Goal: Task Accomplishment & Management: Complete application form

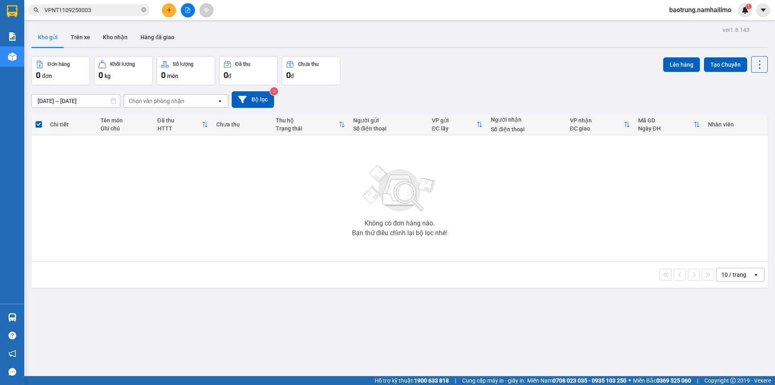
click at [118, 33] on button "Kho nhận" at bounding box center [116, 36] width 38 height 19
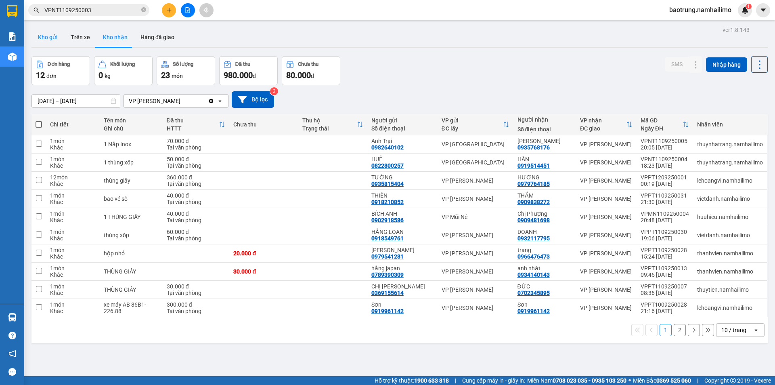
click at [42, 42] on button "Kho gửi" at bounding box center [48, 36] width 33 height 19
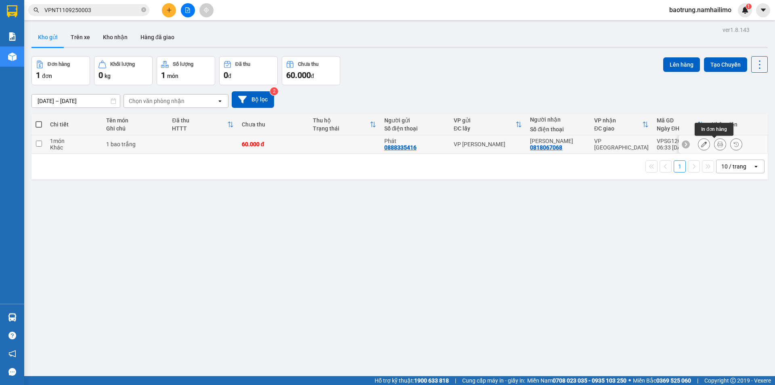
click at [718, 146] on icon at bounding box center [721, 144] width 6 height 6
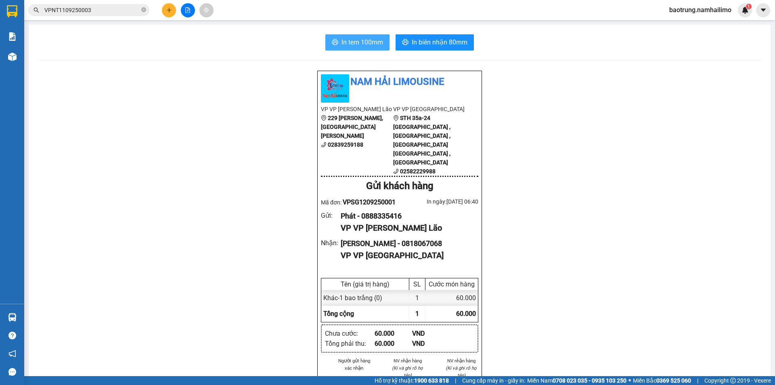
click at [349, 46] on span "In tem 100mm" at bounding box center [363, 42] width 42 height 10
click at [173, 8] on button at bounding box center [169, 10] width 14 height 14
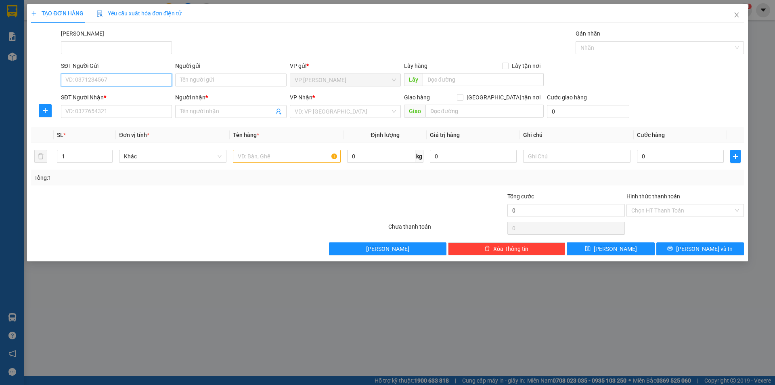
click at [102, 76] on input "SĐT Người Gửi" at bounding box center [116, 80] width 111 height 13
type input "0368500328"
click at [122, 93] on div "0368500328 - Long SG" at bounding box center [116, 96] width 101 height 9
type input "Long SG"
type input "0792087733"
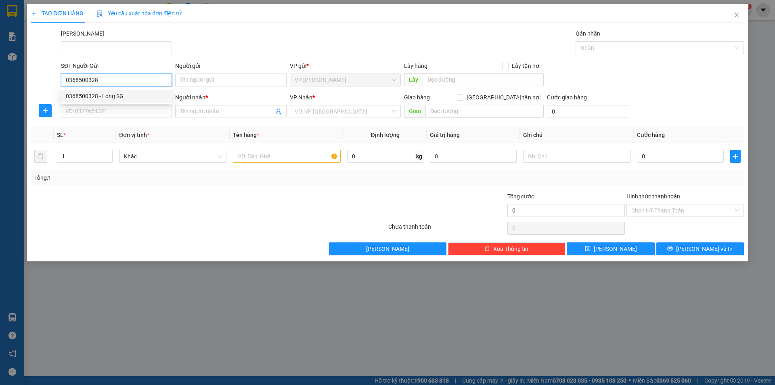
type input "Út Đẹp"
type input "30.000"
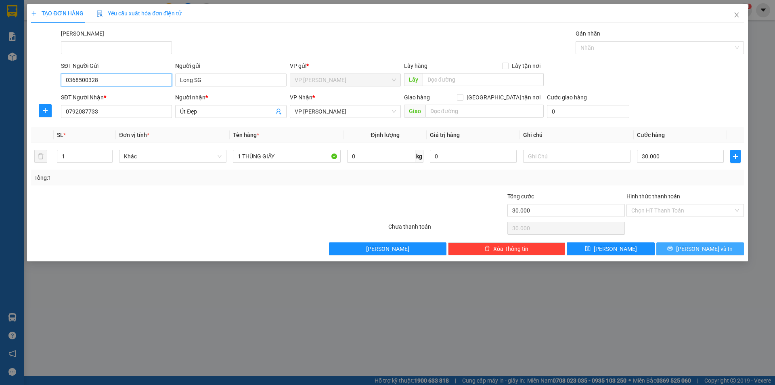
type input "0368500328"
click at [673, 250] on icon "printer" at bounding box center [671, 249] width 6 height 6
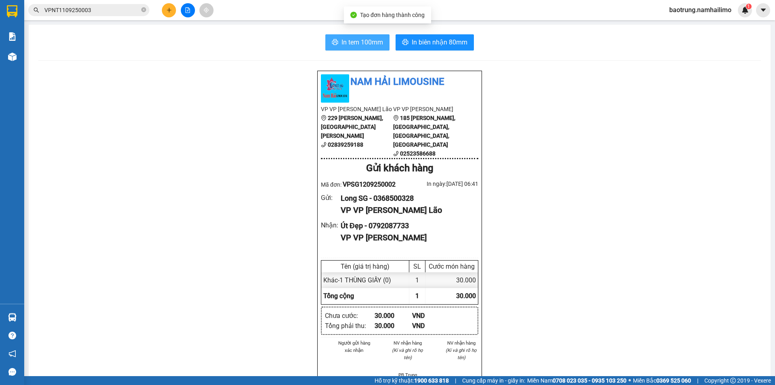
click at [361, 44] on span "In tem 100mm" at bounding box center [363, 42] width 42 height 10
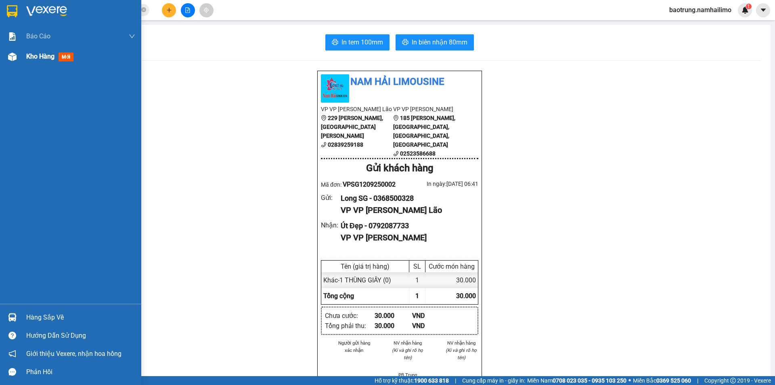
click at [47, 61] on div "Kho hàng mới" at bounding box center [51, 56] width 50 height 10
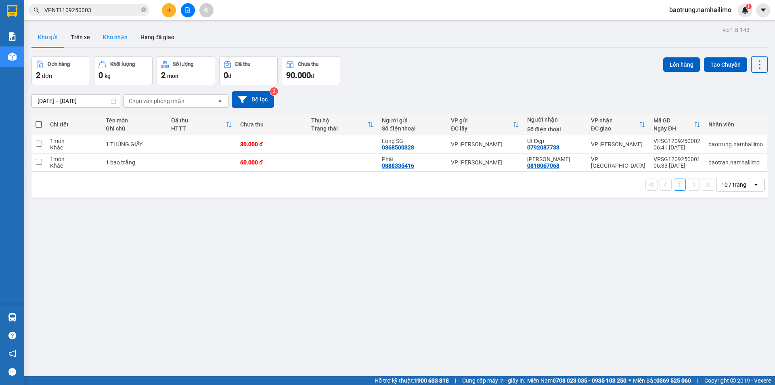
click at [115, 38] on button "Kho nhận" at bounding box center [116, 36] width 38 height 19
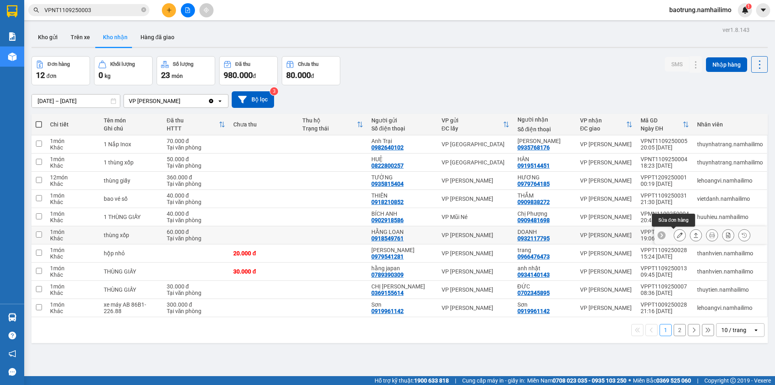
click at [677, 232] on icon at bounding box center [680, 235] width 6 height 6
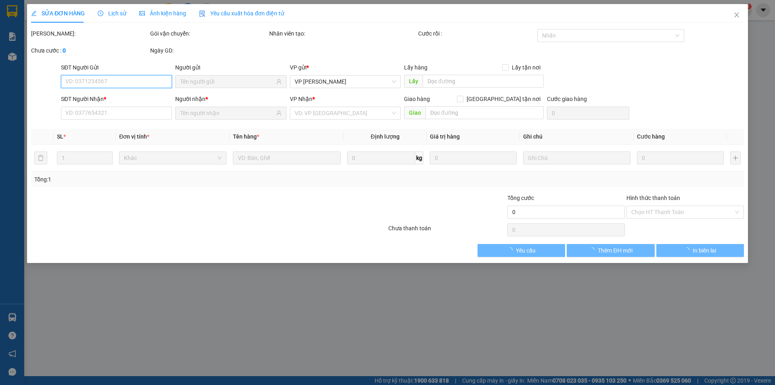
type input "0918549761"
type input "HẰNG LOAN"
type input "0932117795"
type input "DOANH"
type input "60.000"
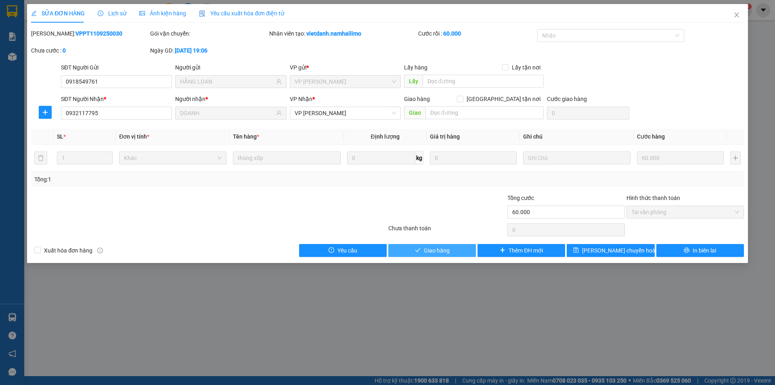
click at [435, 253] on span "Giao hàng" at bounding box center [437, 250] width 26 height 9
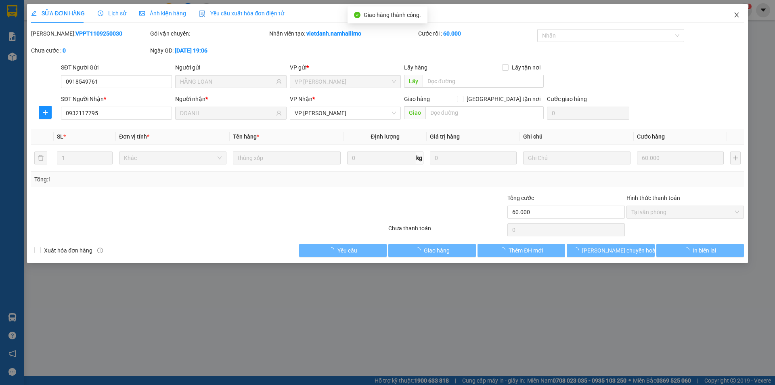
click at [736, 16] on icon "close" at bounding box center [737, 15] width 6 height 6
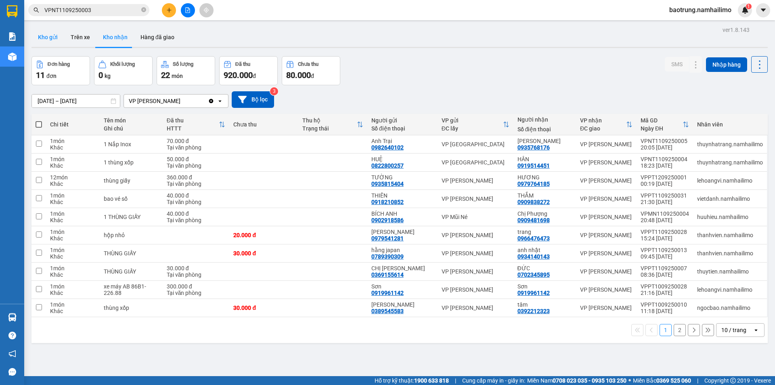
click at [50, 38] on button "Kho gửi" at bounding box center [48, 36] width 33 height 19
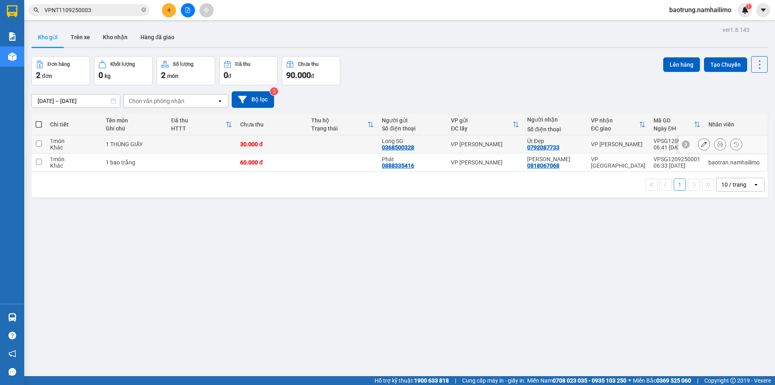
click at [168, 147] on td at bounding box center [201, 144] width 69 height 18
checkbox input "true"
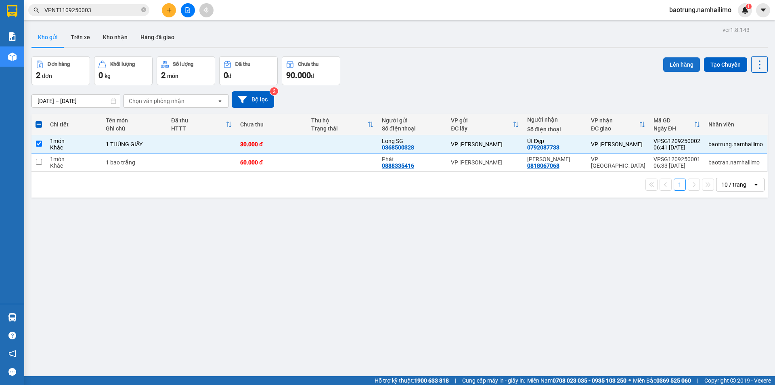
click at [679, 65] on button "Lên hàng" at bounding box center [682, 64] width 37 height 15
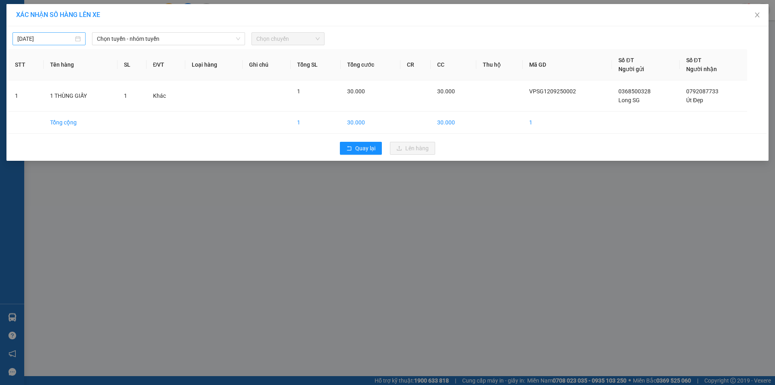
click at [57, 45] on div "[DATE]" at bounding box center [49, 38] width 73 height 13
click at [98, 98] on div "12" at bounding box center [97, 98] width 10 height 10
type input "[DATE]"
click at [142, 36] on span "Chọn tuyến - nhóm tuyến" at bounding box center [168, 39] width 143 height 12
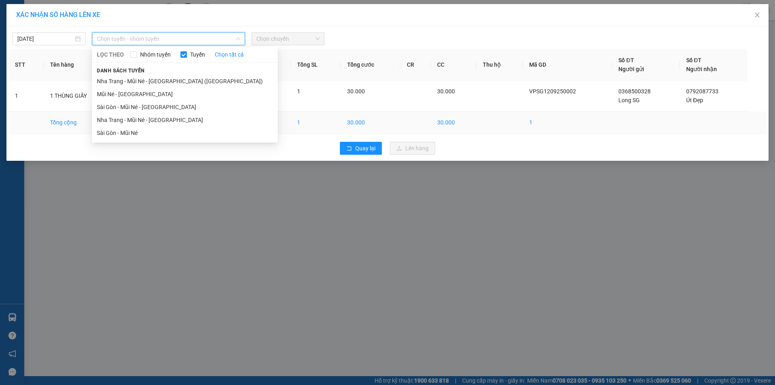
click at [130, 130] on li "Sài Gòn - Mũi Né" at bounding box center [185, 132] width 186 height 13
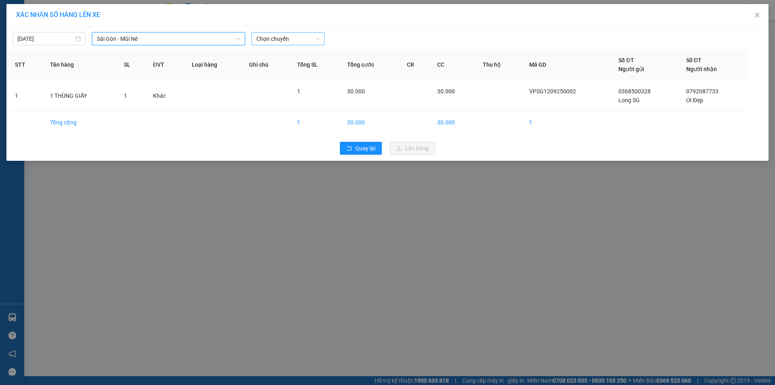
click at [280, 38] on span "Chọn chuyến" at bounding box center [287, 39] width 63 height 12
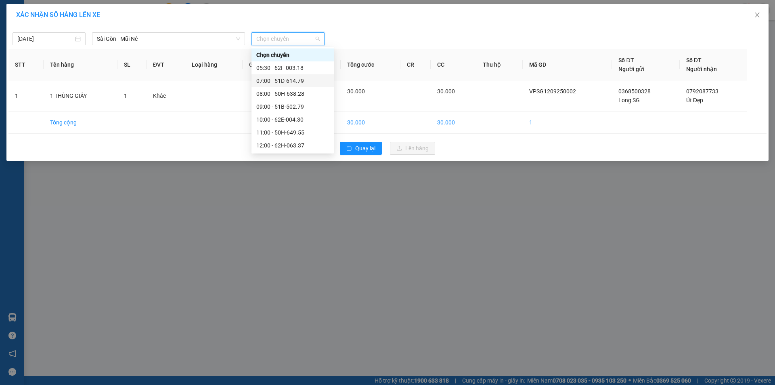
click at [275, 79] on div "07:00 - 51D-614.79" at bounding box center [292, 80] width 73 height 9
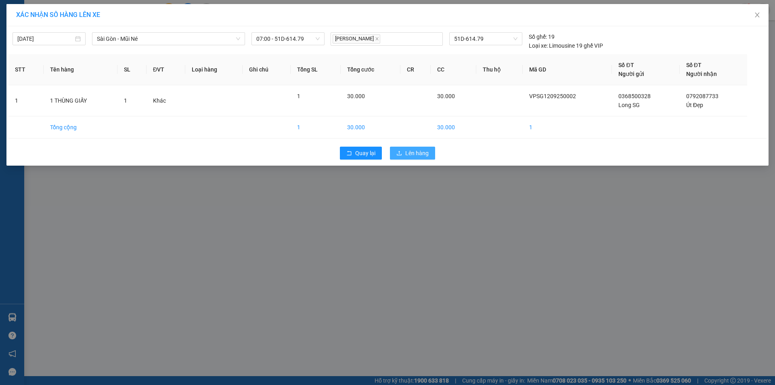
click at [429, 154] on button "Lên hàng" at bounding box center [412, 153] width 45 height 13
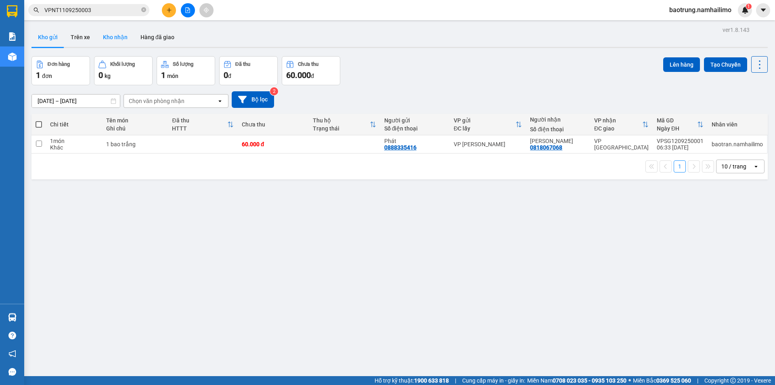
click at [102, 40] on button "Kho nhận" at bounding box center [116, 36] width 38 height 19
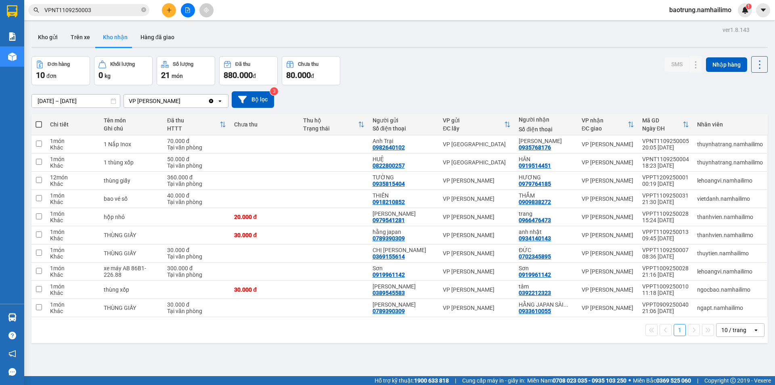
click at [42, 25] on div "ver 1.8.143 Kho gửi Trên xe Kho nhận Hàng đã giao Đơn hàng 10 đơn Khối lượng 0 …" at bounding box center [399, 216] width 743 height 385
click at [44, 31] on button "Kho gửi" at bounding box center [48, 36] width 33 height 19
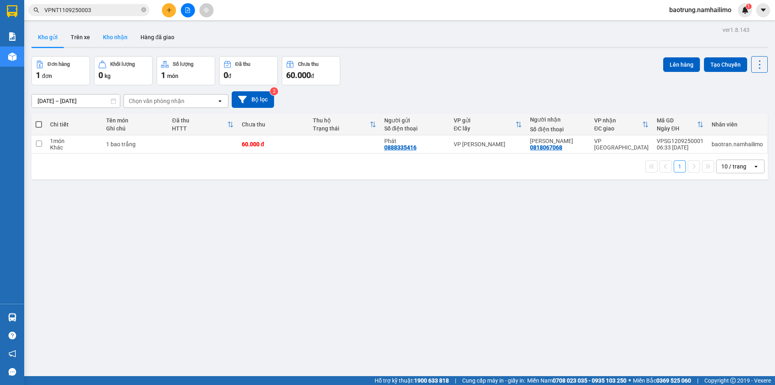
click at [116, 38] on button "Kho nhận" at bounding box center [116, 36] width 38 height 19
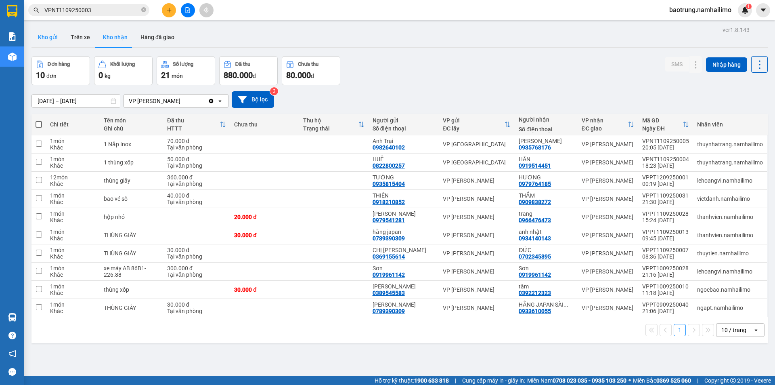
click at [50, 44] on button "Kho gửi" at bounding box center [48, 36] width 33 height 19
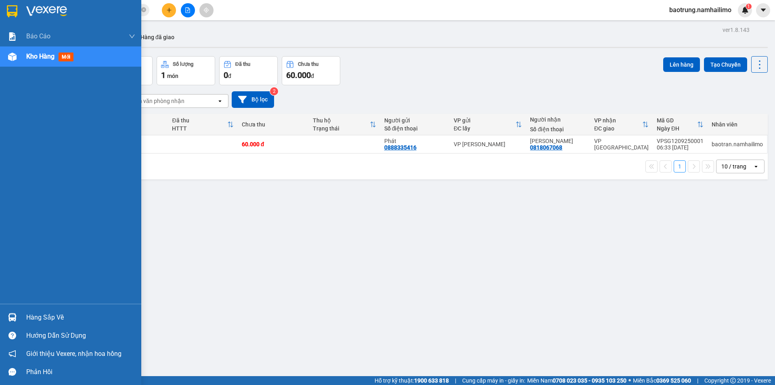
click at [55, 313] on div "Hàng sắp về" at bounding box center [80, 317] width 109 height 12
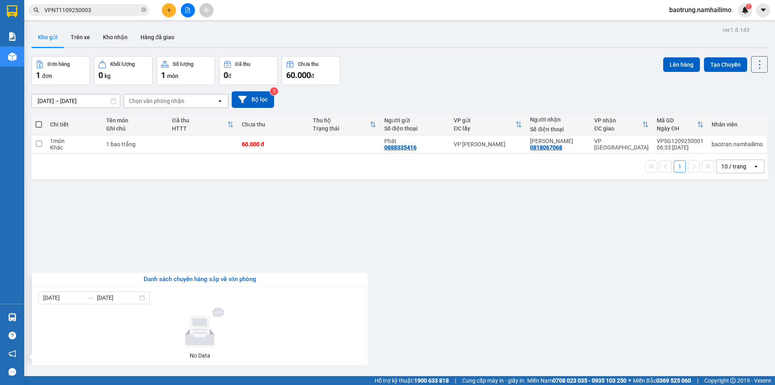
drag, startPoint x: 289, startPoint y: 219, endPoint x: 261, endPoint y: 225, distance: 28.7
click at [285, 219] on section "Kết quả tìm kiếm ( 1 ) Bộ lọc Mã ĐH Trạng thái Món hàng Tổng cước Chưa cước Ngư…" at bounding box center [387, 192] width 775 height 385
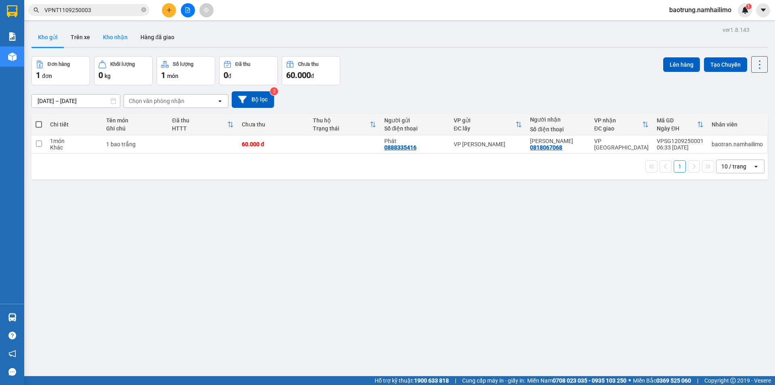
click at [104, 35] on button "Kho nhận" at bounding box center [116, 36] width 38 height 19
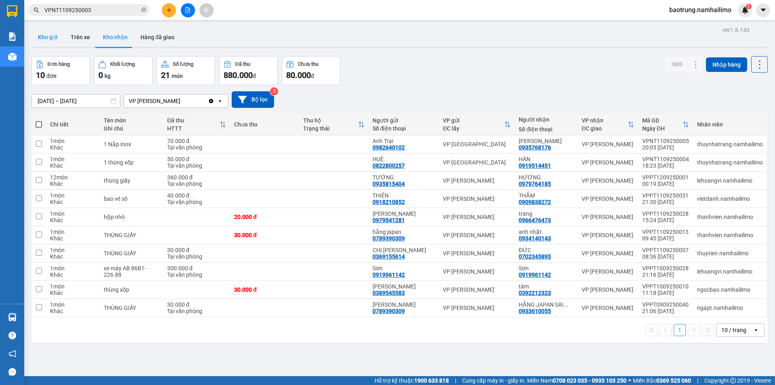
click at [50, 41] on button "Kho gửi" at bounding box center [48, 36] width 33 height 19
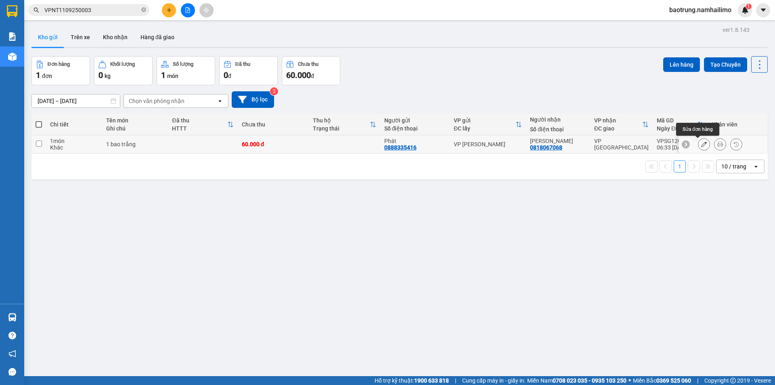
click at [699, 143] on button at bounding box center [704, 144] width 11 height 14
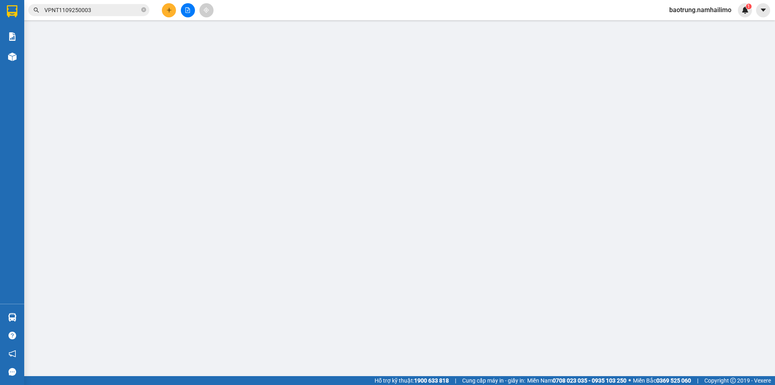
type input "0888335416"
type input "0818067068"
type input "60.000"
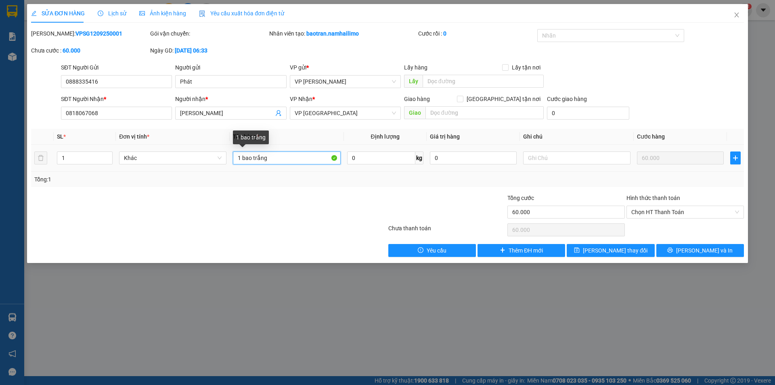
click at [304, 155] on input "1 bao trắng" at bounding box center [286, 157] width 107 height 13
type input "1 bao xanh"
click at [695, 248] on span "[PERSON_NAME] và In" at bounding box center [705, 250] width 57 height 9
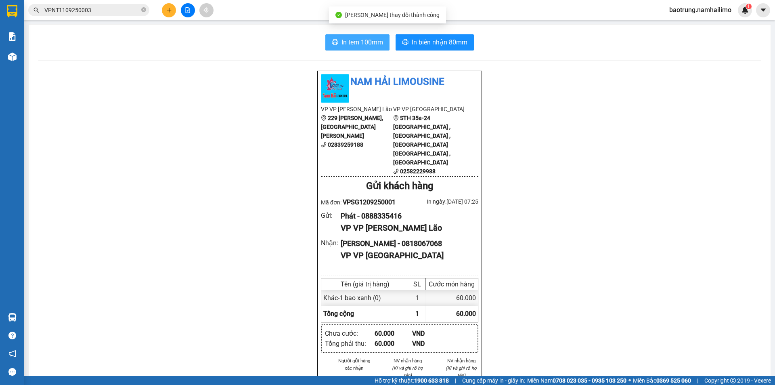
click at [368, 42] on span "In tem 100mm" at bounding box center [363, 42] width 42 height 10
click at [359, 43] on span "In tem 100mm" at bounding box center [363, 42] width 42 height 10
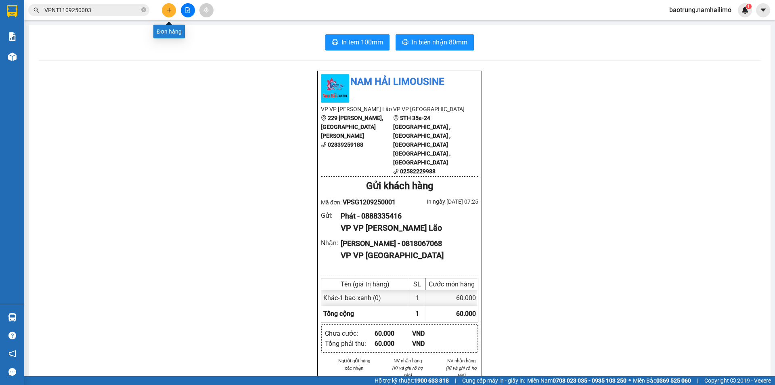
click at [169, 14] on button at bounding box center [169, 10] width 14 height 14
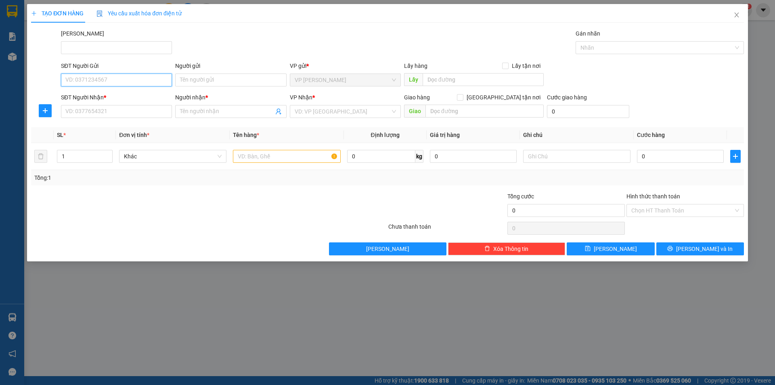
click at [130, 78] on input "SĐT Người Gửi" at bounding box center [116, 80] width 111 height 13
type input "0941461161"
click at [101, 95] on div "0941461161 - [PERSON_NAME]" at bounding box center [116, 96] width 101 height 9
type input "[PERSON_NAME]"
type input "0941461161"
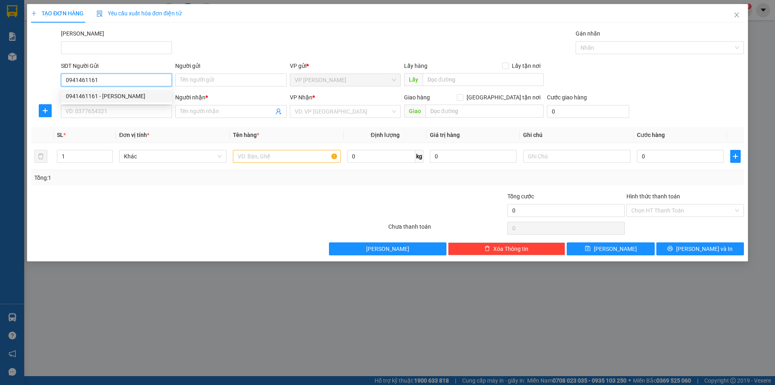
type input "[PERSON_NAME]"
type input "30.000"
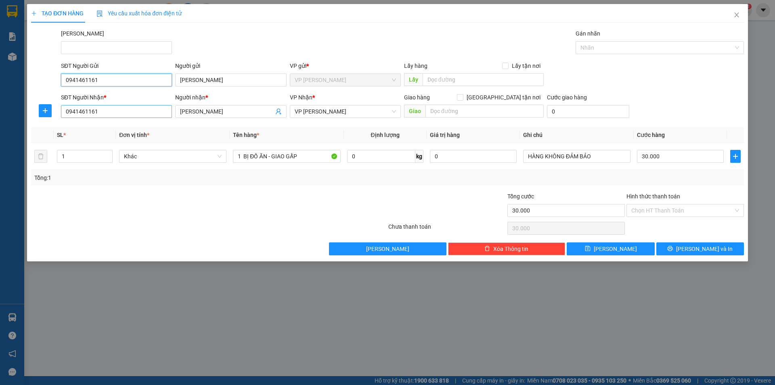
type input "0941461161"
click at [120, 113] on input "0941461161" at bounding box center [116, 111] width 111 height 13
type input "0932525226"
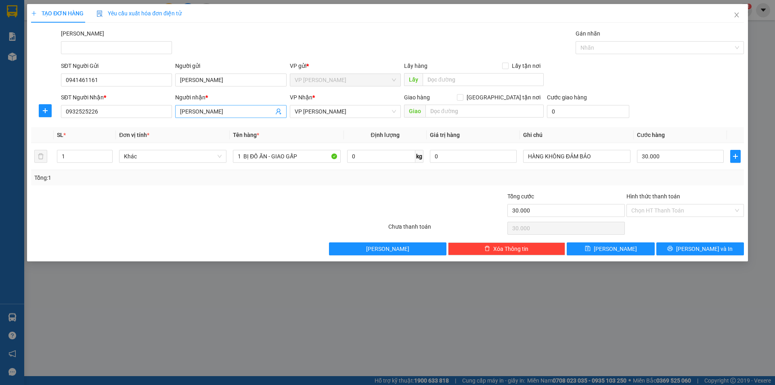
click at [232, 111] on input "[PERSON_NAME]" at bounding box center [226, 111] width 93 height 9
type input "Mộc Liên"
click at [577, 158] on input "HÀNG KHÔNG ĐẢM BẢO" at bounding box center [576, 156] width 107 height 13
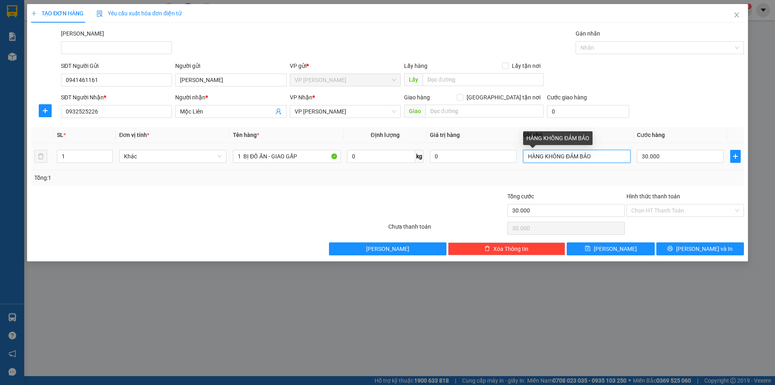
click at [577, 157] on input "HÀNG KHÔNG ĐẢM BẢO" at bounding box center [576, 156] width 107 height 13
click at [684, 154] on input "30.000" at bounding box center [680, 156] width 87 height 13
type input "2"
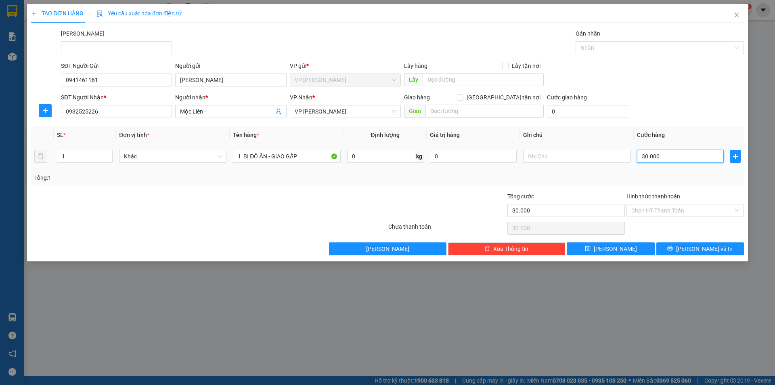
type input "2"
type input "20"
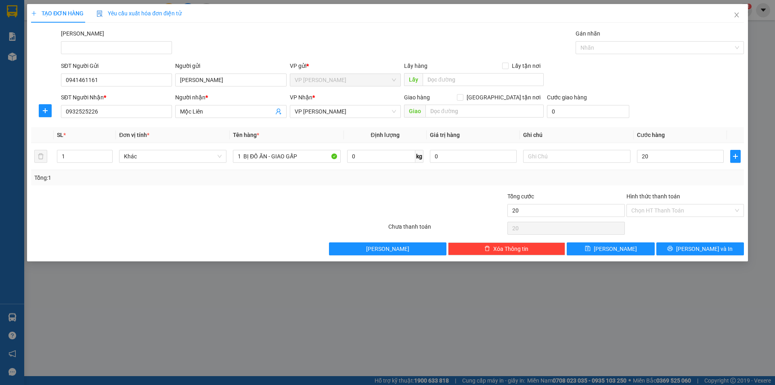
type input "20.000"
click at [607, 128] on th "Ghi chú" at bounding box center [577, 135] width 114 height 16
click at [548, 153] on input "text" at bounding box center [576, 156] width 107 height 13
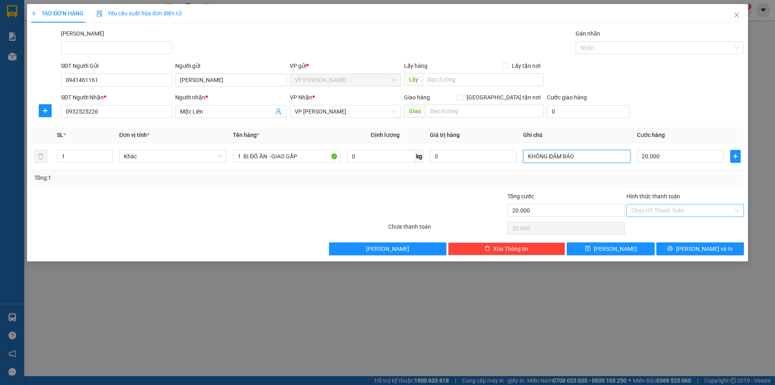
type input "KHÔNG ĐẢM BẢO"
click at [650, 210] on input "Hình thức thanh toán" at bounding box center [683, 210] width 102 height 12
click at [658, 226] on div "Tại văn phòng" at bounding box center [686, 226] width 108 height 9
click at [674, 211] on span "Tại văn phòng" at bounding box center [686, 210] width 108 height 12
click at [650, 170] on td "20.000" at bounding box center [680, 156] width 93 height 27
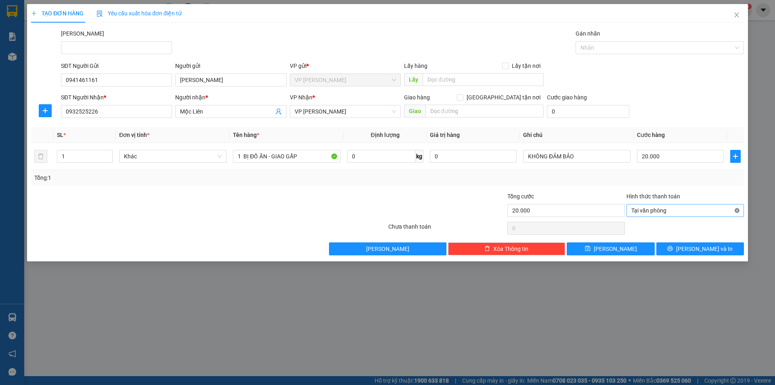
type input "20.000"
click at [673, 246] on icon "printer" at bounding box center [670, 248] width 5 height 5
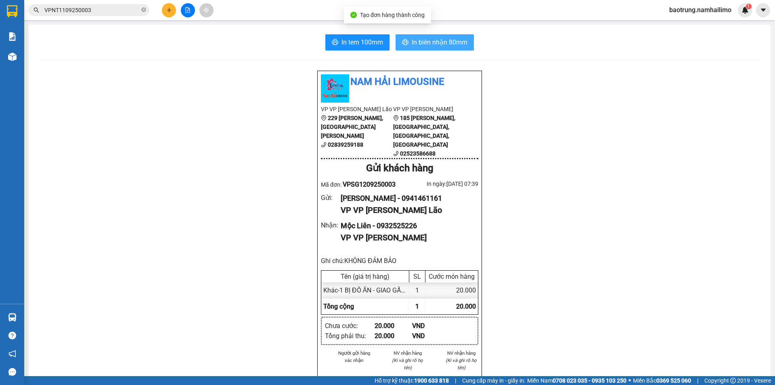
click at [450, 42] on span "In biên nhận 80mm" at bounding box center [440, 42] width 56 height 10
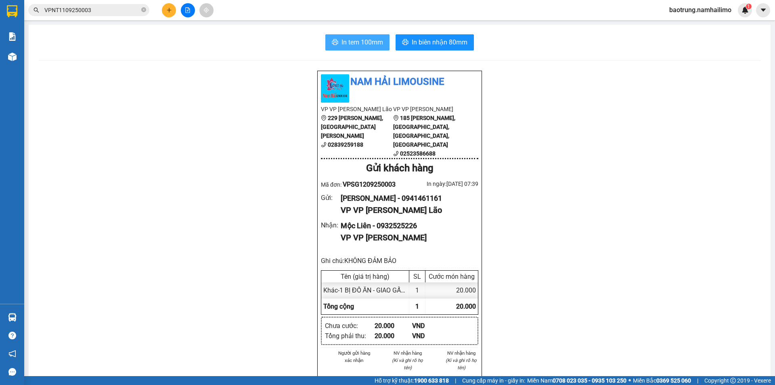
click at [361, 41] on span "In tem 100mm" at bounding box center [363, 42] width 42 height 10
click at [172, 12] on icon "plus" at bounding box center [169, 10] width 6 height 6
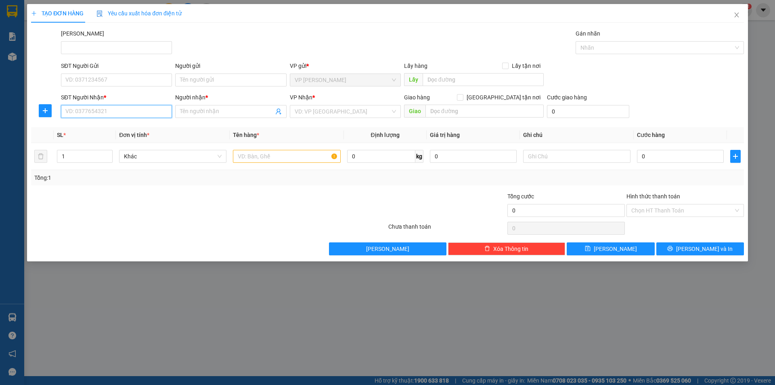
click at [114, 110] on input "SĐT Người Nhận *" at bounding box center [116, 111] width 111 height 13
type input "0378523905"
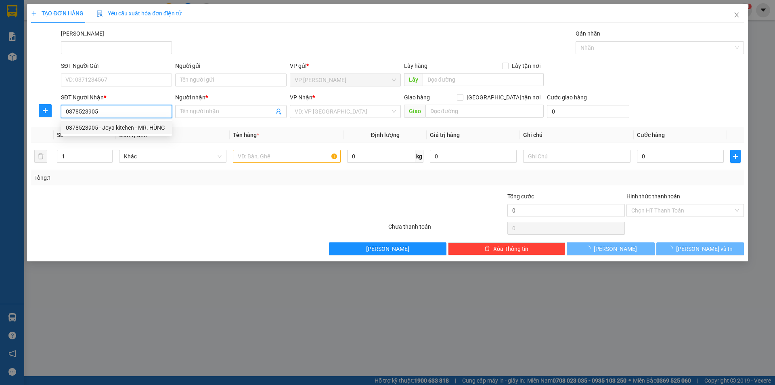
click at [137, 132] on div "0378523905 - Joya kitchen - MR. HÙNG" at bounding box center [116, 127] width 101 height 9
type input "Joya kitchen - MR. HÙNG"
checkbox input "true"
type input "246 [PERSON_NAME]"
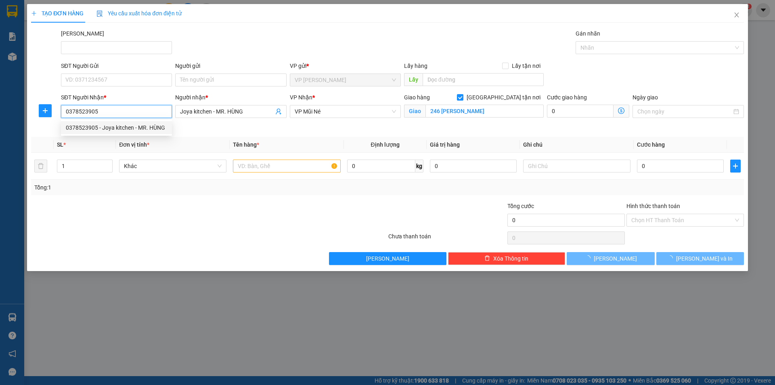
type input "70.000"
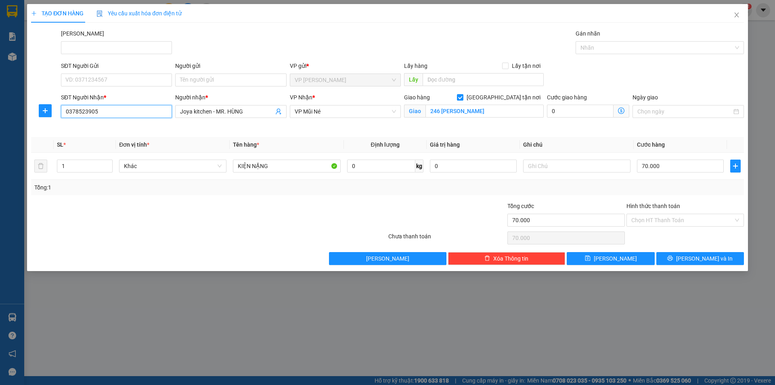
type input "0378523905"
click at [124, 86] on div "SĐT Người Gửi VD: 0371234567" at bounding box center [116, 75] width 111 height 28
click at [126, 78] on input "SĐT Người Gửi" at bounding box center [116, 80] width 111 height 13
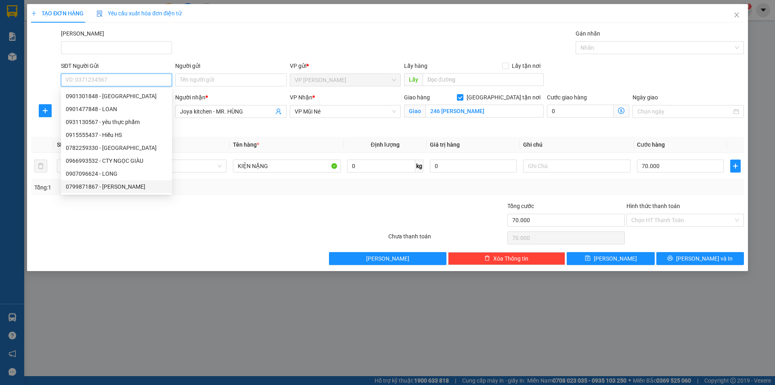
click at [100, 189] on div "0799871867 - [PERSON_NAME]" at bounding box center [116, 186] width 101 height 9
type input "0799871867"
type input "KHÁNH"
type input "40.000"
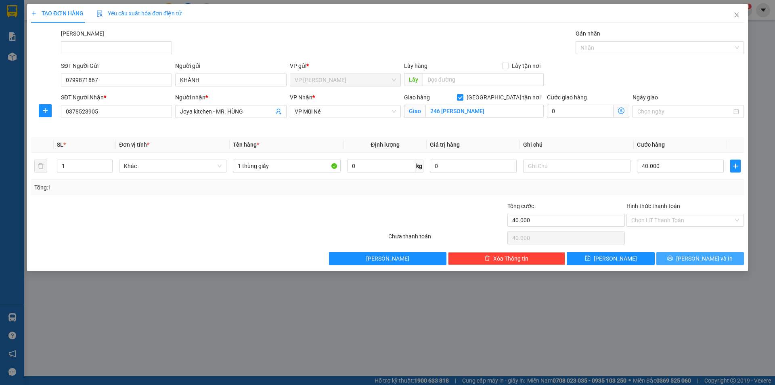
click at [675, 255] on button "[PERSON_NAME] và In" at bounding box center [701, 258] width 88 height 13
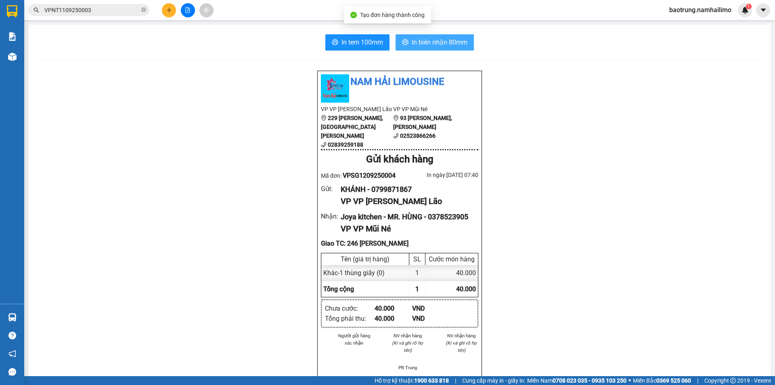
click at [436, 46] on span "In biên nhận 80mm" at bounding box center [440, 42] width 56 height 10
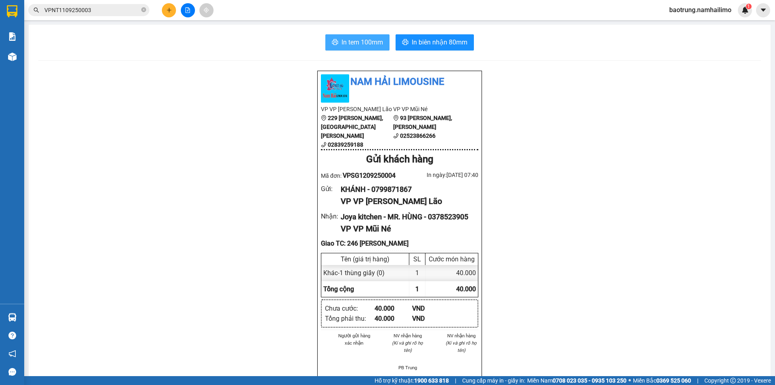
click at [348, 44] on span "In tem 100mm" at bounding box center [363, 42] width 42 height 10
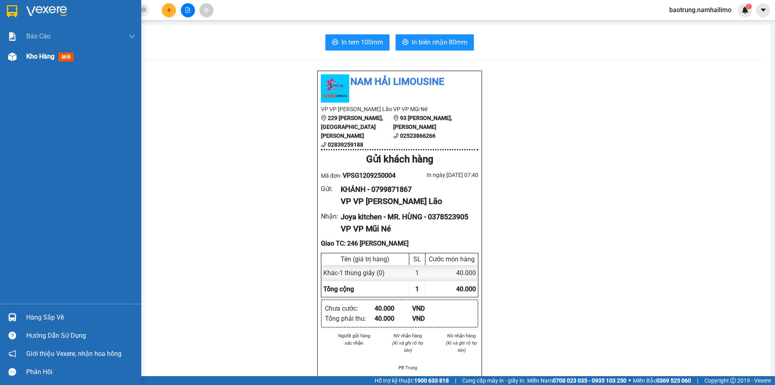
click at [41, 57] on span "Kho hàng" at bounding box center [40, 57] width 28 height 8
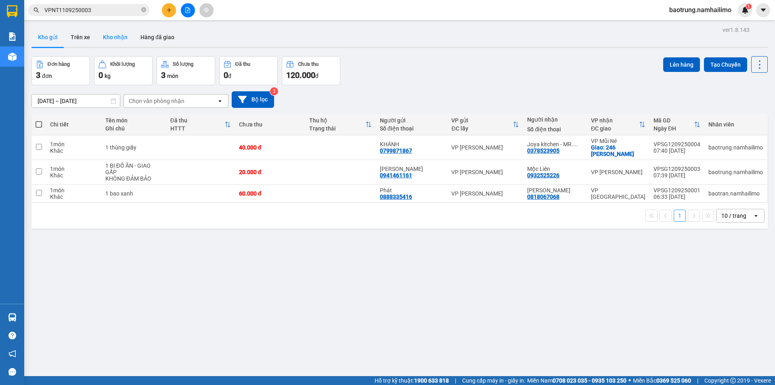
click at [115, 33] on button "Kho nhận" at bounding box center [116, 36] width 38 height 19
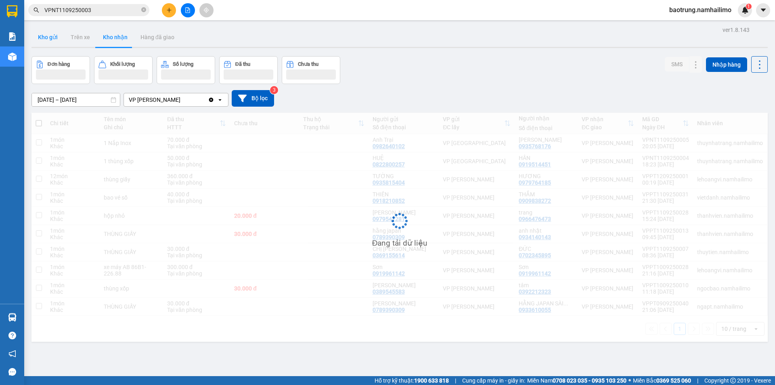
click at [45, 41] on button "Kho gửi" at bounding box center [48, 36] width 33 height 19
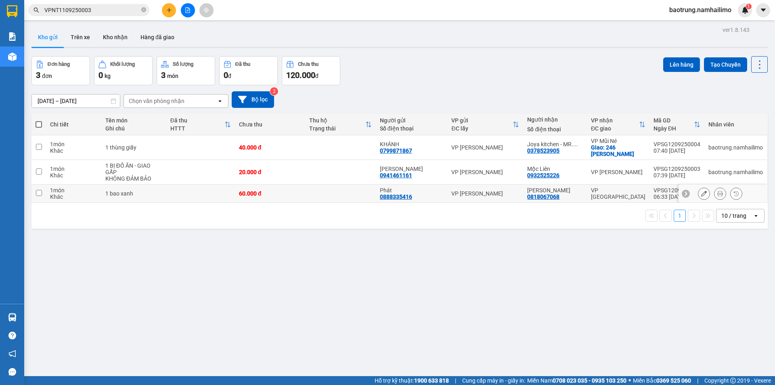
click at [603, 195] on div "VP [GEOGRAPHIC_DATA]" at bounding box center [618, 193] width 55 height 13
checkbox input "true"
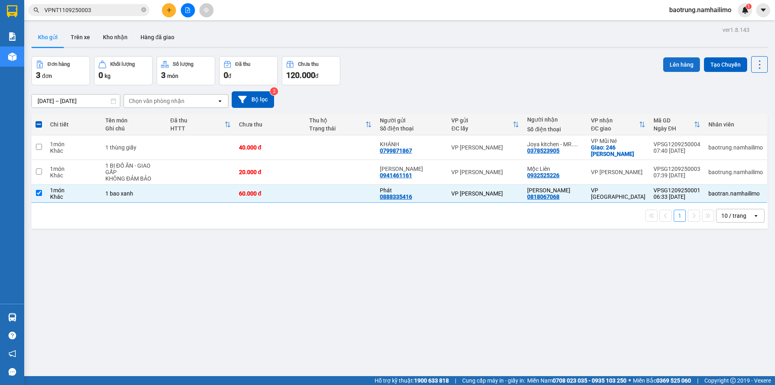
click at [670, 63] on button "Lên hàng" at bounding box center [682, 64] width 37 height 15
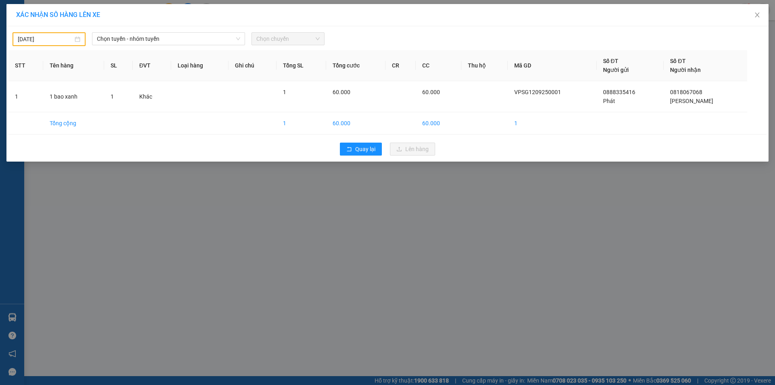
click at [48, 43] on input "[DATE]" at bounding box center [45, 39] width 55 height 9
click at [101, 98] on div "12" at bounding box center [97, 99] width 10 height 10
type input "[DATE]"
click at [141, 38] on span "Chọn tuyến - nhóm tuyến" at bounding box center [168, 39] width 143 height 12
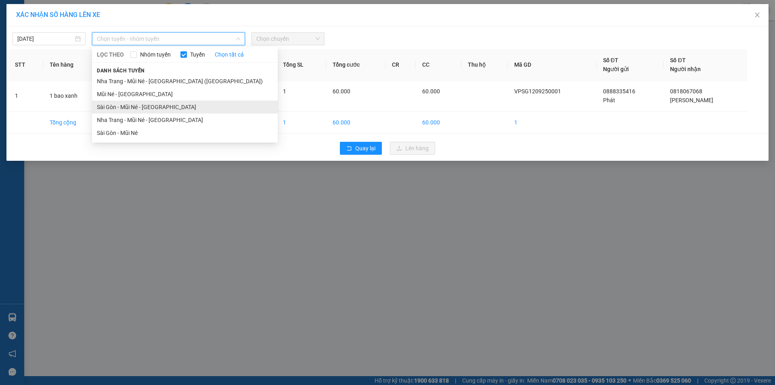
drag, startPoint x: 150, startPoint y: 107, endPoint x: 188, endPoint y: 99, distance: 38.6
click at [151, 107] on li "Sài Gòn - Mũi Né - [GEOGRAPHIC_DATA]" at bounding box center [185, 107] width 186 height 13
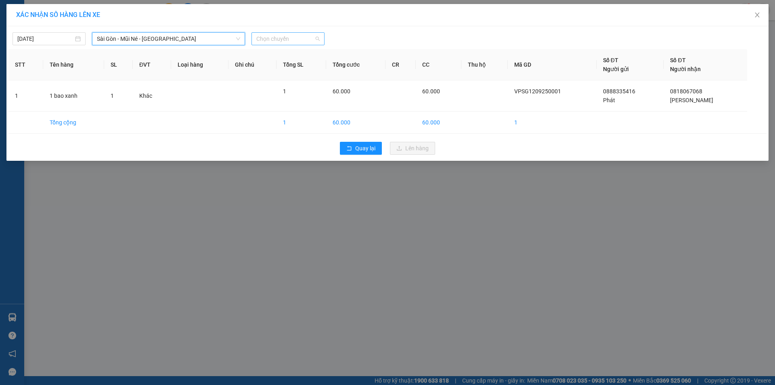
click at [266, 39] on span "Chọn chuyến" at bounding box center [287, 39] width 63 height 12
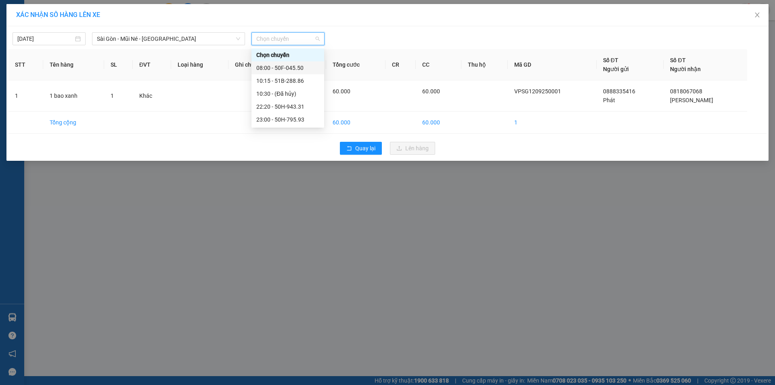
click at [294, 71] on div "08:00 - 50F-045.50" at bounding box center [287, 67] width 63 height 9
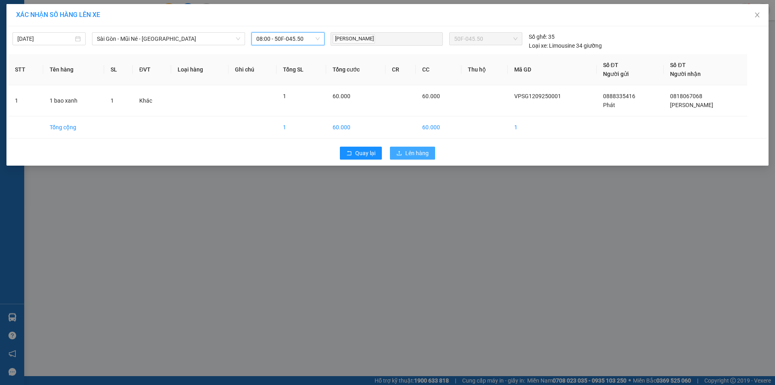
click at [415, 154] on span "Lên hàng" at bounding box center [417, 153] width 23 height 9
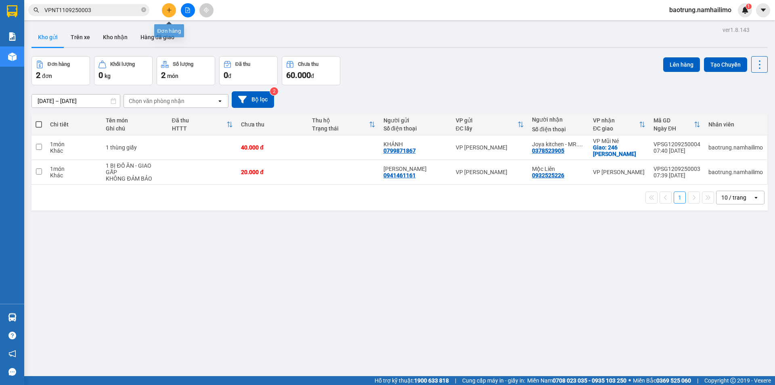
click at [167, 8] on icon "plus" at bounding box center [169, 10] width 6 height 6
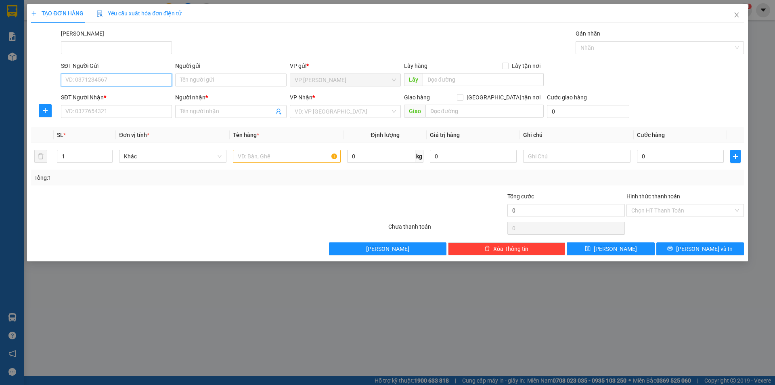
click at [123, 84] on input "SĐT Người Gửi" at bounding box center [116, 80] width 111 height 13
type input "0934458478"
click at [93, 98] on div "0934458478 - DUYÊN" at bounding box center [116, 96] width 101 height 9
type input "DUYÊN"
type input "0834502750"
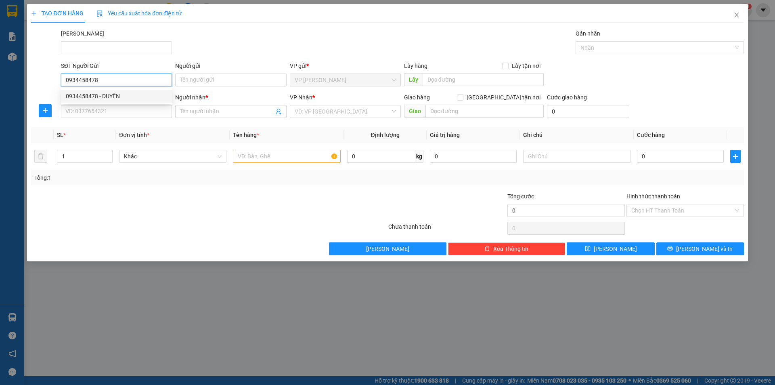
type input "[PERSON_NAME]"
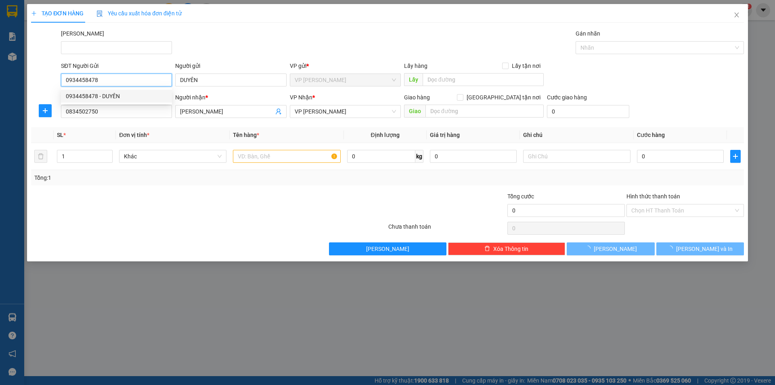
type input "20.000"
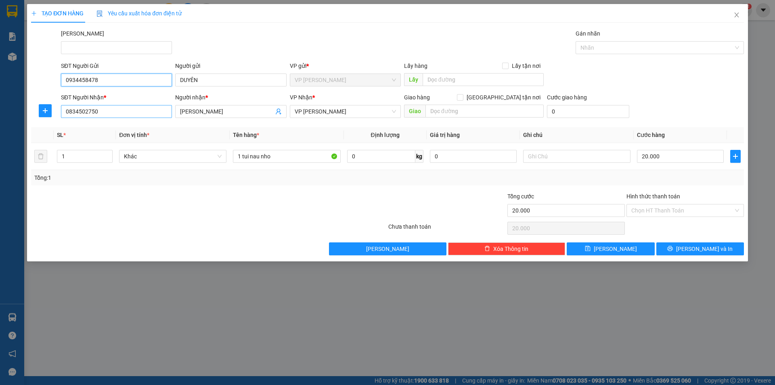
type input "0934458478"
click at [102, 107] on input "0834502750" at bounding box center [116, 111] width 111 height 13
type input "0933688818"
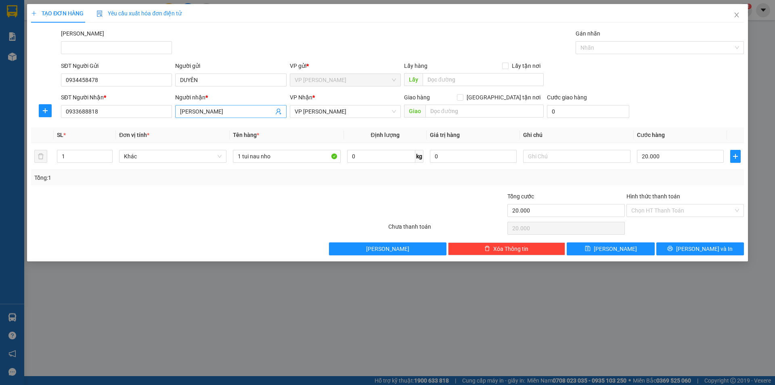
click at [219, 108] on input "[PERSON_NAME]" at bounding box center [226, 111] width 93 height 9
type input "Khương"
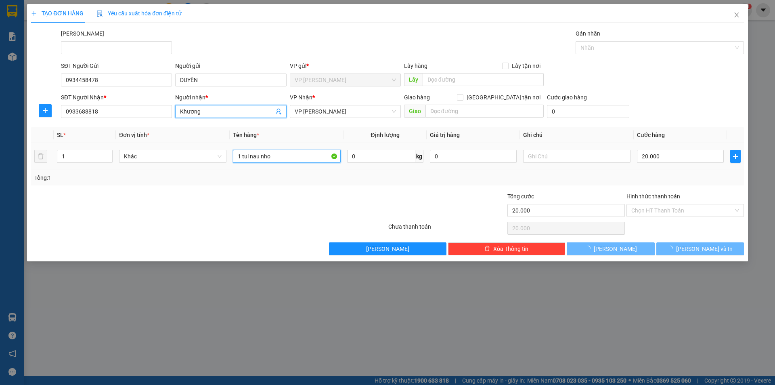
click at [301, 151] on input "1 tui nau nho" at bounding box center [286, 156] width 107 height 13
type input "1 bịch trắng"
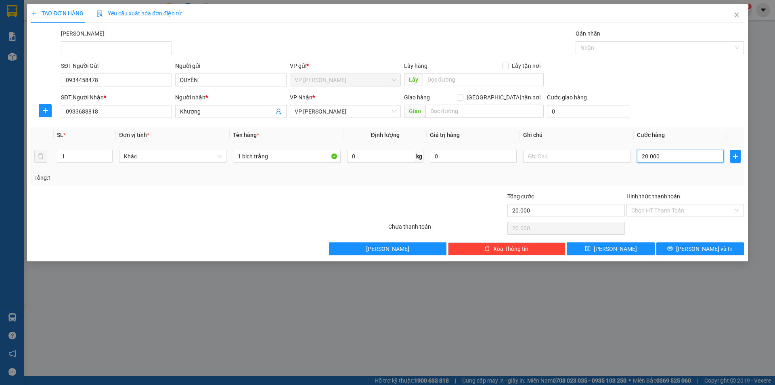
click at [699, 157] on input "20.000" at bounding box center [680, 156] width 87 height 13
type input "3"
type input "30"
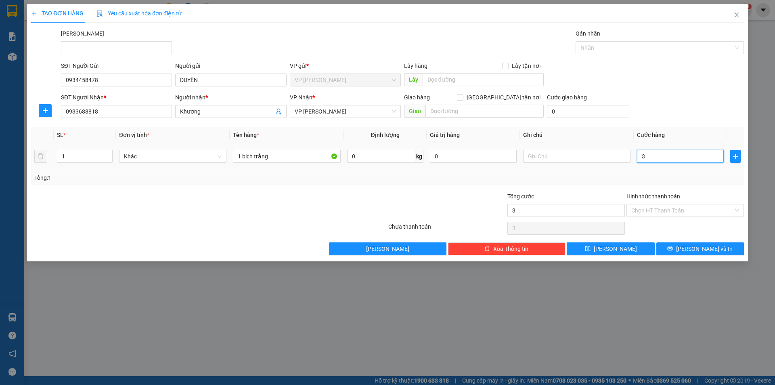
type input "30"
type input "30.000"
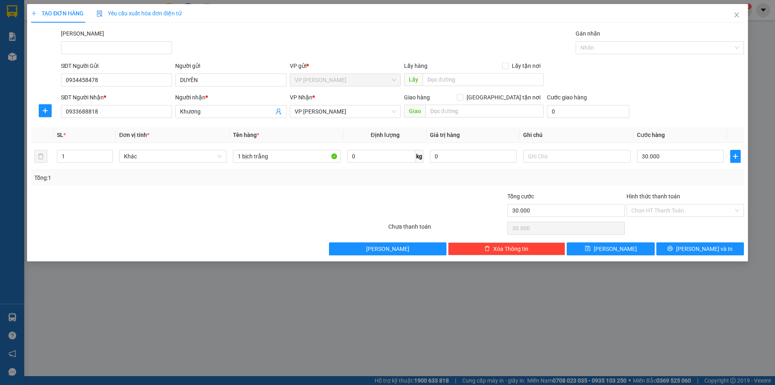
drag, startPoint x: 701, startPoint y: 109, endPoint x: 687, endPoint y: 237, distance: 129.6
click at [701, 113] on div "SĐT Người Nhận * 0933688818 Người nhận * Khương VP Nhận * VP [PERSON_NAME] Giao…" at bounding box center [402, 107] width 687 height 28
drag, startPoint x: 682, startPoint y: 250, endPoint x: 561, endPoint y: 130, distance: 169.9
click at [682, 250] on button "[PERSON_NAME] và In" at bounding box center [701, 248] width 88 height 13
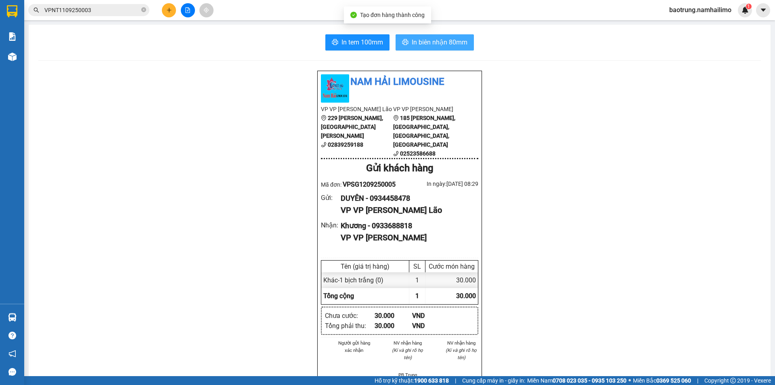
click at [455, 38] on span "In biên nhận 80mm" at bounding box center [440, 42] width 56 height 10
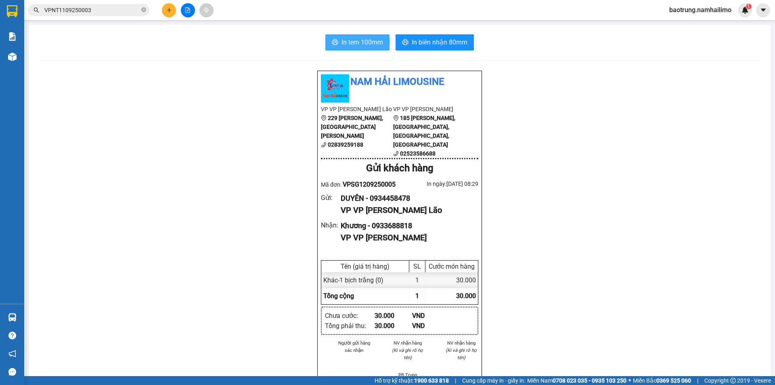
click at [355, 42] on span "In tem 100mm" at bounding box center [363, 42] width 42 height 10
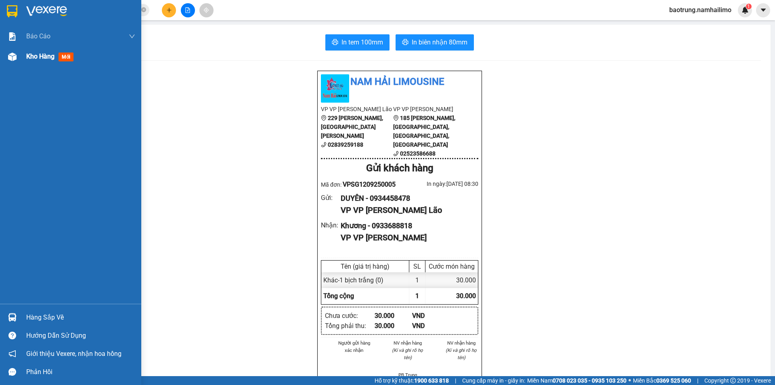
click at [42, 58] on span "Kho hàng" at bounding box center [40, 57] width 28 height 8
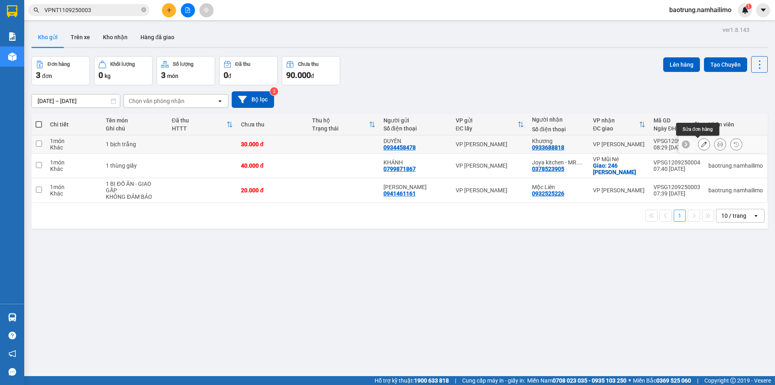
click at [699, 145] on button at bounding box center [704, 144] width 11 height 14
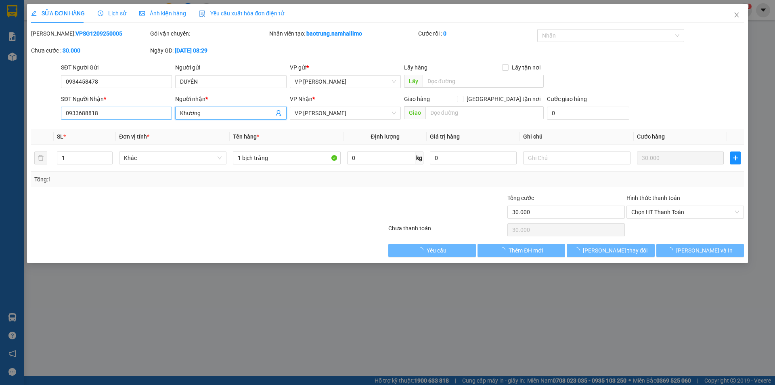
drag, startPoint x: 187, startPoint y: 113, endPoint x: 112, endPoint y: 118, distance: 75.3
click at [112, 118] on div "SĐT Người Nhận * 0933688818 Người nhận * [PERSON_NAME] VP Nhận * VP [PERSON_NAM…" at bounding box center [402, 109] width 687 height 28
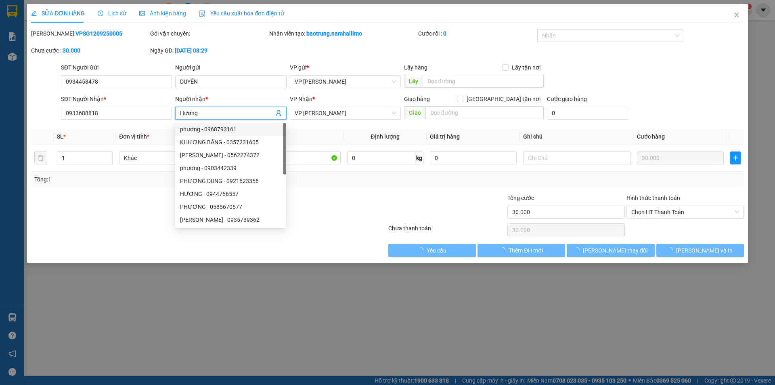
type input "Hương"
drag, startPoint x: 598, startPoint y: 176, endPoint x: 602, endPoint y: 178, distance: 4.4
click at [598, 176] on div "Tổng: 1" at bounding box center [387, 179] width 707 height 9
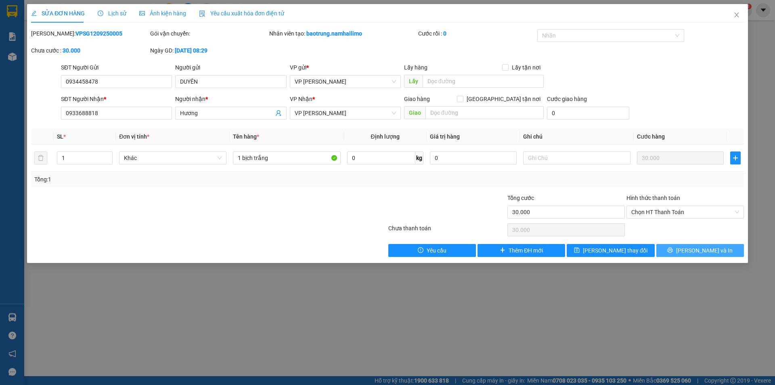
click at [700, 250] on span "[PERSON_NAME] và In" at bounding box center [705, 250] width 57 height 9
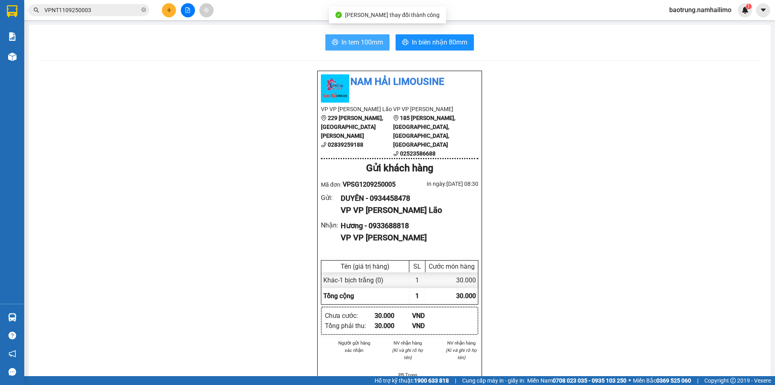
click at [355, 37] on span "In tem 100mm" at bounding box center [363, 42] width 42 height 10
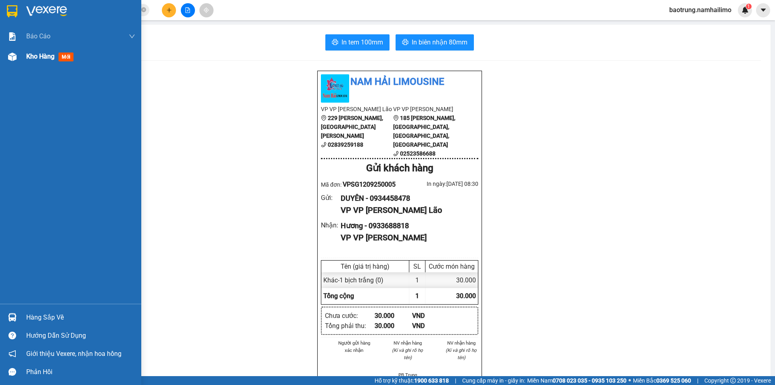
click at [45, 54] on span "Kho hàng" at bounding box center [40, 57] width 28 height 8
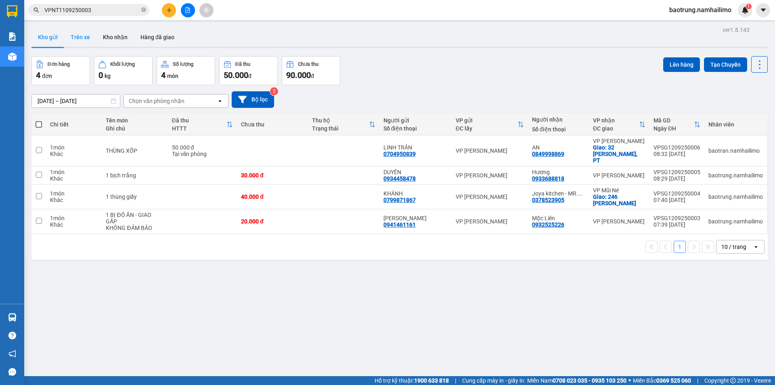
click at [74, 39] on button "Trên xe" at bounding box center [80, 36] width 32 height 19
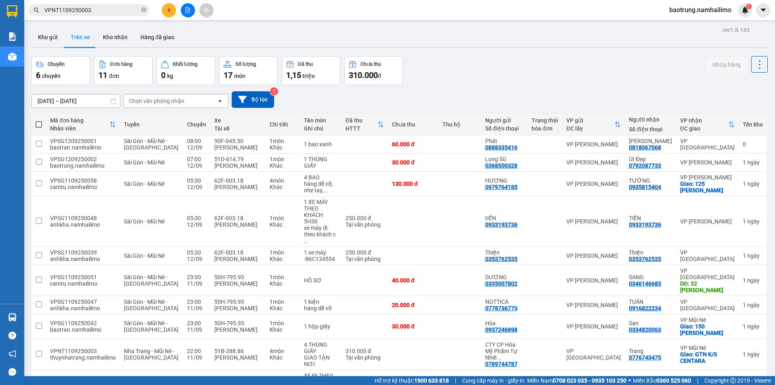
drag, startPoint x: 51, startPoint y: 46, endPoint x: 70, endPoint y: 57, distance: 21.7
click at [52, 46] on button "Kho gửi" at bounding box center [48, 36] width 33 height 19
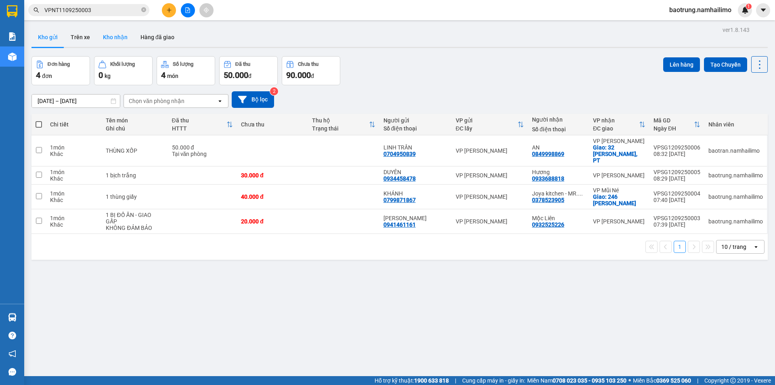
click at [113, 39] on button "Kho nhận" at bounding box center [116, 36] width 38 height 19
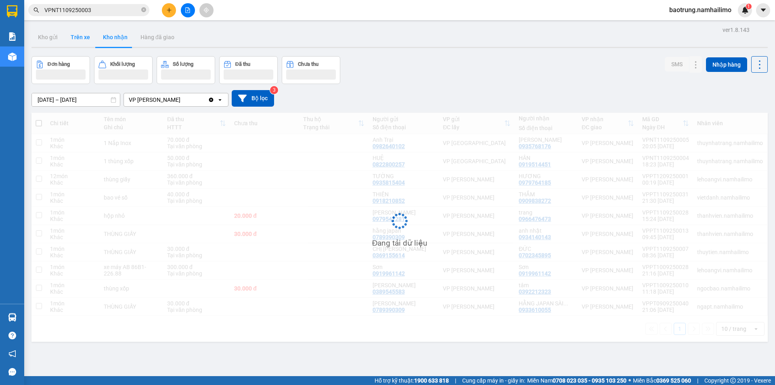
click at [80, 39] on button "Trên xe" at bounding box center [80, 36] width 32 height 19
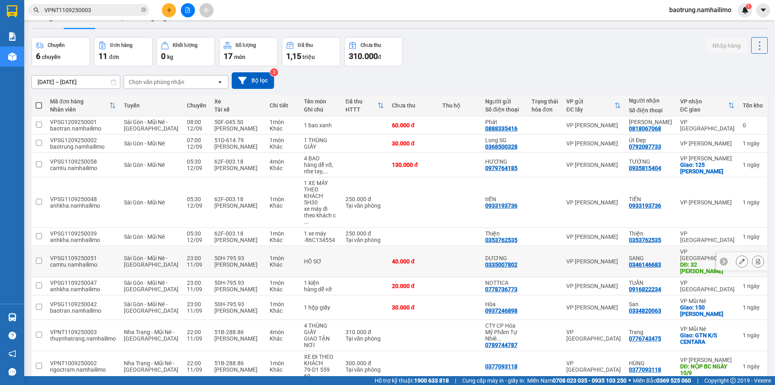
scroll to position [52, 0]
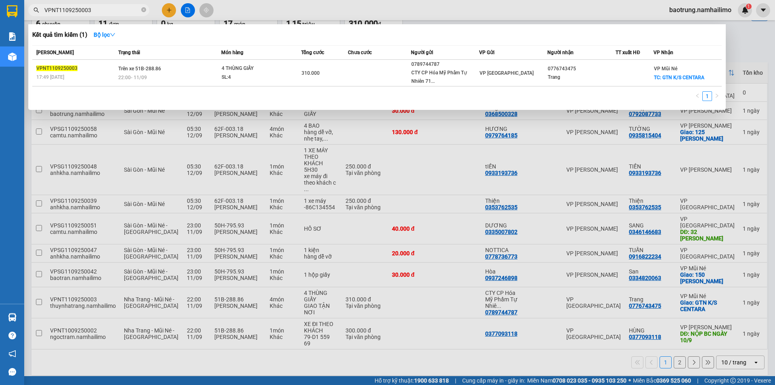
click at [105, 12] on input "VPNT1109250003" at bounding box center [91, 10] width 95 height 9
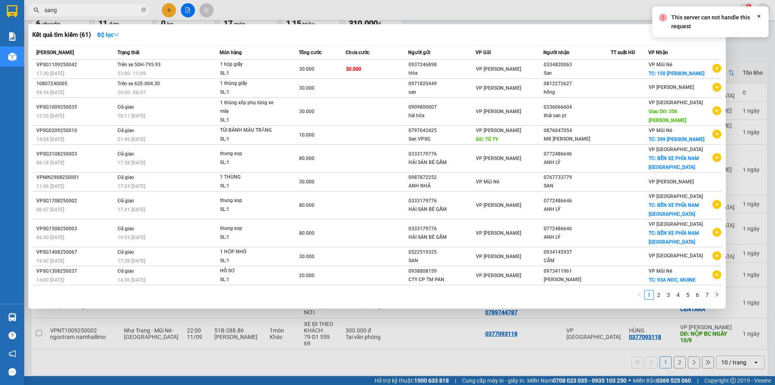
type input "sang"
click at [759, 15] on icon "Close" at bounding box center [759, 16] width 6 height 6
click at [746, 34] on div at bounding box center [387, 192] width 775 height 385
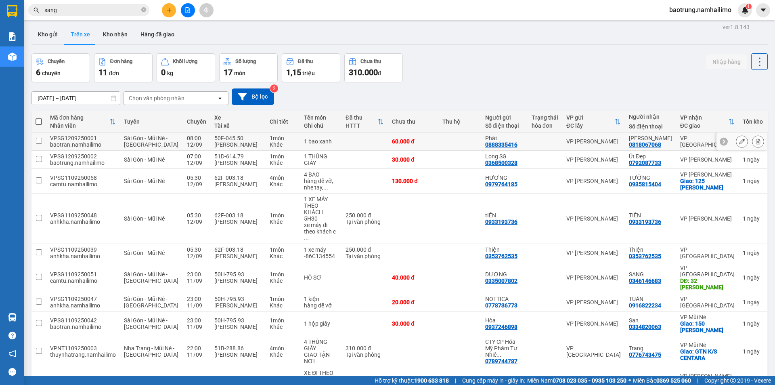
scroll to position [0, 0]
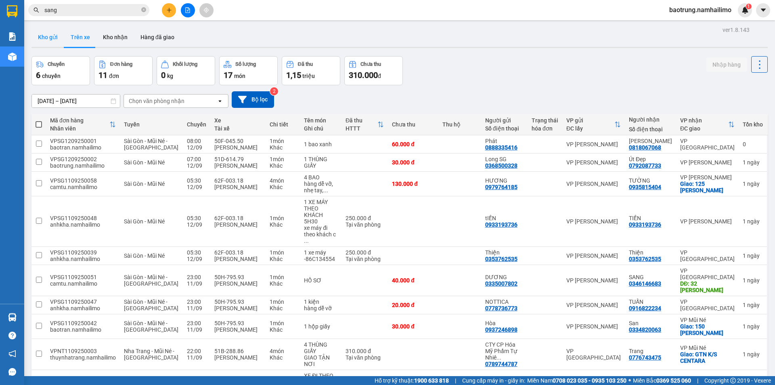
click at [48, 33] on button "Kho gửi" at bounding box center [48, 36] width 33 height 19
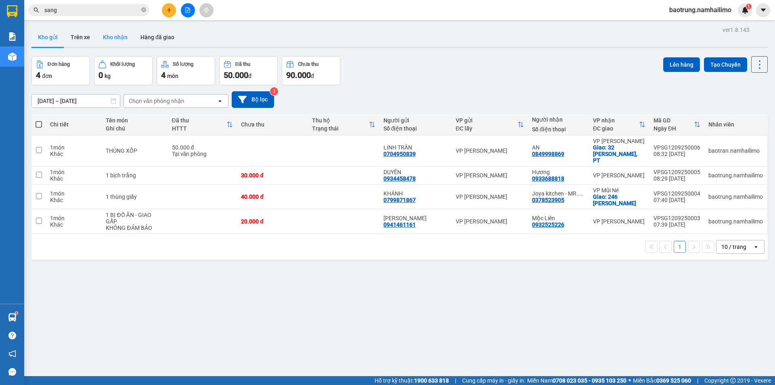
click at [117, 36] on button "Kho nhận" at bounding box center [116, 36] width 38 height 19
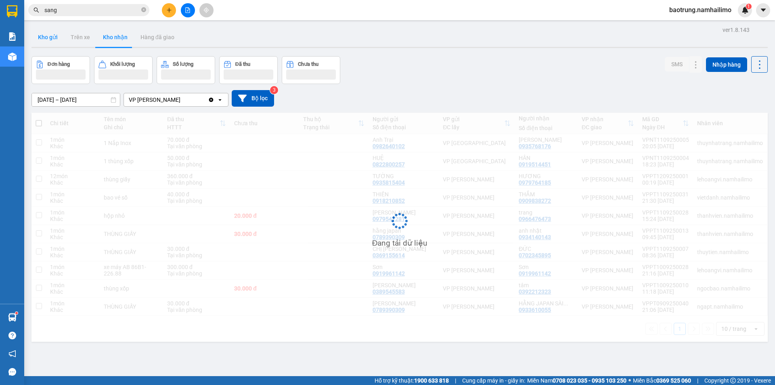
click at [46, 38] on button "Kho gửi" at bounding box center [48, 36] width 33 height 19
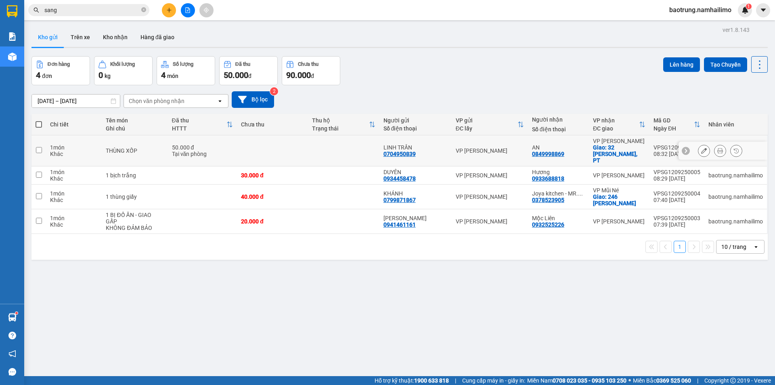
click at [152, 147] on div "THÙNG XỐP" at bounding box center [135, 150] width 58 height 6
checkbox input "true"
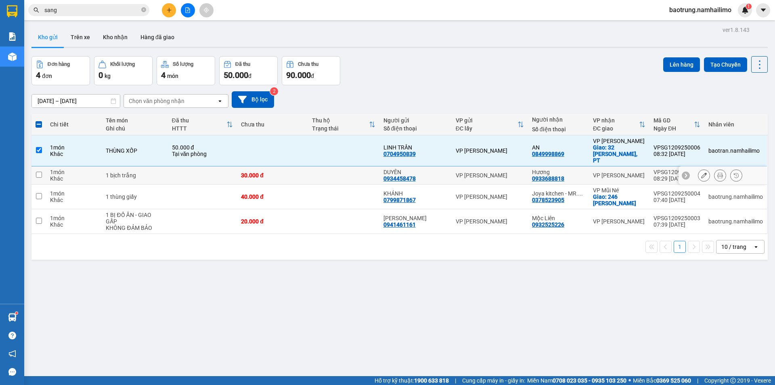
click at [153, 172] on div "1 bịch trắng" at bounding box center [135, 175] width 58 height 6
checkbox input "true"
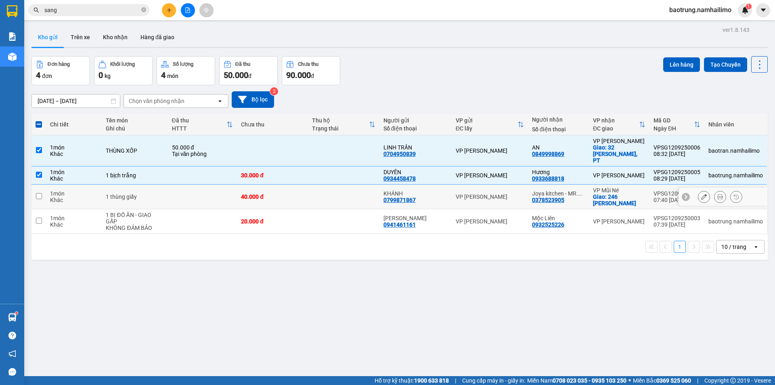
click at [153, 186] on td "1 thùng giấy" at bounding box center [135, 197] width 66 height 25
checkbox input "true"
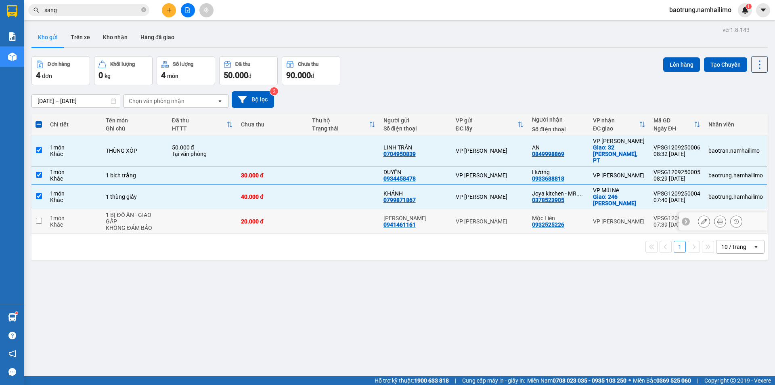
click at [157, 225] on div "KHÔNG ĐẢM BẢO" at bounding box center [135, 228] width 58 height 6
checkbox input "true"
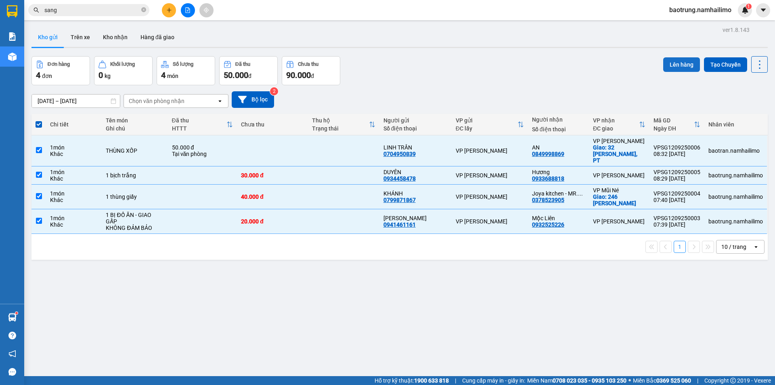
click at [673, 62] on button "Lên hàng" at bounding box center [682, 64] width 37 height 15
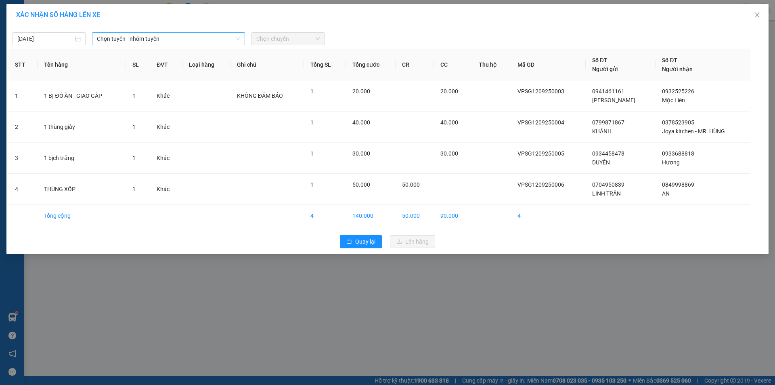
click at [145, 38] on span "Chọn tuyến - nhóm tuyến" at bounding box center [168, 39] width 143 height 12
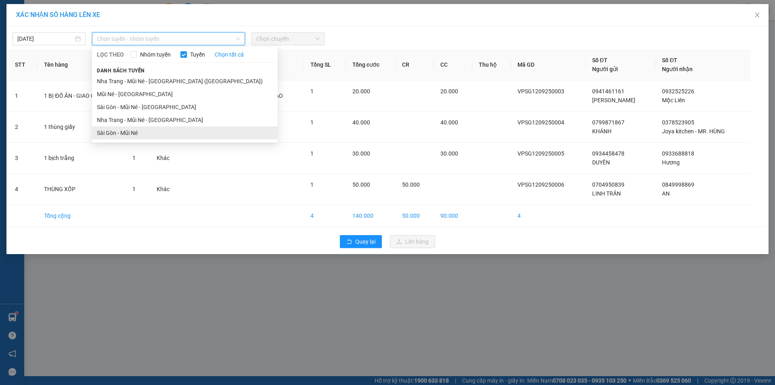
click at [152, 127] on li "Sài Gòn - Mũi Né" at bounding box center [185, 132] width 186 height 13
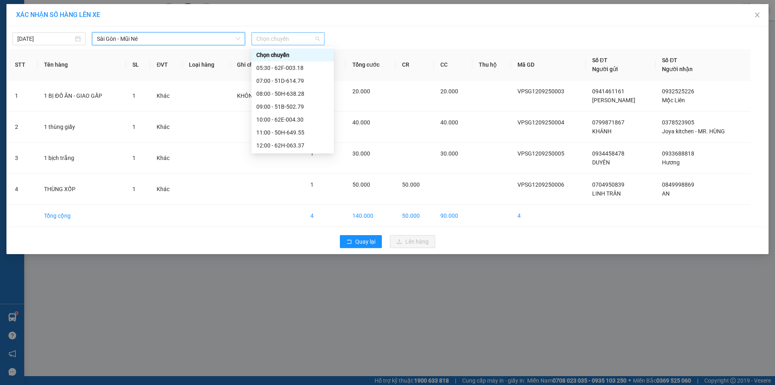
click at [278, 38] on span "Chọn chuyến" at bounding box center [287, 39] width 63 height 12
click at [298, 104] on div "09:00 - 51B-502.79" at bounding box center [292, 106] width 73 height 9
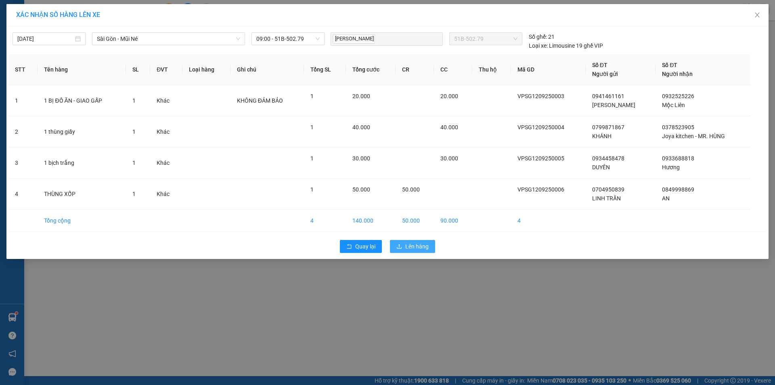
click at [418, 246] on span "Lên hàng" at bounding box center [417, 246] width 23 height 9
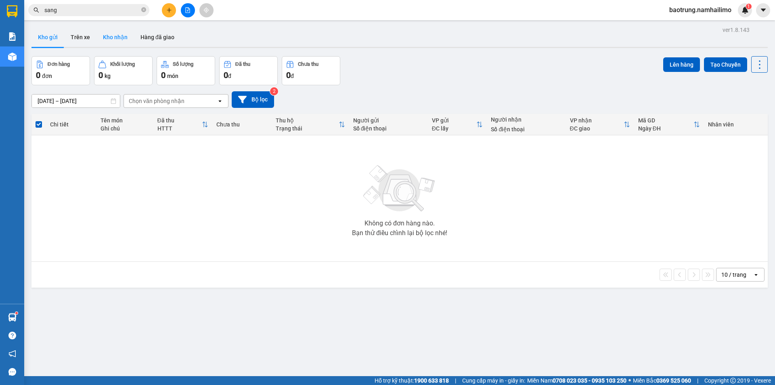
click at [113, 36] on button "Kho nhận" at bounding box center [116, 36] width 38 height 19
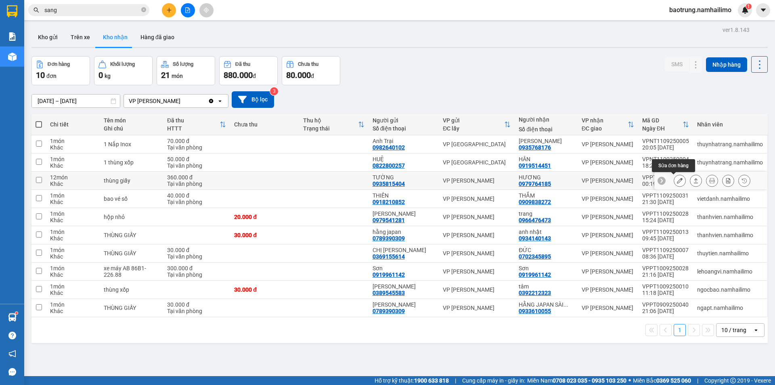
click at [677, 179] on icon at bounding box center [680, 181] width 6 height 6
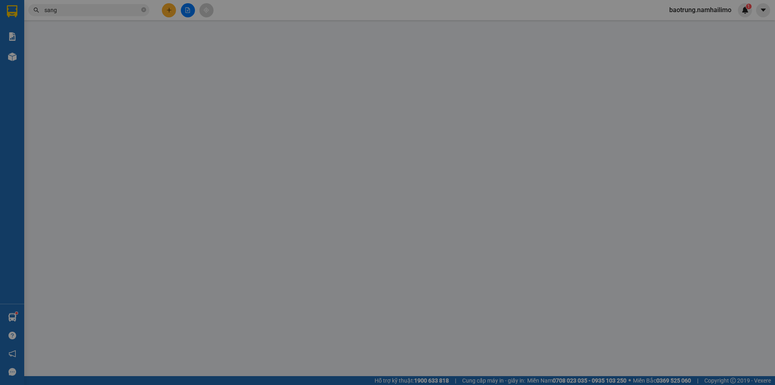
type input "0935815404"
type input "TƯỜNG"
type input "0979764185"
type input "HƯƠNG"
type input "360.000"
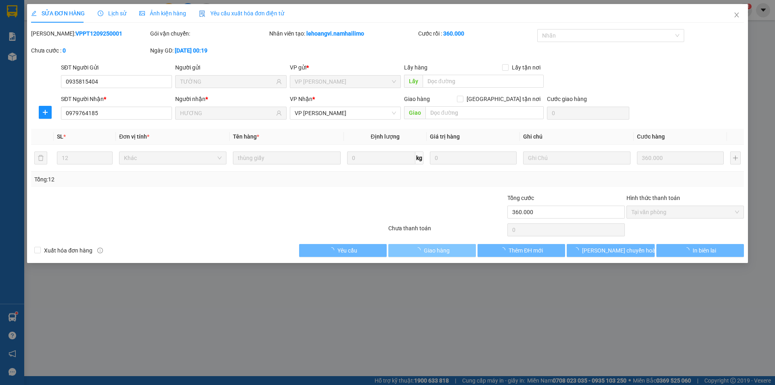
click at [424, 250] on span "Giao hàng" at bounding box center [437, 250] width 26 height 9
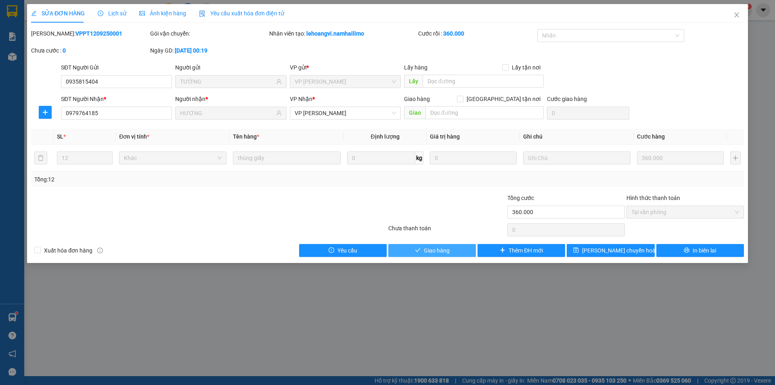
click at [429, 254] on span "Giao hàng" at bounding box center [437, 250] width 26 height 9
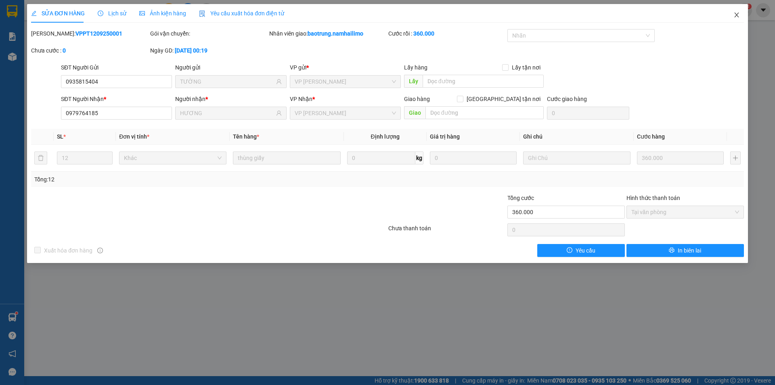
click at [735, 17] on icon "close" at bounding box center [737, 15] width 6 height 6
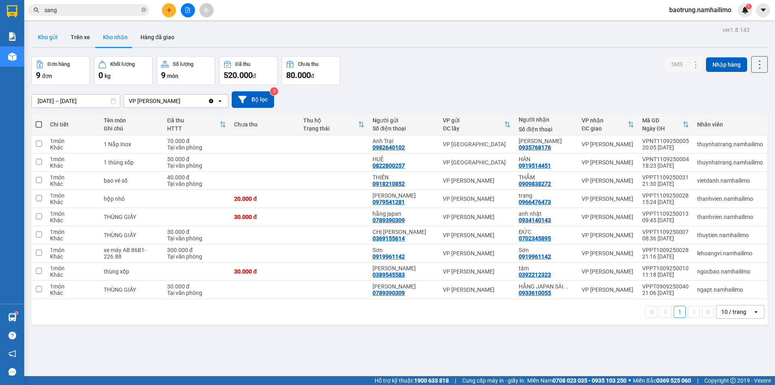
click at [45, 44] on button "Kho gửi" at bounding box center [48, 36] width 33 height 19
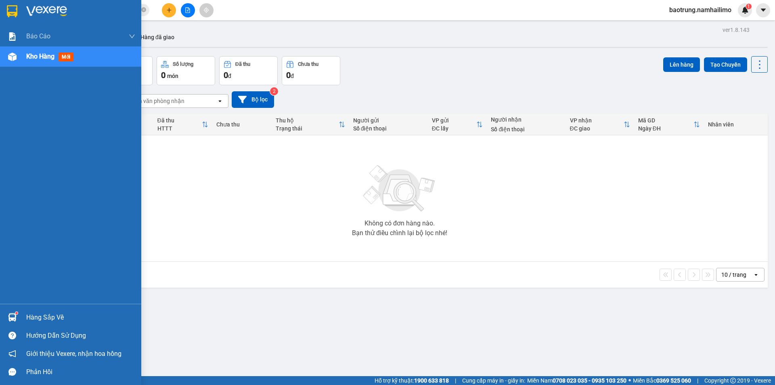
click at [44, 313] on div "Hàng sắp về" at bounding box center [80, 317] width 109 height 12
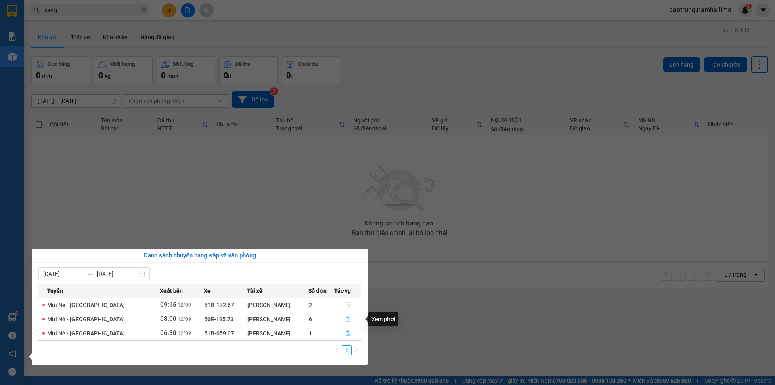
click at [349, 317] on icon "file-done" at bounding box center [348, 319] width 6 height 6
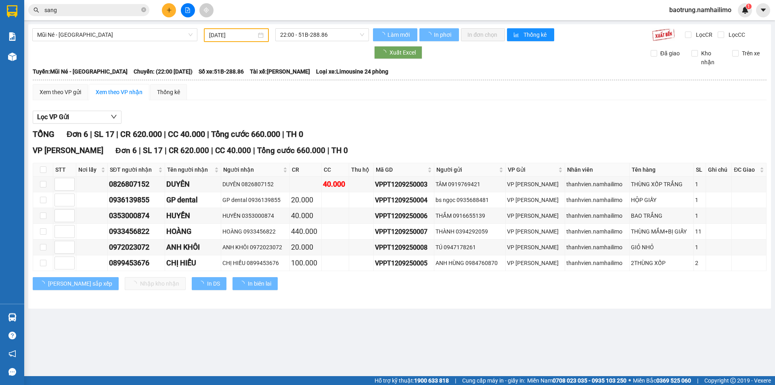
type input "[DATE]"
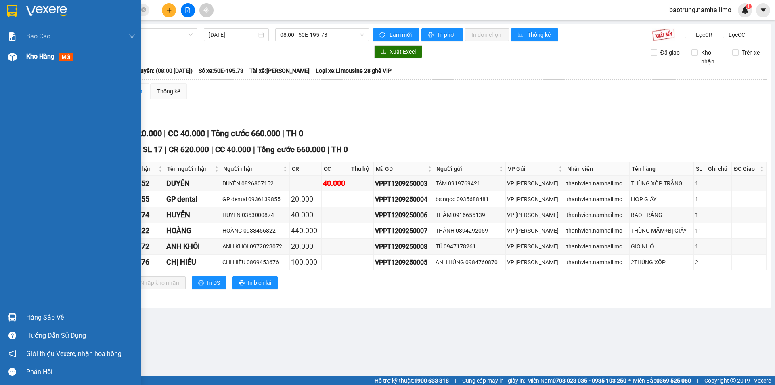
click at [43, 59] on span "Kho hàng" at bounding box center [40, 57] width 28 height 8
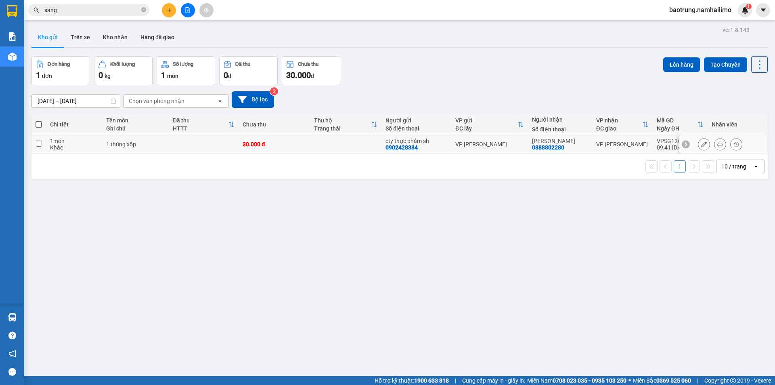
click at [597, 141] on div "VP [PERSON_NAME]" at bounding box center [623, 144] width 53 height 6
checkbox input "true"
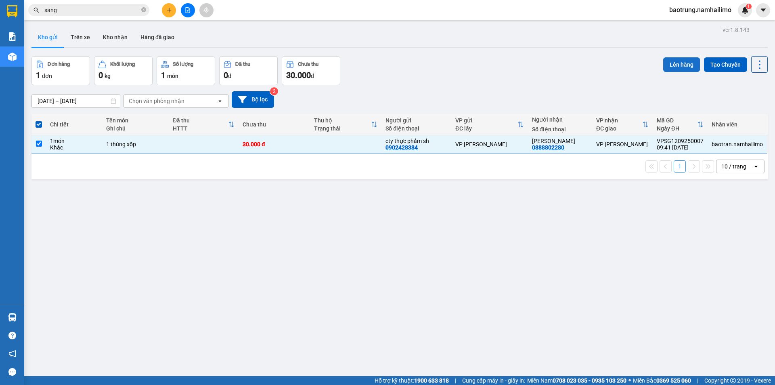
click at [672, 65] on button "Lên hàng" at bounding box center [682, 64] width 37 height 15
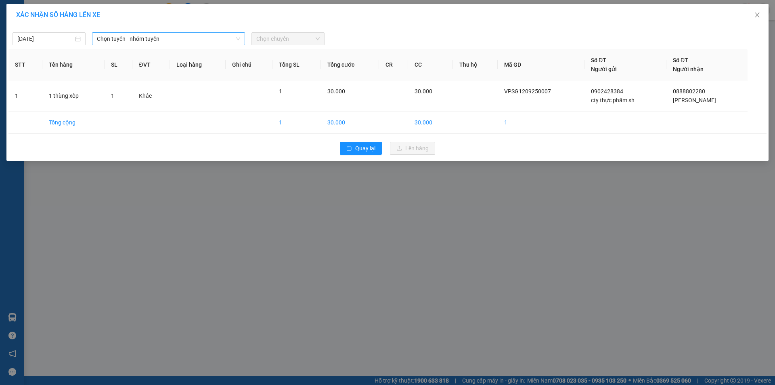
click at [149, 38] on span "Chọn tuyến - nhóm tuyến" at bounding box center [168, 39] width 143 height 12
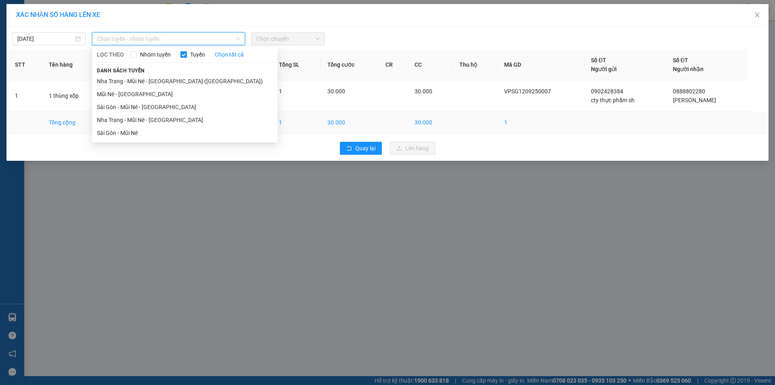
click at [127, 133] on li "Sài Gòn - Mũi Né" at bounding box center [185, 132] width 186 height 13
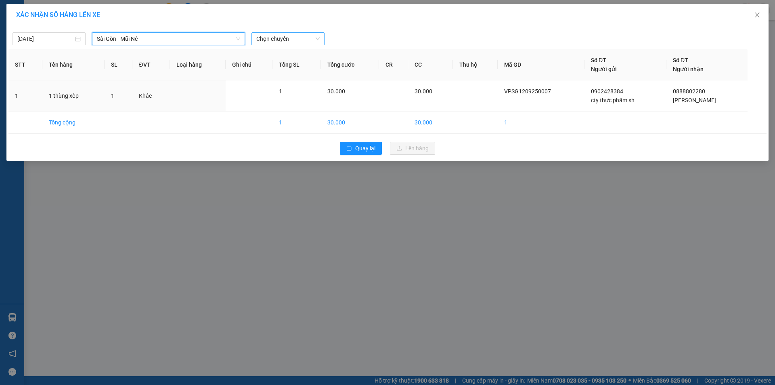
click at [285, 41] on span "Chọn chuyến" at bounding box center [287, 39] width 63 height 12
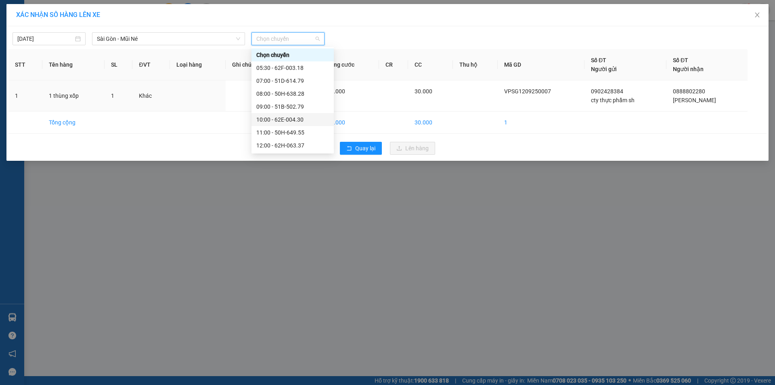
click at [286, 120] on div "10:00 - 62E-004.30" at bounding box center [292, 119] width 73 height 9
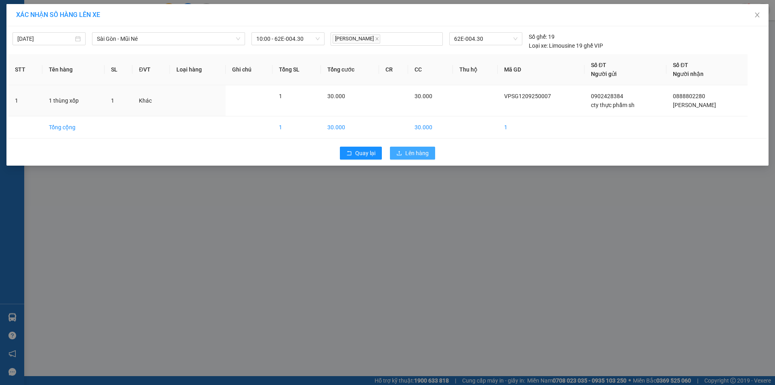
click at [418, 151] on span "Lên hàng" at bounding box center [417, 153] width 23 height 9
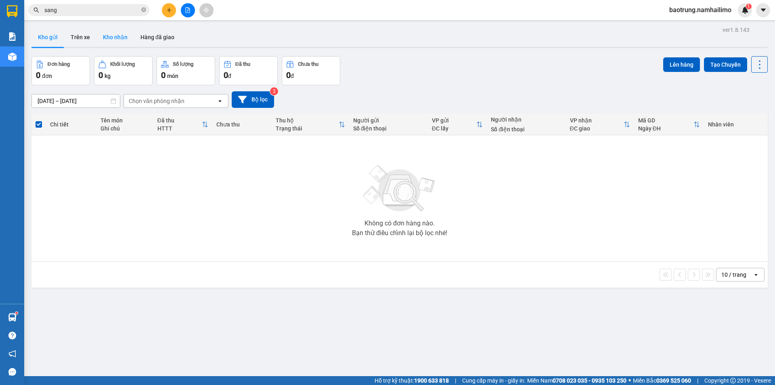
click at [108, 40] on button "Kho nhận" at bounding box center [116, 36] width 38 height 19
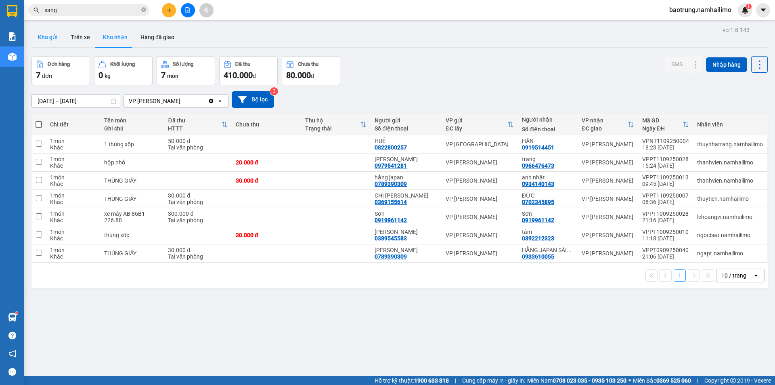
click at [49, 40] on button "Kho gửi" at bounding box center [48, 36] width 33 height 19
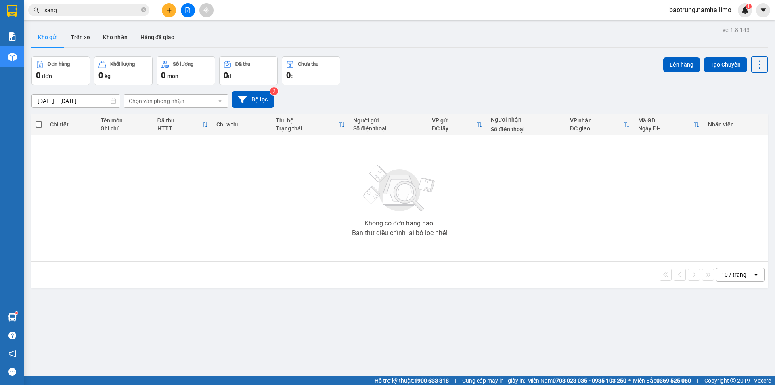
click at [109, 11] on input "sang" at bounding box center [91, 10] width 95 height 9
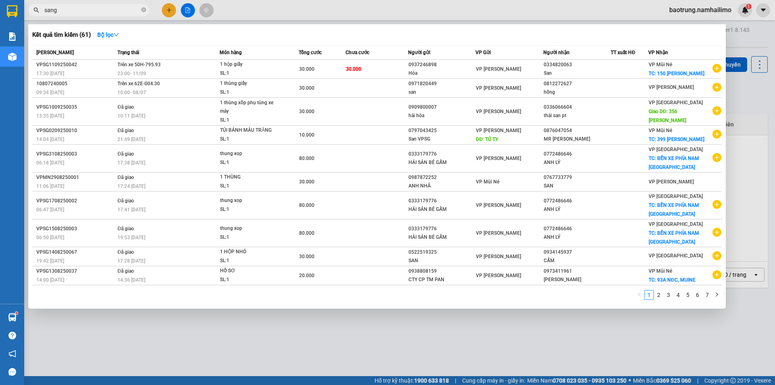
click at [109, 11] on input "sang" at bounding box center [91, 10] width 95 height 9
click at [460, 346] on div at bounding box center [387, 192] width 775 height 385
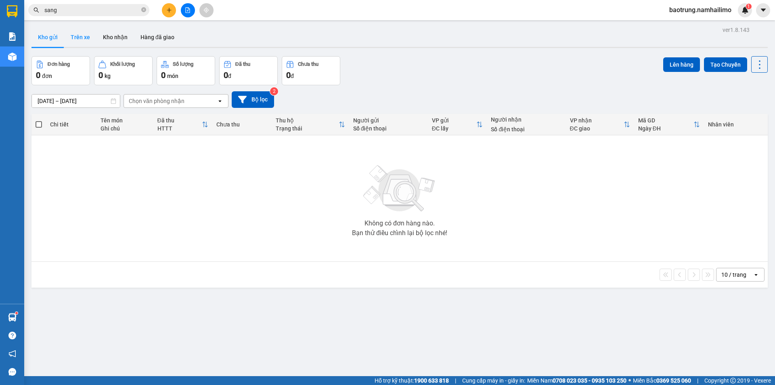
drag, startPoint x: 113, startPoint y: 44, endPoint x: 82, endPoint y: 44, distance: 30.3
click at [113, 44] on button "Kho nhận" at bounding box center [116, 36] width 38 height 19
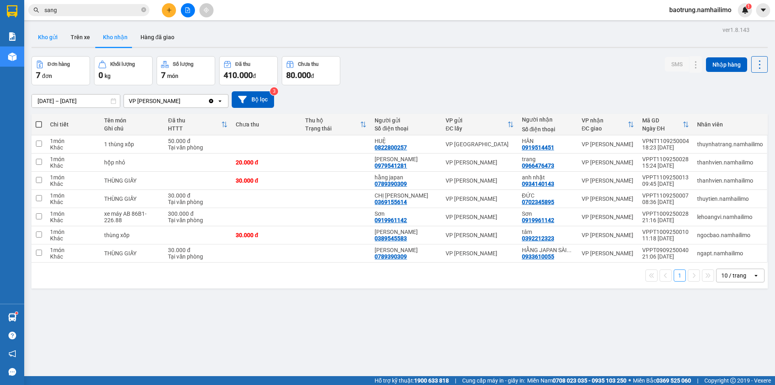
click at [53, 43] on button "Kho gửi" at bounding box center [48, 36] width 33 height 19
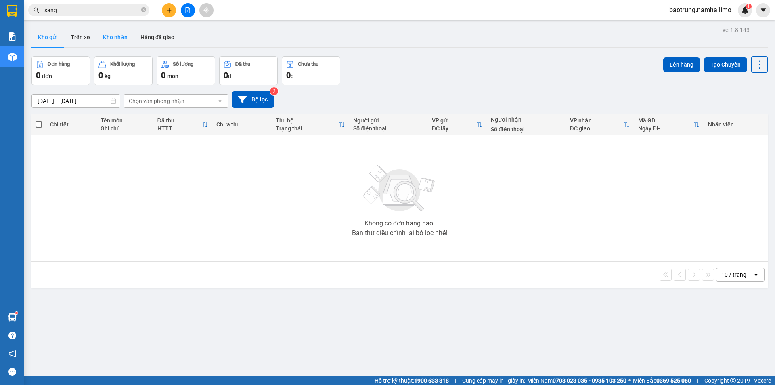
click at [111, 42] on button "Kho nhận" at bounding box center [116, 36] width 38 height 19
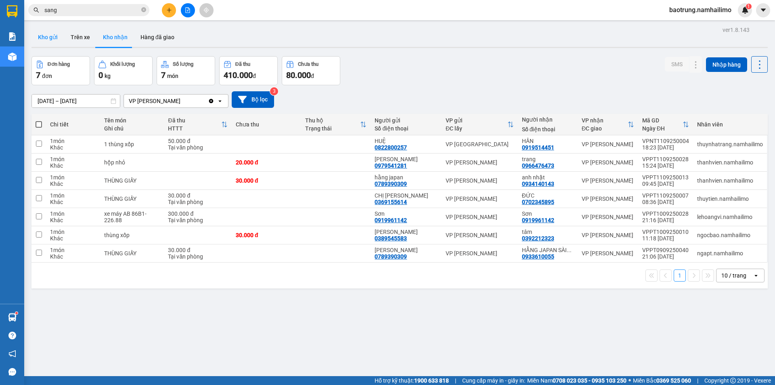
click at [51, 34] on button "Kho gửi" at bounding box center [48, 36] width 33 height 19
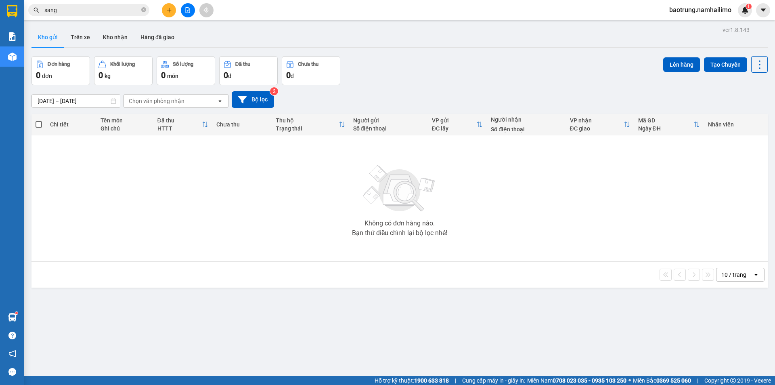
click at [63, 38] on button "Kho gửi" at bounding box center [48, 36] width 33 height 19
click at [111, 39] on button "Kho nhận" at bounding box center [116, 36] width 38 height 19
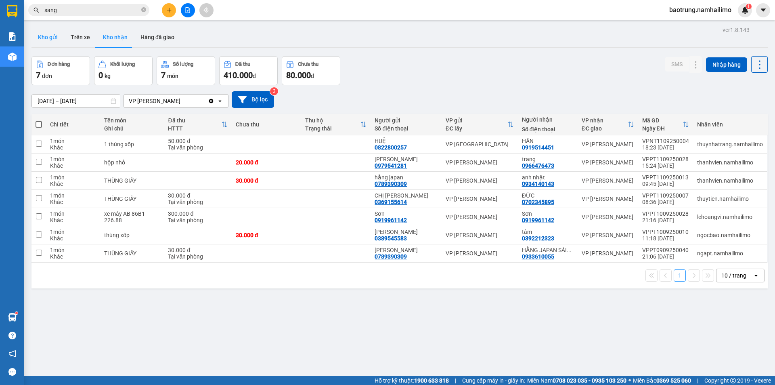
click at [49, 40] on button "Kho gửi" at bounding box center [48, 36] width 33 height 19
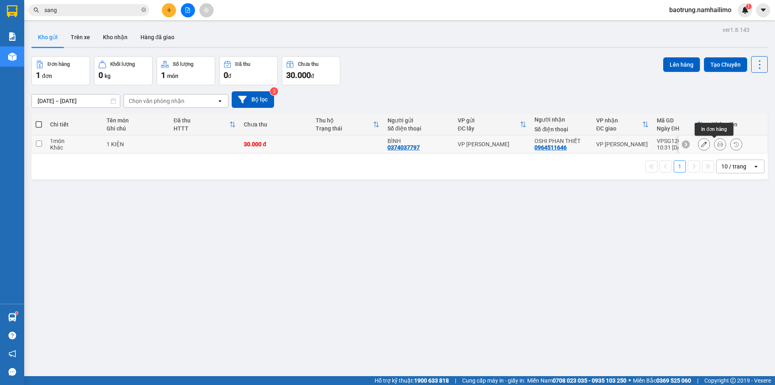
click at [715, 140] on button at bounding box center [720, 144] width 11 height 14
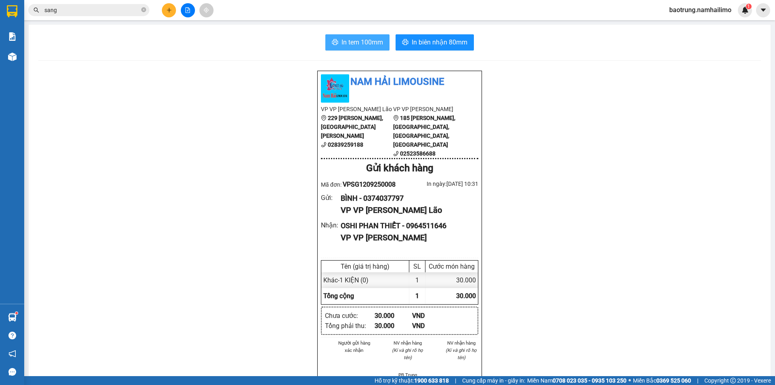
click at [369, 36] on button "In tem 100mm" at bounding box center [358, 42] width 64 height 16
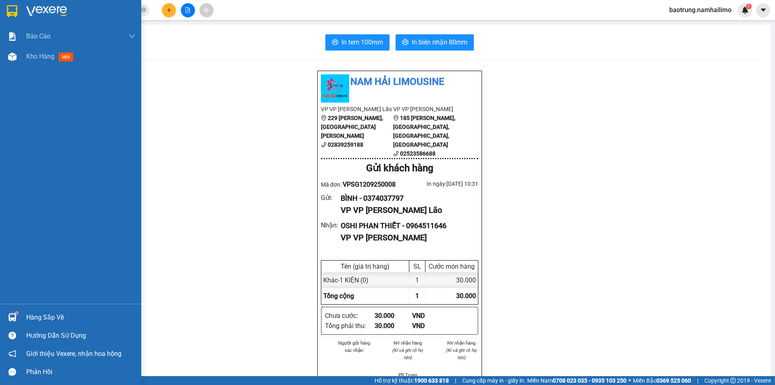
drag, startPoint x: 51, startPoint y: 315, endPoint x: 143, endPoint y: 319, distance: 91.8
click at [52, 315] on div "Hàng sắp về" at bounding box center [80, 317] width 109 height 12
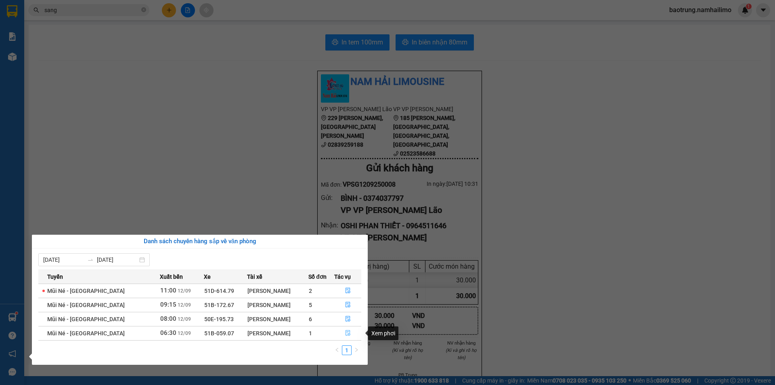
click at [349, 336] on span "file-done" at bounding box center [348, 333] width 6 height 6
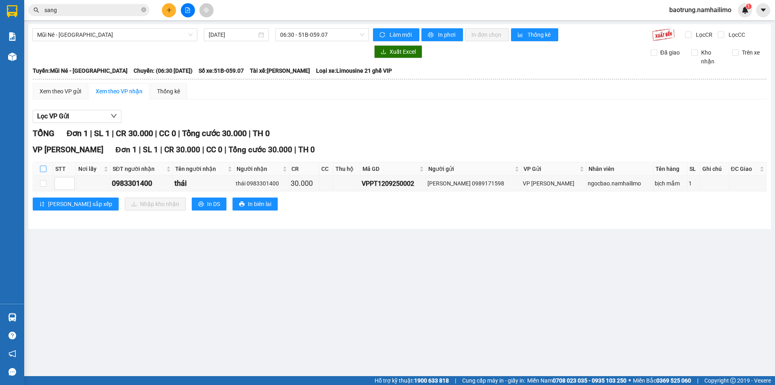
click at [43, 168] on input "checkbox" at bounding box center [43, 169] width 6 height 6
checkbox input "true"
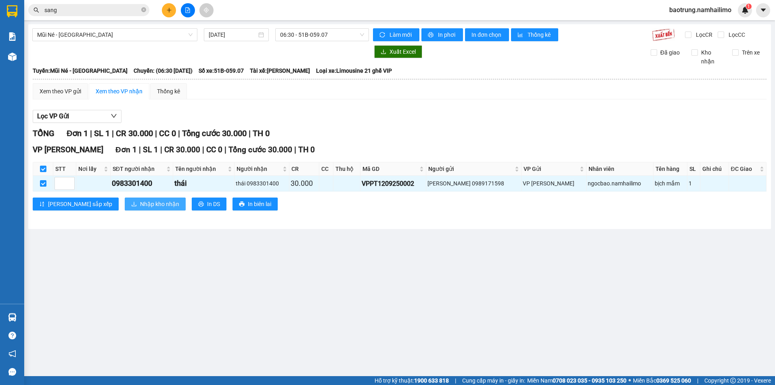
click at [131, 203] on icon "download" at bounding box center [134, 204] width 6 height 6
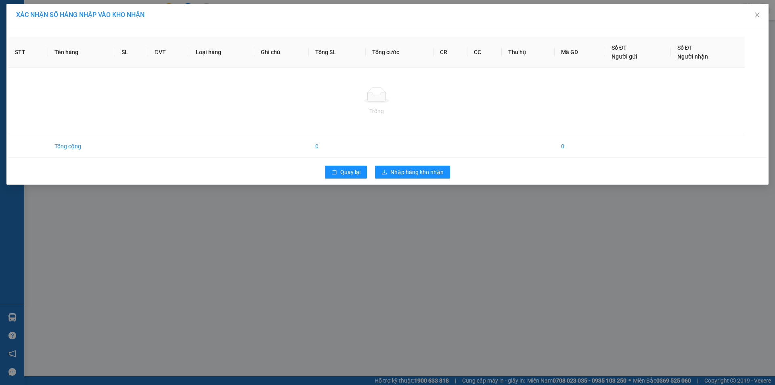
click at [316, 242] on div "XÁC NHẬN SỐ HÀNG NHẬP VÀO KHO NHẬN STT Tên hàng SL ĐVT Loại hàng Ghi chú Tổng S…" at bounding box center [387, 192] width 775 height 385
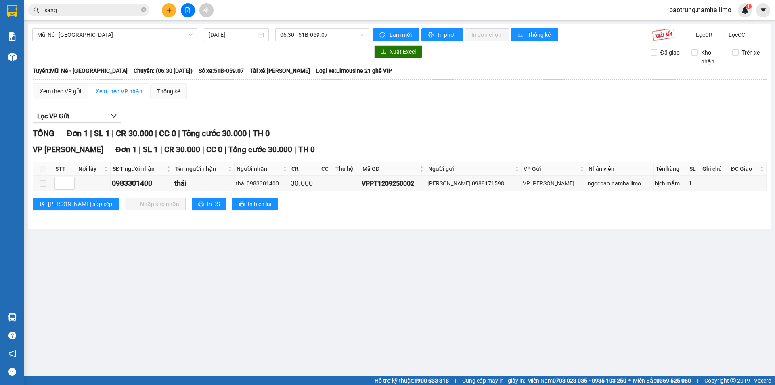
click at [95, 9] on input "sang" at bounding box center [91, 10] width 95 height 9
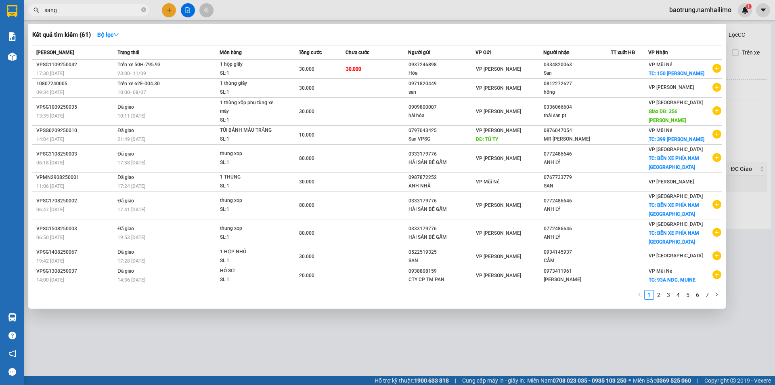
click at [95, 9] on input "sang" at bounding box center [91, 10] width 95 height 9
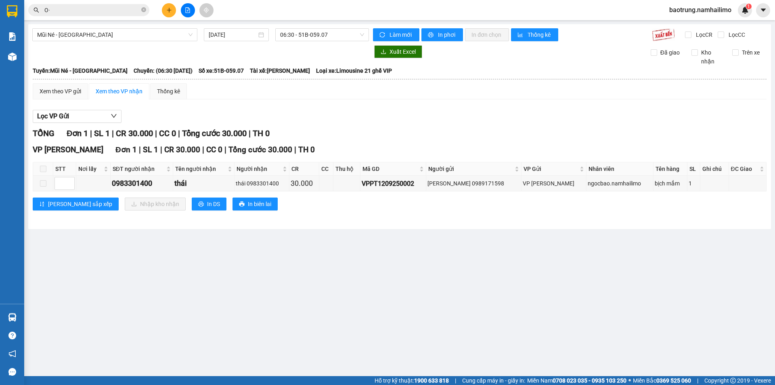
type input "O"
type input "Ó"
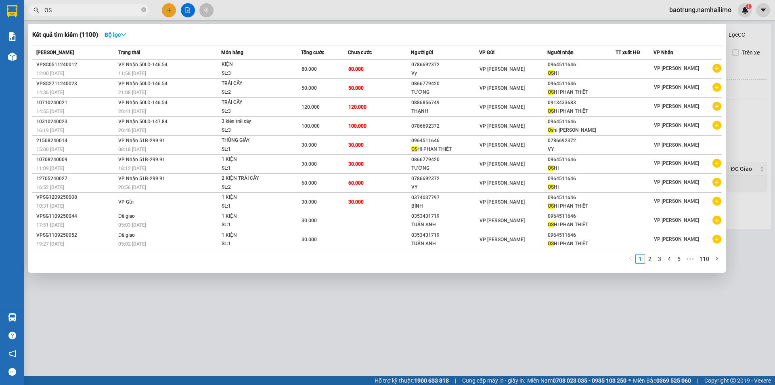
type input "O"
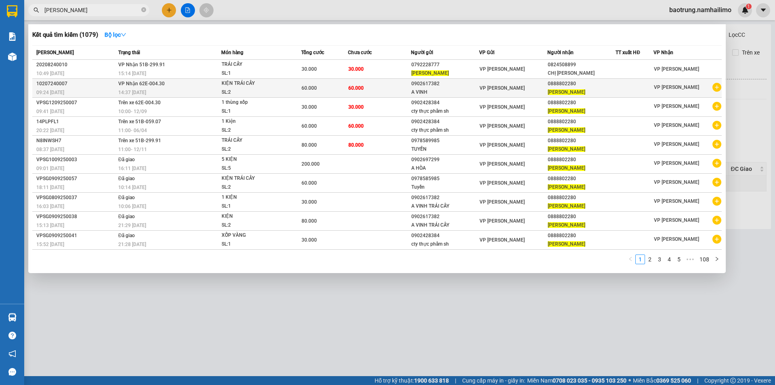
type input "[PERSON_NAME]"
click at [719, 88] on icon "plus-circle" at bounding box center [717, 87] width 9 height 9
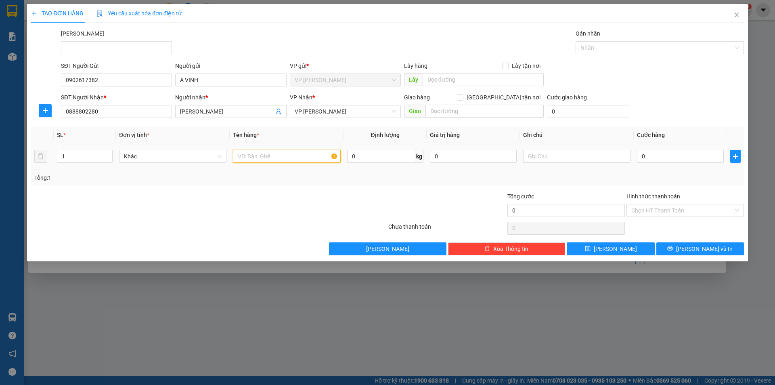
click at [274, 153] on input "text" at bounding box center [286, 156] width 107 height 13
type input "1 KIỆN"
click at [674, 156] on input "0" at bounding box center [680, 156] width 87 height 13
type input "3"
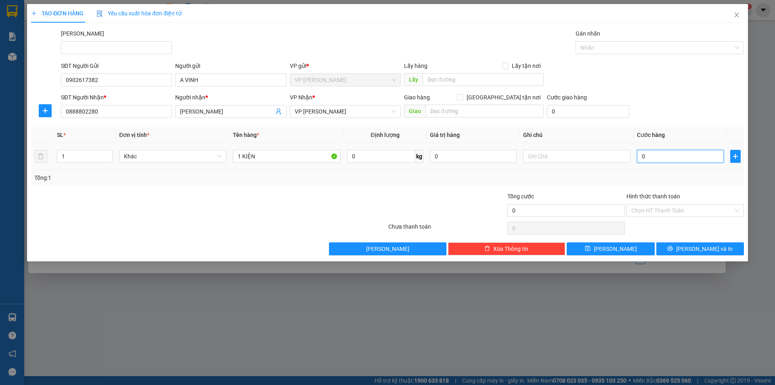
type input "3"
type input "30"
type input "30.000"
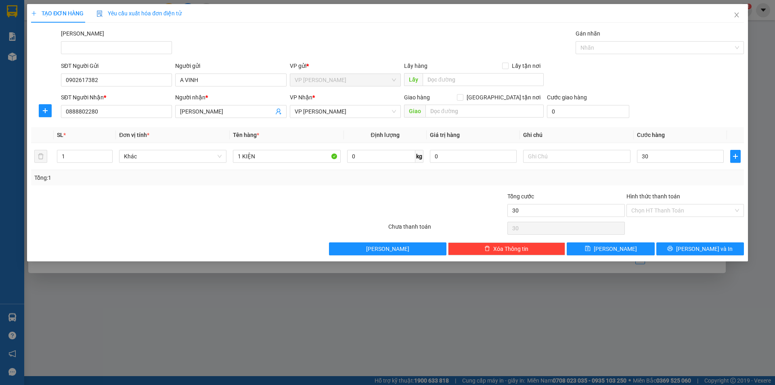
type input "30.000"
click at [682, 75] on div "SĐT Người Gửi 0902617382 Người gửi A VINH VP gửi * VP [PERSON_NAME] Lão Lấy hàn…" at bounding box center [402, 75] width 687 height 28
click at [693, 247] on button "[PERSON_NAME] và In" at bounding box center [701, 248] width 88 height 13
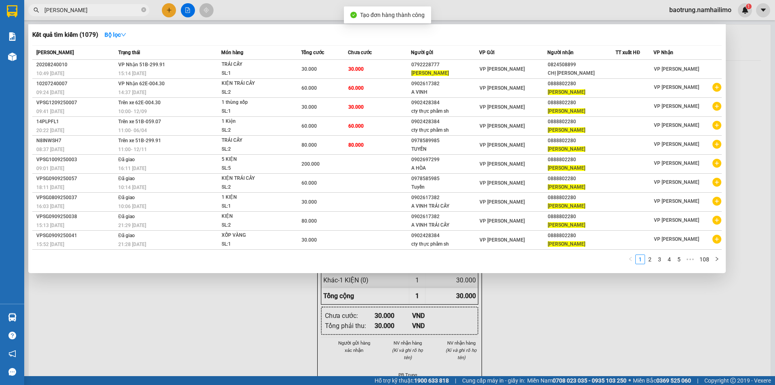
drag, startPoint x: 653, startPoint y: 325, endPoint x: 441, endPoint y: 122, distance: 293.1
click at [649, 321] on div at bounding box center [387, 192] width 775 height 385
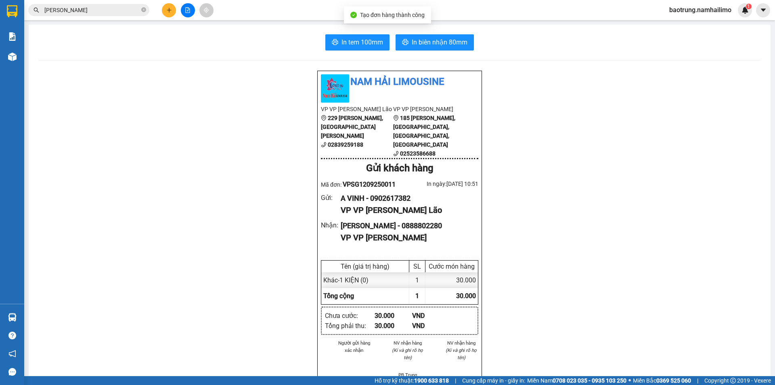
click at [445, 32] on div "In tem 100mm In biên nhận 80mm Nam Hải Limousine VP VP [PERSON_NAME] Lão [STREE…" at bounding box center [400, 376] width 742 height 702
click at [443, 40] on span "In biên nhận 80mm" at bounding box center [440, 42] width 56 height 10
click at [347, 42] on span "In tem 100mm" at bounding box center [363, 42] width 42 height 10
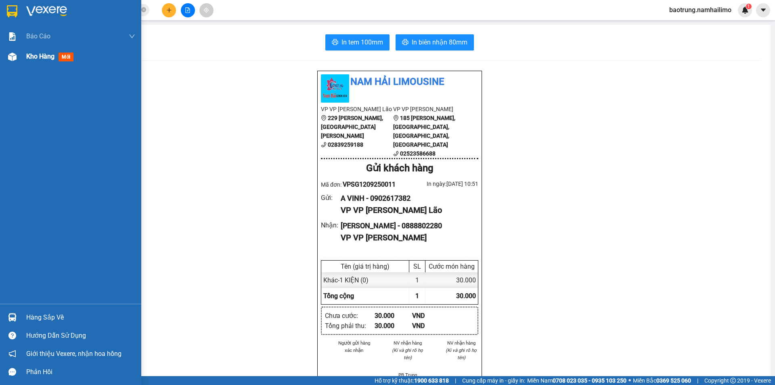
click at [29, 56] on span "Kho hàng" at bounding box center [40, 57] width 28 height 8
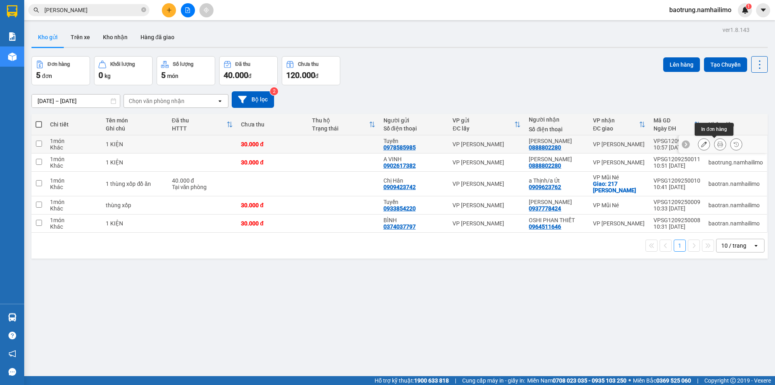
click at [715, 141] on button at bounding box center [720, 144] width 11 height 14
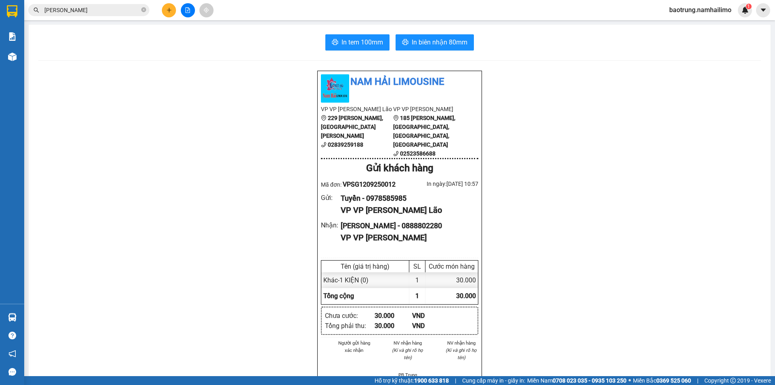
click at [332, 34] on div "In tem 100mm In biên nhận 80mm Nam Hải Limousine VP VP [PERSON_NAME] Lão [STREE…" at bounding box center [400, 376] width 742 height 702
click at [345, 46] on span "In tem 100mm" at bounding box center [363, 42] width 42 height 10
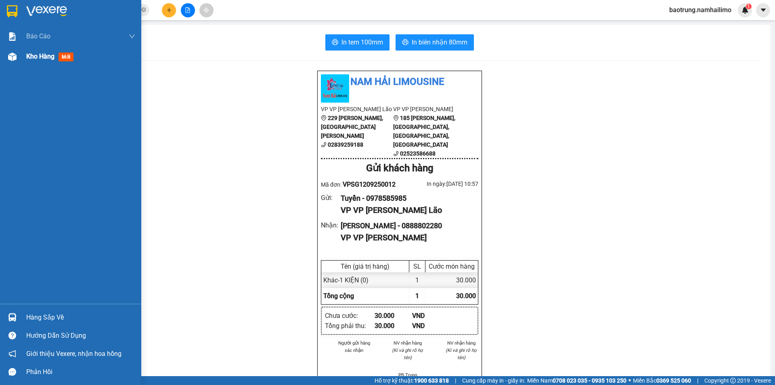
click at [45, 58] on span "Kho hàng" at bounding box center [40, 57] width 28 height 8
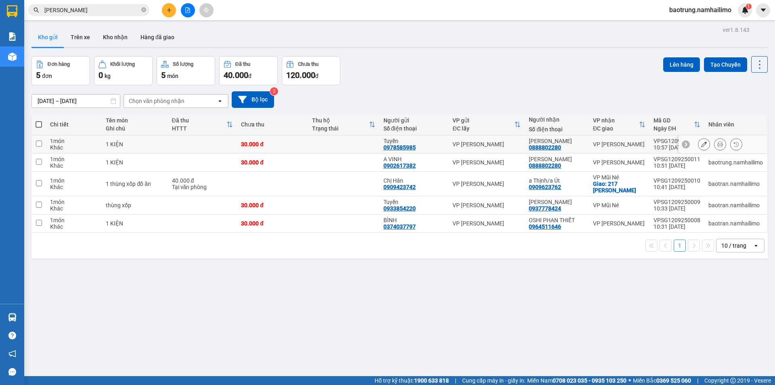
click at [164, 138] on td "1 KIỆN" at bounding box center [135, 144] width 66 height 18
checkbox input "true"
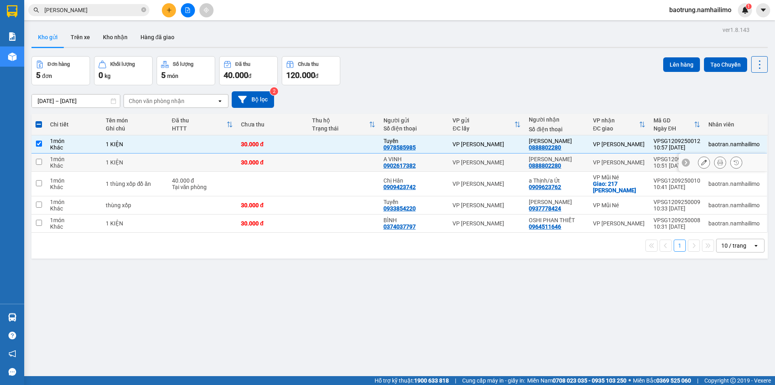
click at [162, 160] on div "1 KIỆN" at bounding box center [135, 162] width 58 height 6
checkbox input "true"
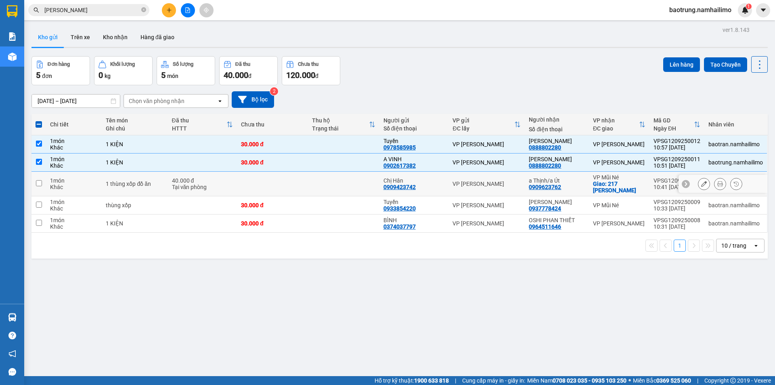
click at [163, 183] on div "1 thùng xốp đồ ăn" at bounding box center [135, 184] width 58 height 6
checkbox input "true"
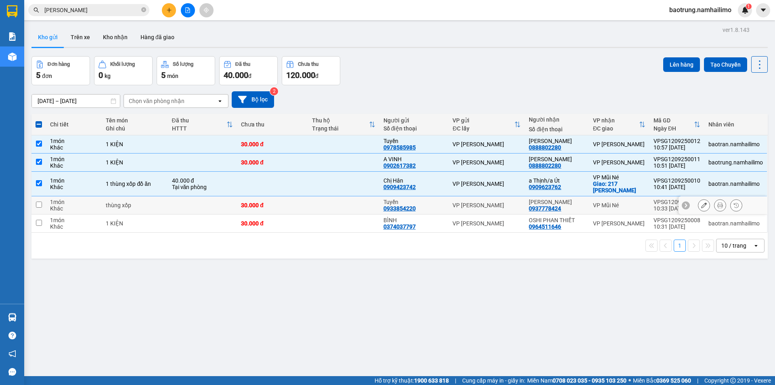
click at [166, 208] on td "thùng xốp" at bounding box center [135, 205] width 66 height 18
checkbox input "true"
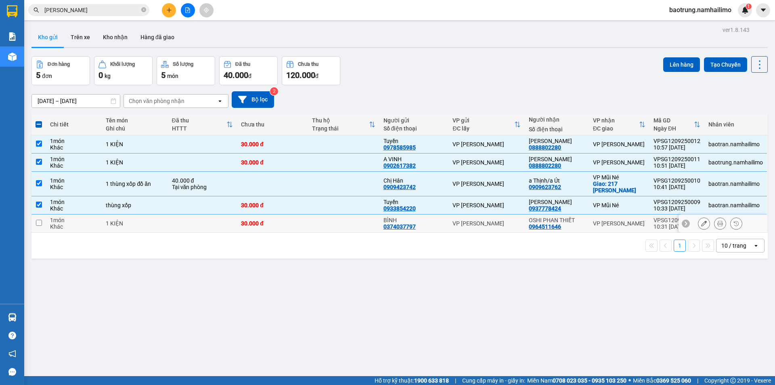
click at [167, 228] on td "1 KIỆN" at bounding box center [135, 223] width 66 height 18
checkbox input "true"
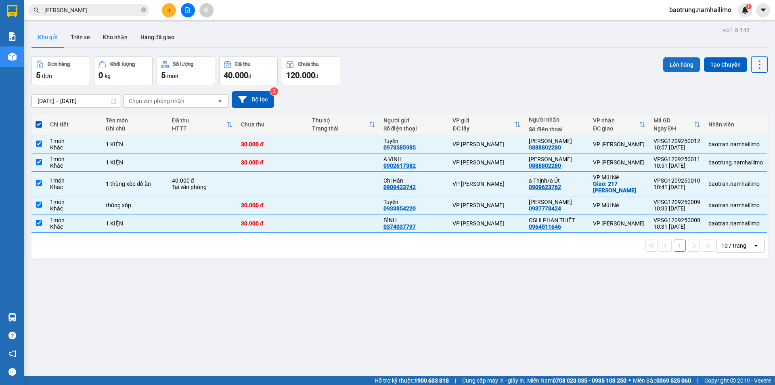
click at [684, 63] on button "Lên hàng" at bounding box center [682, 64] width 37 height 15
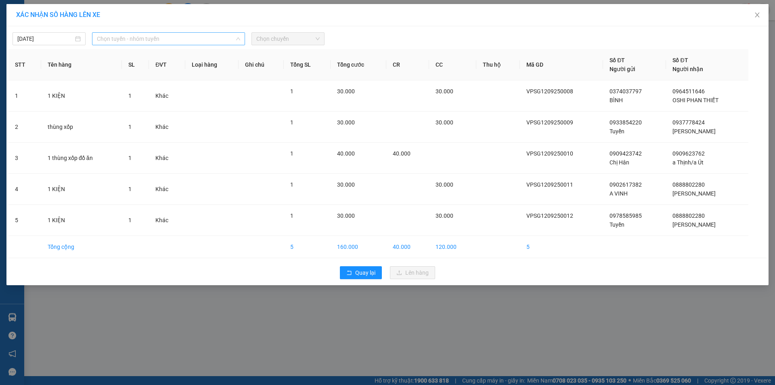
click at [126, 39] on span "Chọn tuyến - nhóm tuyến" at bounding box center [168, 39] width 143 height 12
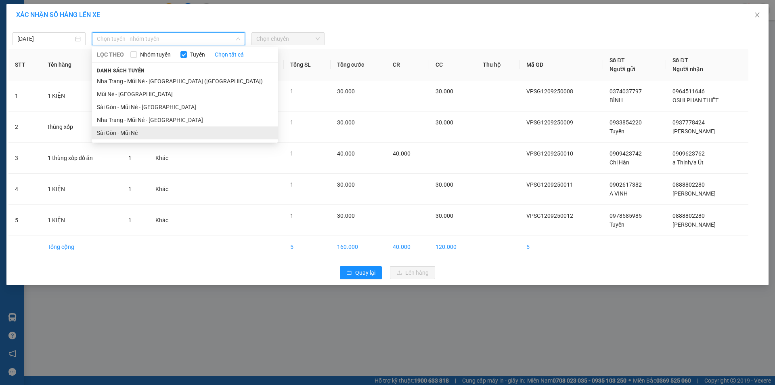
click at [137, 132] on li "Sài Gòn - Mũi Né" at bounding box center [185, 132] width 186 height 13
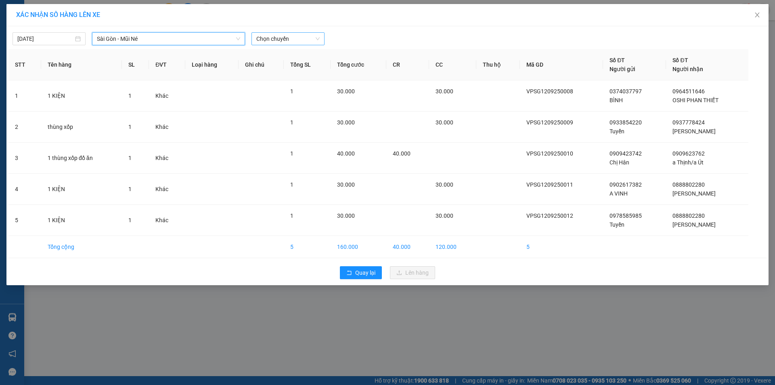
click at [272, 35] on span "Chọn chuyến" at bounding box center [287, 39] width 63 height 12
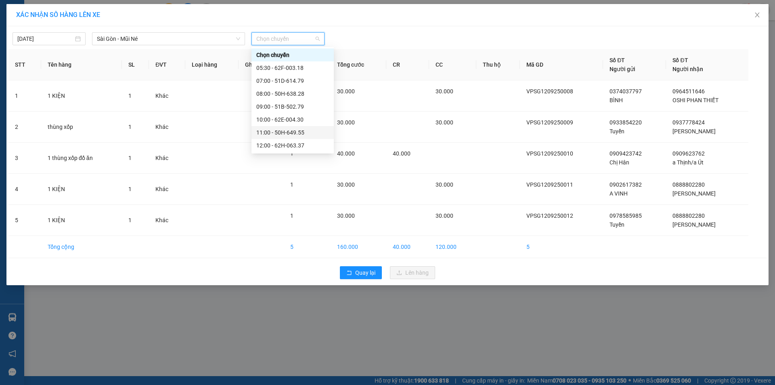
click at [277, 130] on div "11:00 - 50H-649.55" at bounding box center [292, 132] width 73 height 9
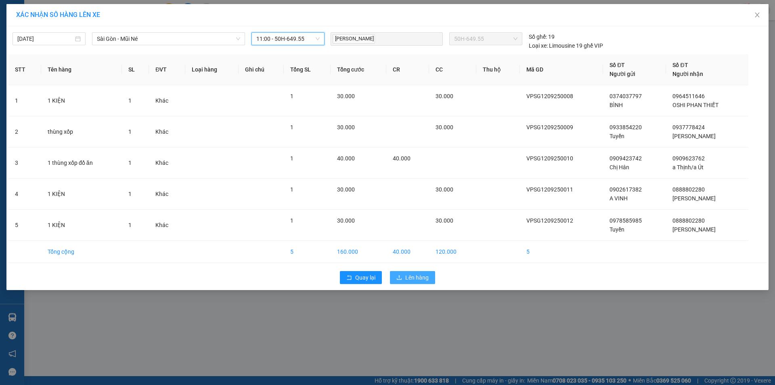
click at [412, 274] on span "Lên hàng" at bounding box center [417, 277] width 23 height 9
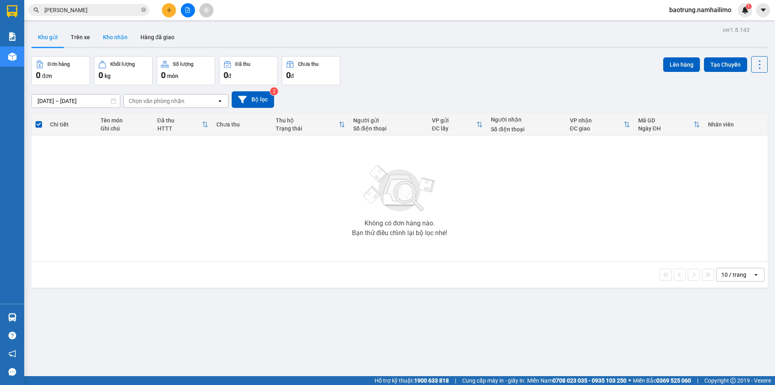
click at [127, 43] on button "Kho nhận" at bounding box center [116, 36] width 38 height 19
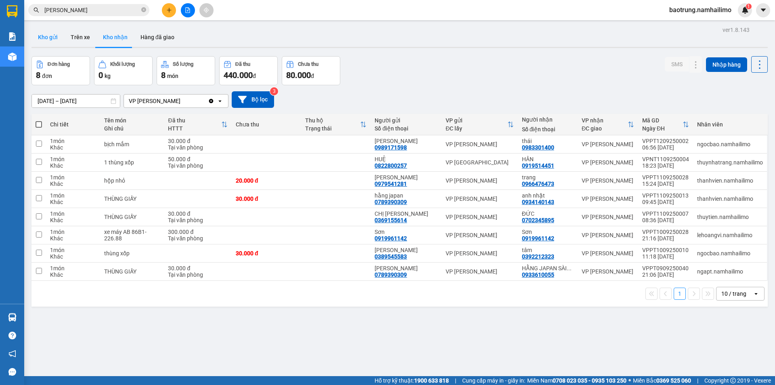
click at [41, 41] on button "Kho gửi" at bounding box center [48, 36] width 33 height 19
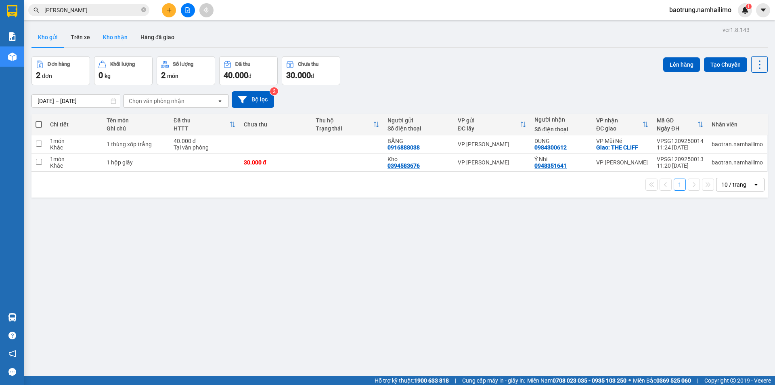
click at [124, 43] on button "Kho nhận" at bounding box center [116, 36] width 38 height 19
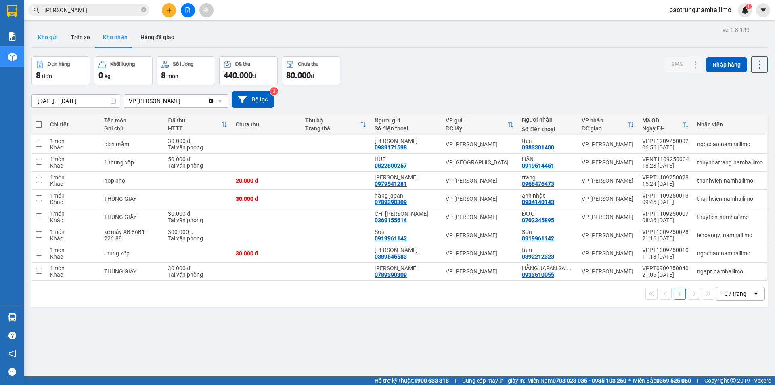
click at [44, 38] on button "Kho gửi" at bounding box center [48, 36] width 33 height 19
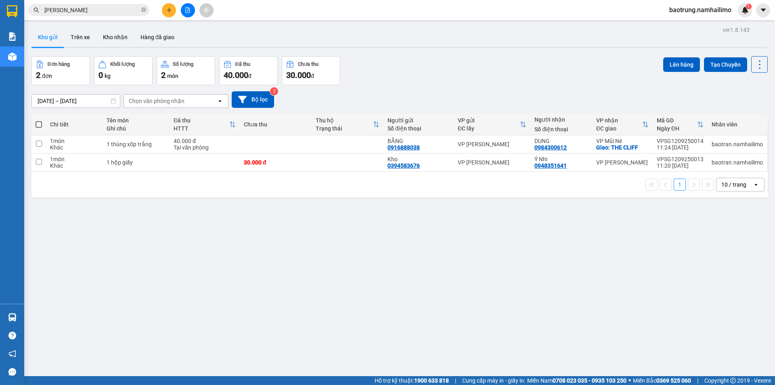
click at [99, 10] on input "[PERSON_NAME]" at bounding box center [91, 10] width 95 height 9
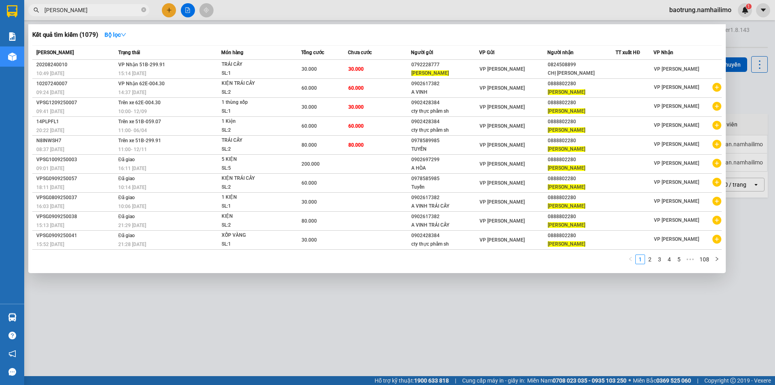
click at [99, 10] on input "[PERSON_NAME]" at bounding box center [91, 10] width 95 height 9
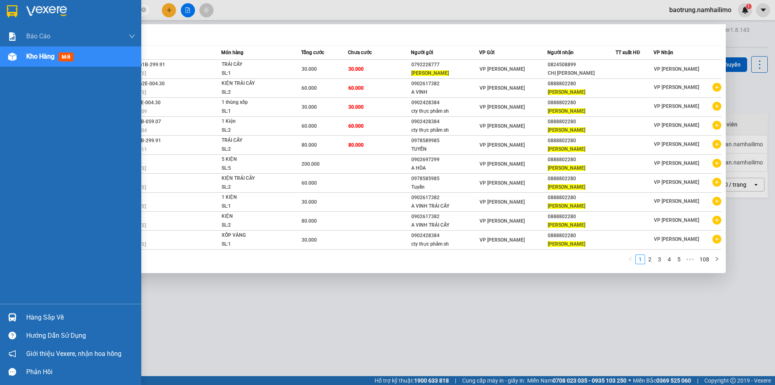
click at [46, 311] on div "Hàng sắp về" at bounding box center [70, 317] width 141 height 18
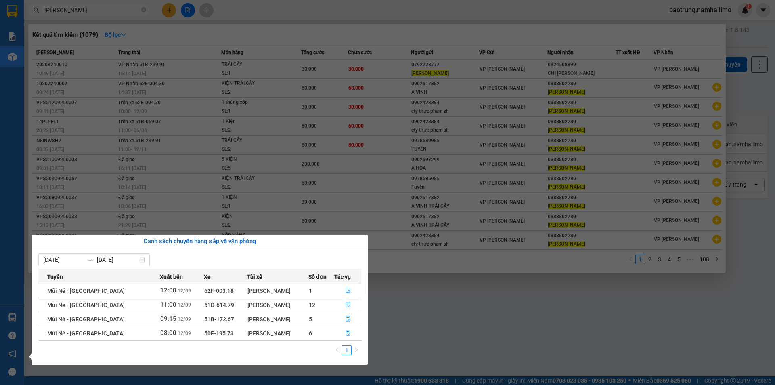
drag, startPoint x: 454, startPoint y: 339, endPoint x: 448, endPoint y: 332, distance: 8.6
click at [452, 337] on section "Kết quả tìm kiếm ( 1079 ) Bộ lọc Mã ĐH Trạng thái Món hàng Tổng cước Chưa cước …" at bounding box center [387, 192] width 775 height 385
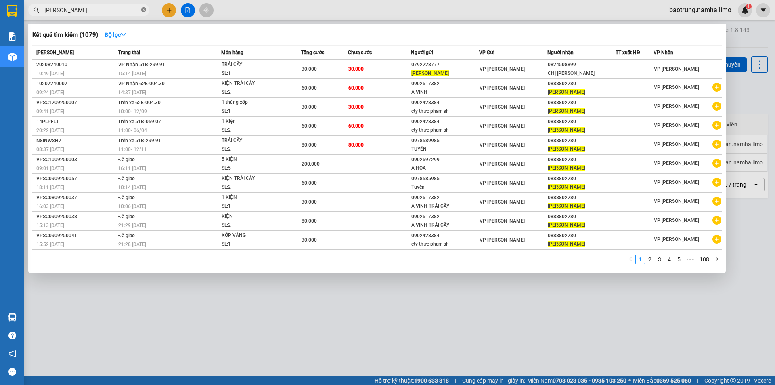
click at [144, 11] on icon "close-circle" at bounding box center [143, 9] width 5 height 5
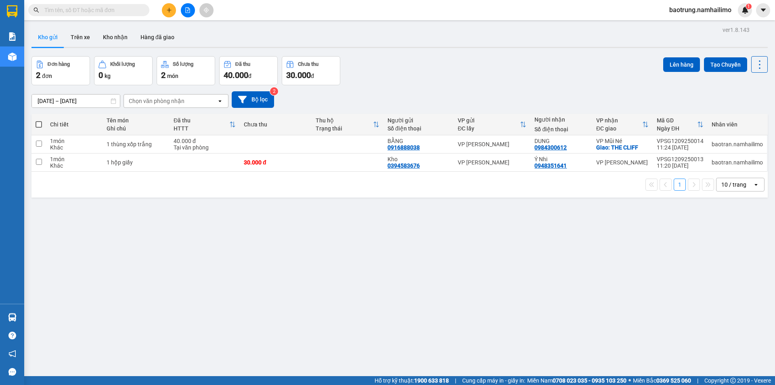
click at [123, 10] on input "text" at bounding box center [91, 10] width 95 height 9
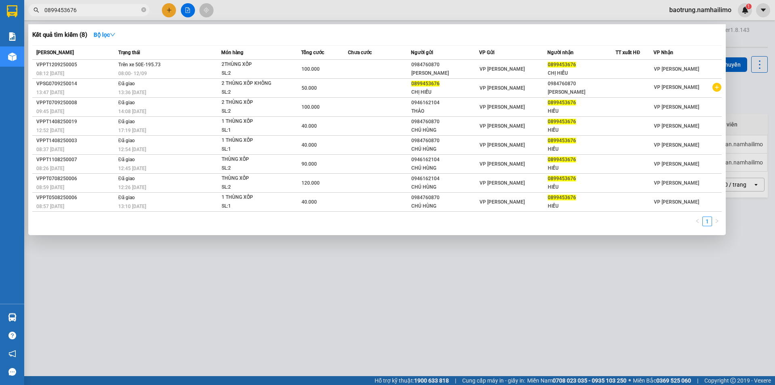
type input "0899453676"
click at [222, 304] on div at bounding box center [387, 192] width 775 height 385
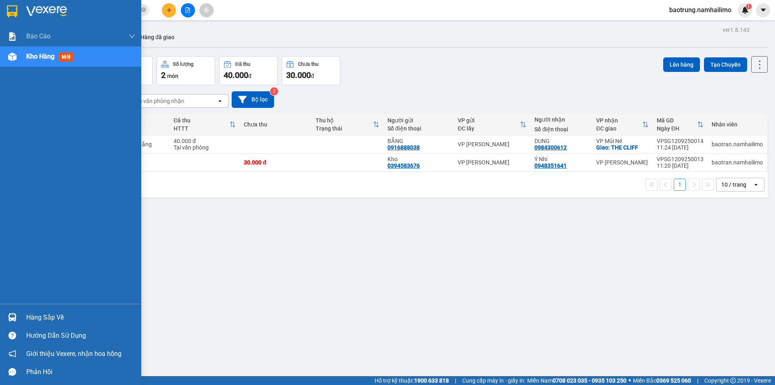
click at [41, 321] on div "Hàng sắp về" at bounding box center [80, 317] width 109 height 12
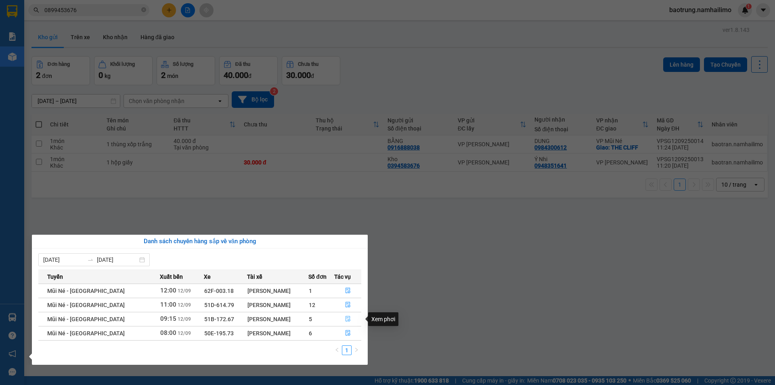
click at [347, 316] on icon "file-done" at bounding box center [348, 319] width 5 height 6
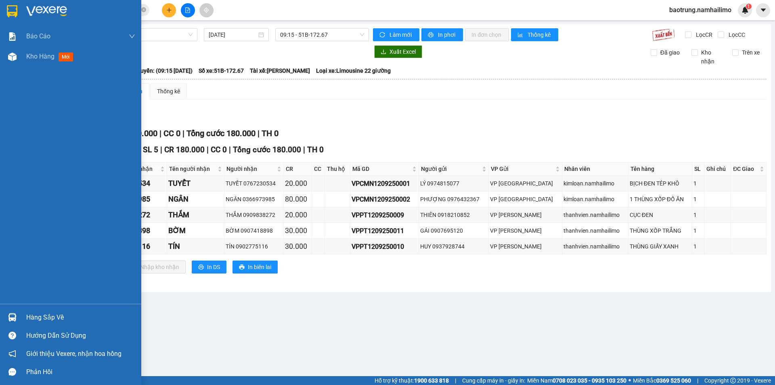
click at [65, 318] on div "Hàng sắp về" at bounding box center [80, 317] width 109 height 12
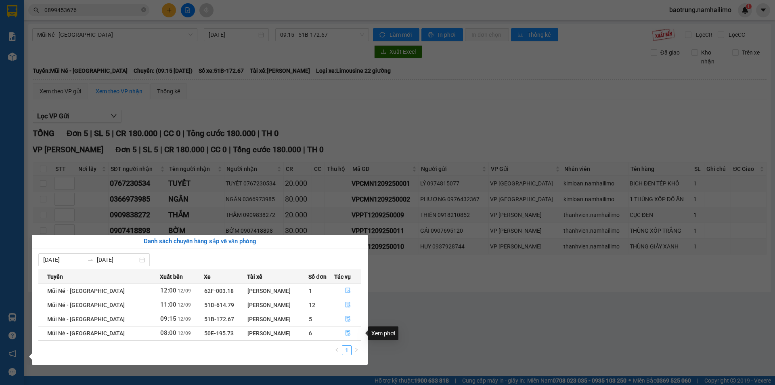
click at [346, 330] on icon "file-done" at bounding box center [348, 333] width 5 height 6
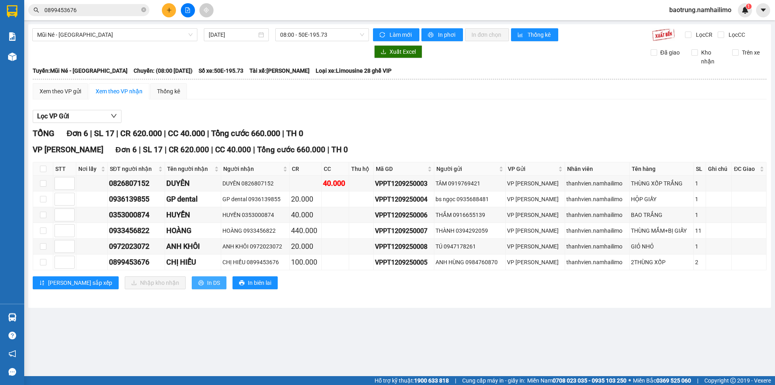
click at [207, 281] on span "In DS" at bounding box center [213, 282] width 13 height 9
click at [57, 253] on td at bounding box center [64, 247] width 23 height 16
click at [43, 168] on input "checkbox" at bounding box center [43, 169] width 6 height 6
checkbox input "true"
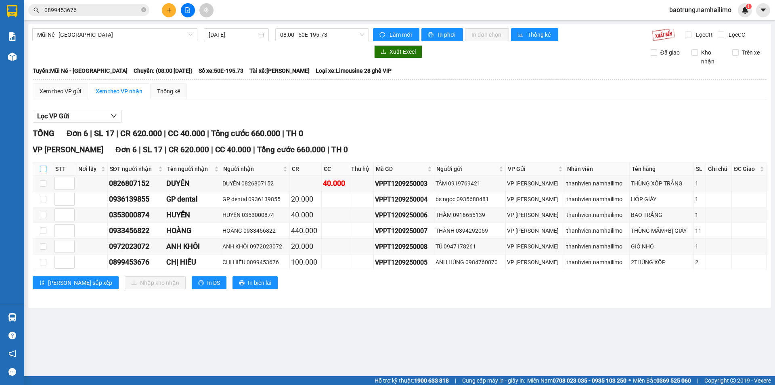
checkbox input "true"
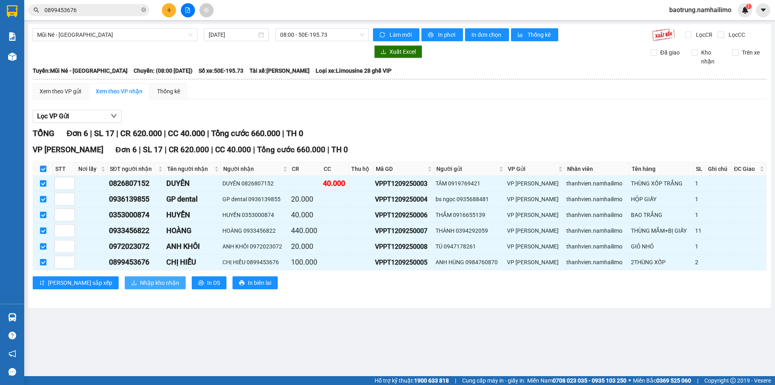
click at [140, 285] on span "Nhập kho nhận" at bounding box center [159, 282] width 39 height 9
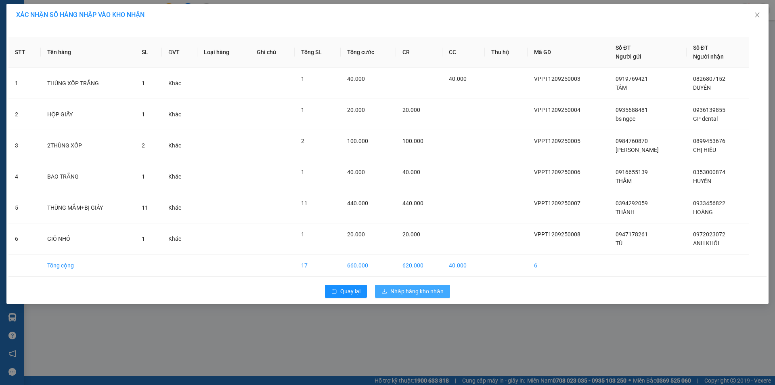
click at [416, 292] on span "Nhập hàng kho nhận" at bounding box center [417, 291] width 53 height 9
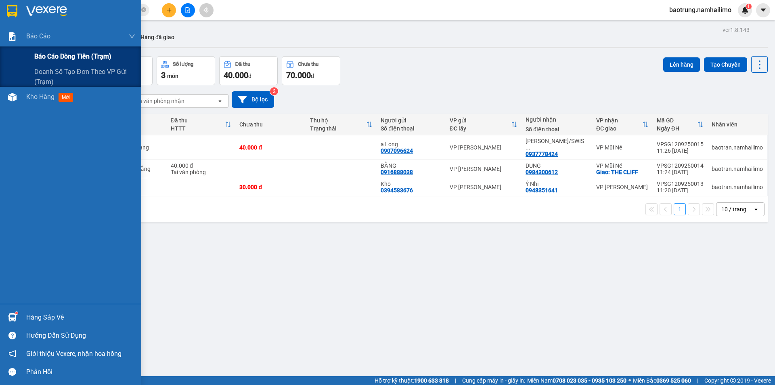
click at [57, 59] on span "Báo cáo dòng tiền (trạm)" at bounding box center [72, 56] width 77 height 10
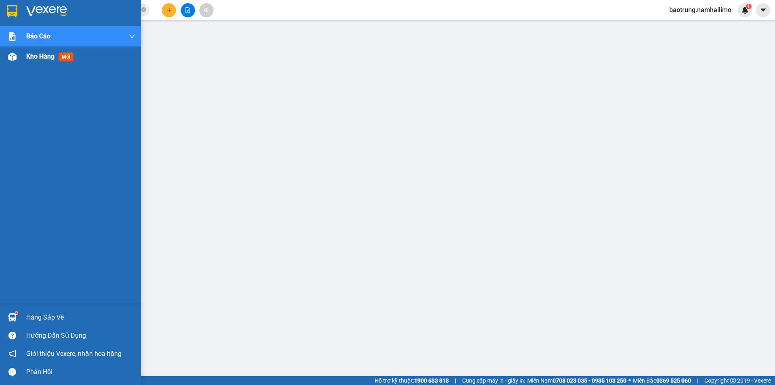
click at [40, 59] on span "Kho hàng" at bounding box center [40, 57] width 28 height 8
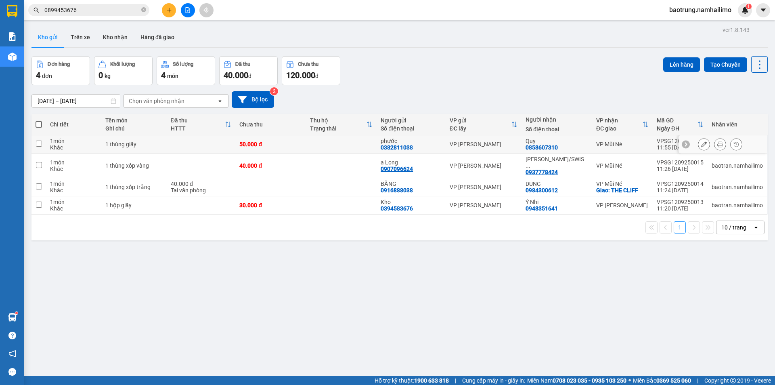
click at [183, 140] on td at bounding box center [201, 144] width 69 height 18
checkbox input "true"
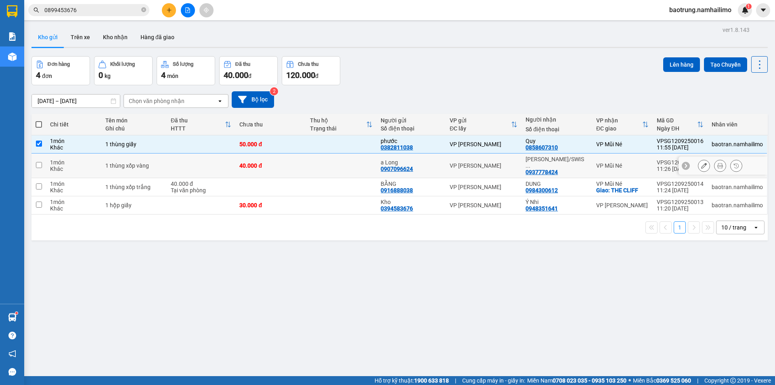
click at [183, 160] on td at bounding box center [201, 165] width 69 height 25
checkbox input "true"
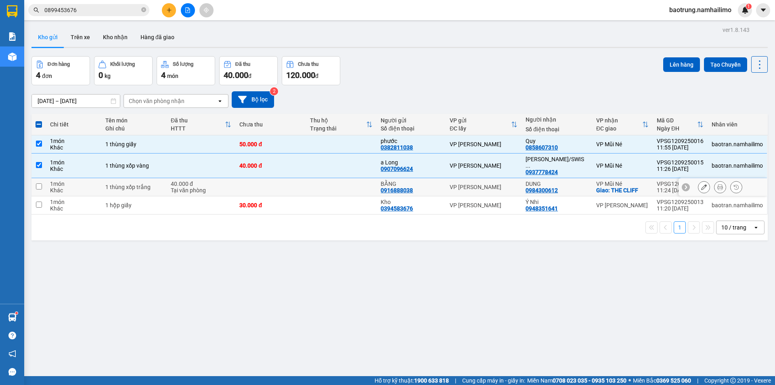
click at [182, 181] on div "40.000 đ" at bounding box center [201, 184] width 61 height 6
checkbox input "true"
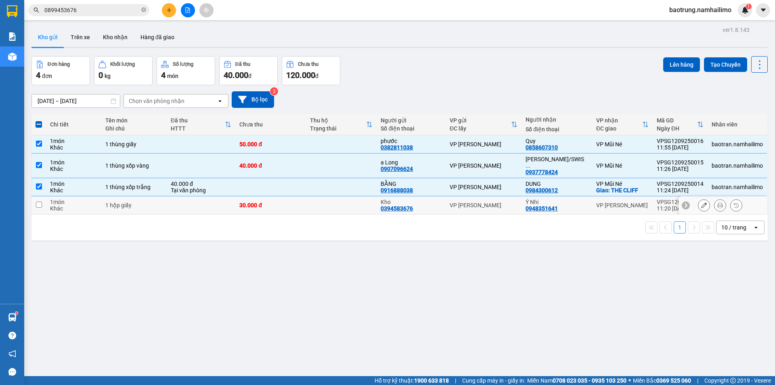
click at [184, 198] on td at bounding box center [201, 205] width 69 height 18
checkbox input "true"
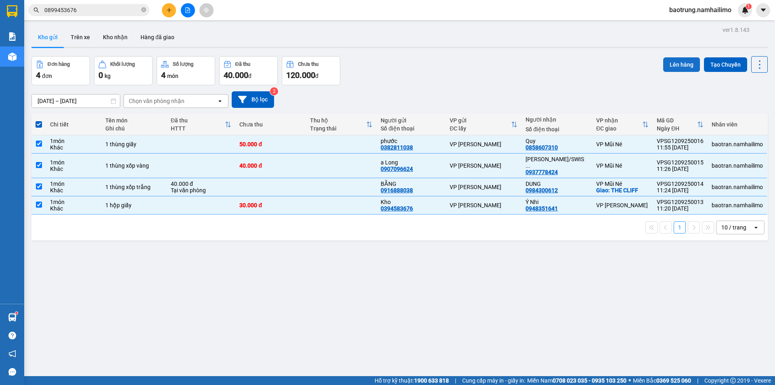
click at [682, 69] on button "Lên hàng" at bounding box center [682, 64] width 37 height 15
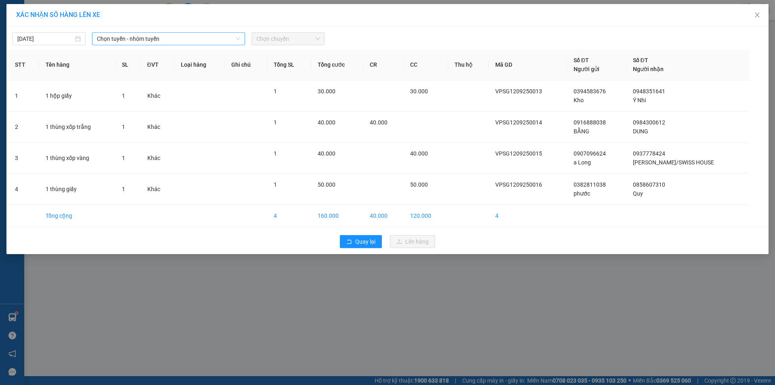
drag, startPoint x: 183, startPoint y: 46, endPoint x: 181, endPoint y: 39, distance: 7.2
click at [181, 42] on div "[DATE] Chọn tuyến - nhóm tuyến Chọn chuyến STT Tên hàng SL ĐVT Loại hàng Ghi ch…" at bounding box center [387, 140] width 763 height 228
click at [181, 39] on span "Chọn tuyến - nhóm tuyến" at bounding box center [168, 39] width 143 height 12
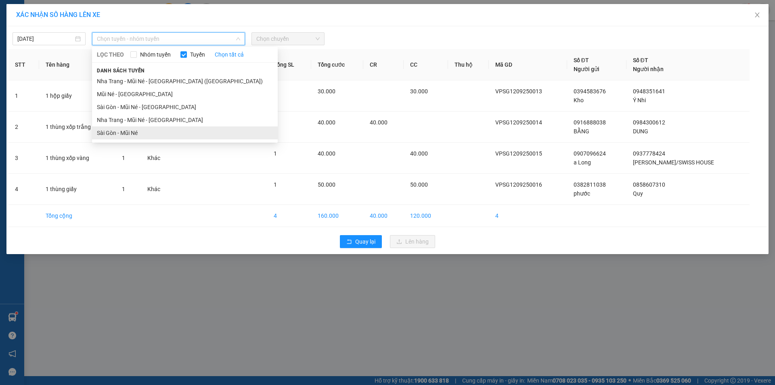
click at [128, 128] on li "Sài Gòn - Mũi Né" at bounding box center [185, 132] width 186 height 13
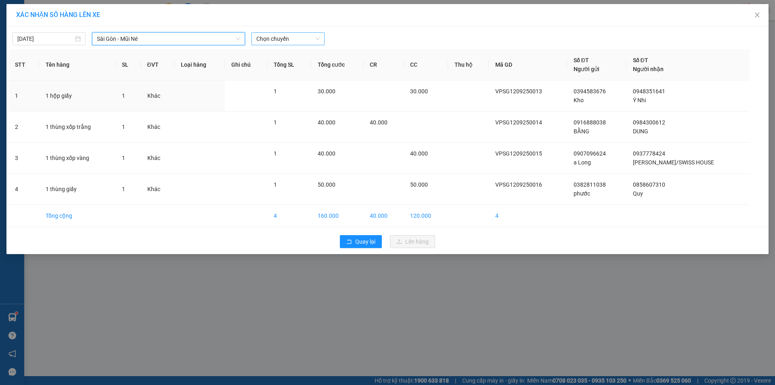
click at [286, 40] on span "Chọn chuyến" at bounding box center [287, 39] width 63 height 12
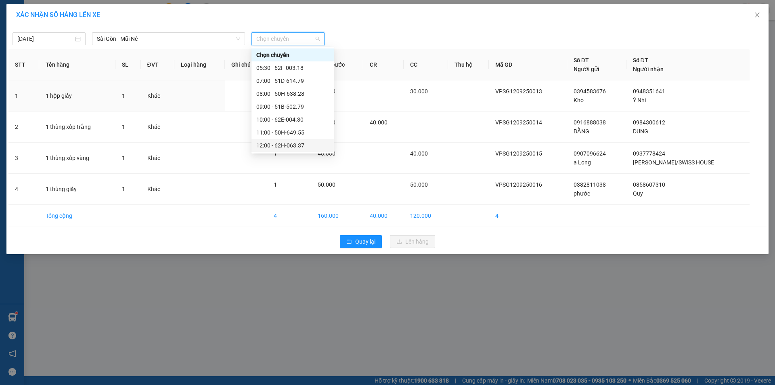
click at [294, 149] on div "12:00 - 62H-063.37" at bounding box center [292, 145] width 73 height 9
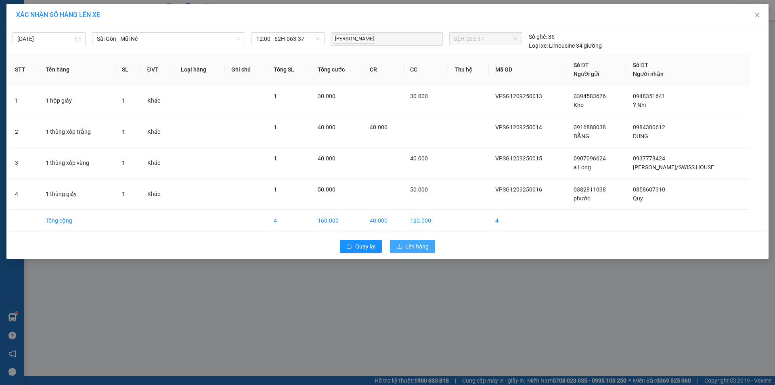
click at [412, 248] on span "Lên hàng" at bounding box center [417, 246] width 23 height 9
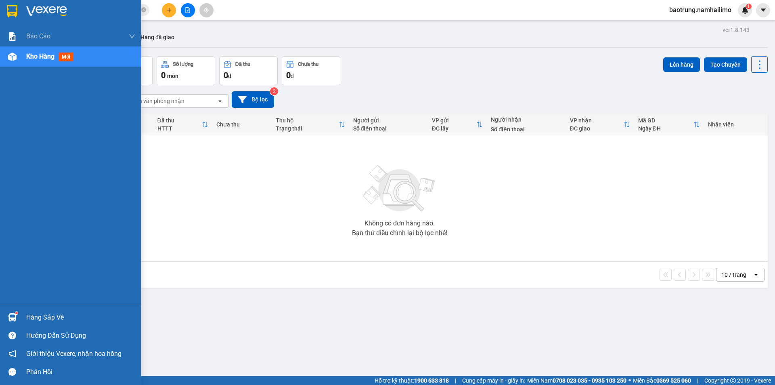
click at [52, 59] on span "Kho hàng" at bounding box center [40, 57] width 28 height 8
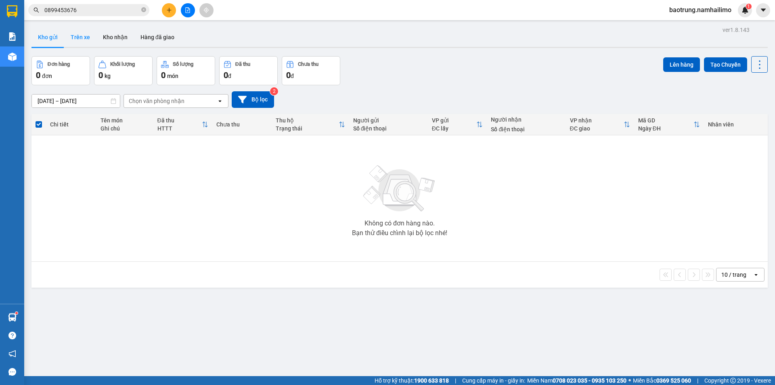
click at [86, 39] on button "Trên xe" at bounding box center [80, 36] width 32 height 19
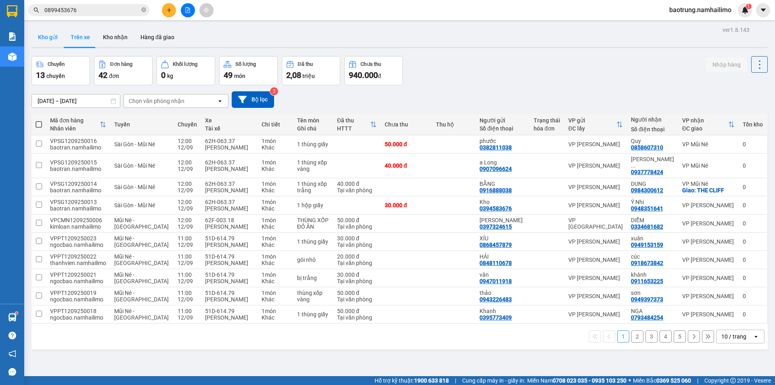
click at [41, 44] on button "Kho gửi" at bounding box center [48, 36] width 33 height 19
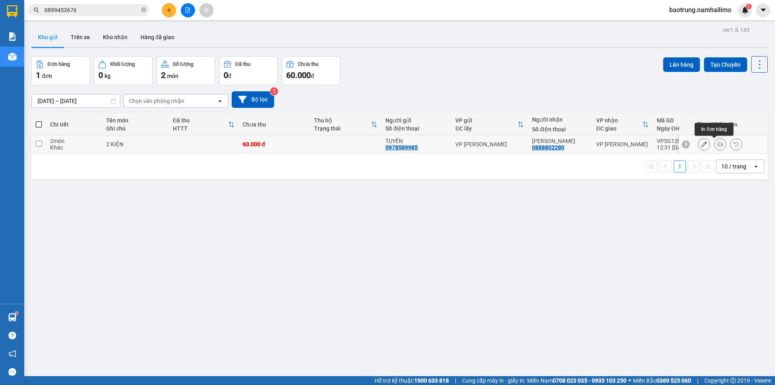
click at [718, 144] on icon at bounding box center [721, 144] width 6 height 6
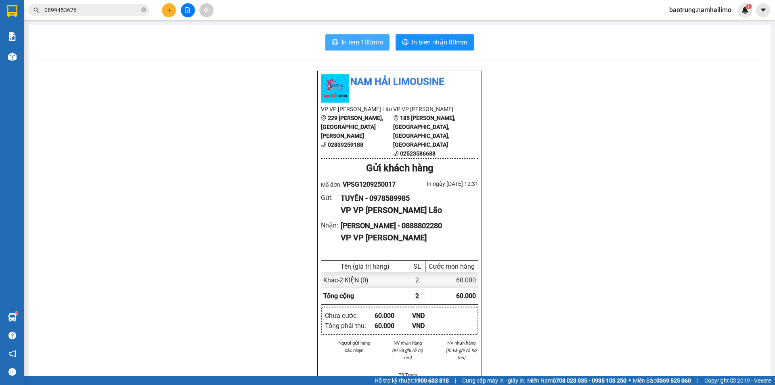
click at [364, 42] on span "In tem 100mm" at bounding box center [363, 42] width 42 height 10
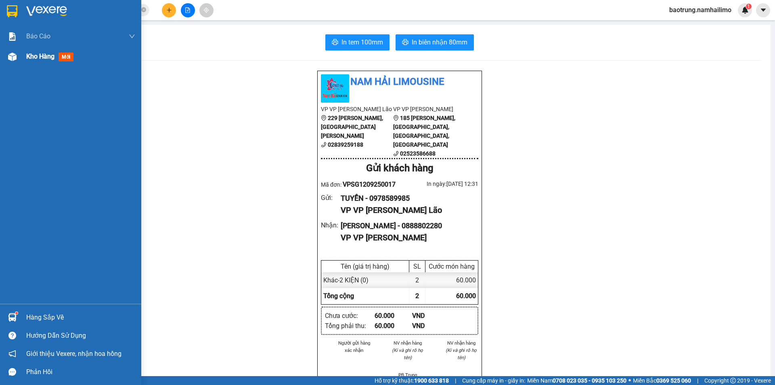
click at [36, 57] on span "Kho hàng" at bounding box center [40, 57] width 28 height 8
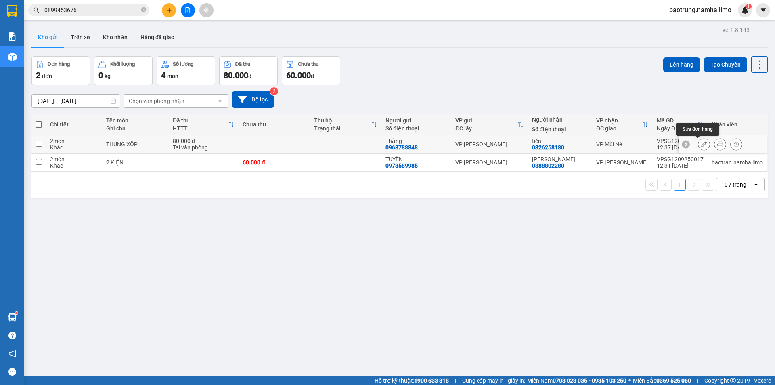
click at [718, 144] on icon at bounding box center [721, 144] width 6 height 6
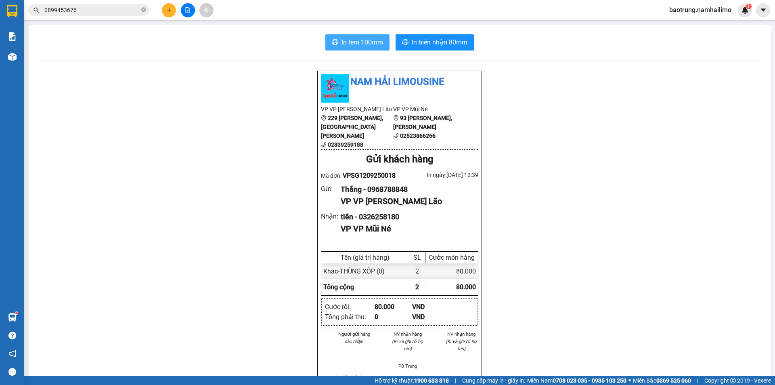
click at [349, 38] on span "In tem 100mm" at bounding box center [363, 42] width 42 height 10
click at [166, 11] on button at bounding box center [169, 10] width 14 height 14
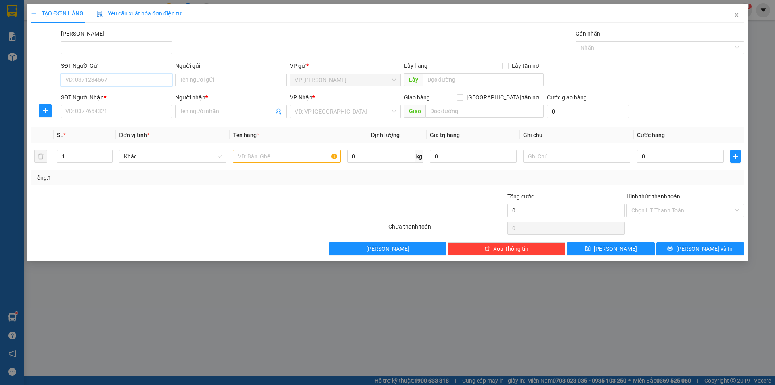
click at [108, 80] on input "SĐT Người Gửi" at bounding box center [116, 80] width 111 height 13
type input "0937048014"
click at [113, 107] on input "SĐT Người Nhận *" at bounding box center [116, 111] width 111 height 13
paste input "0937048014"
type input "0937048014"
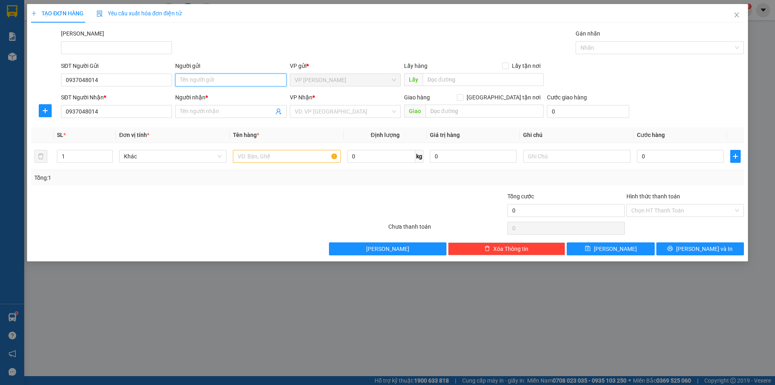
click at [222, 76] on input "Người gửi" at bounding box center [230, 80] width 111 height 13
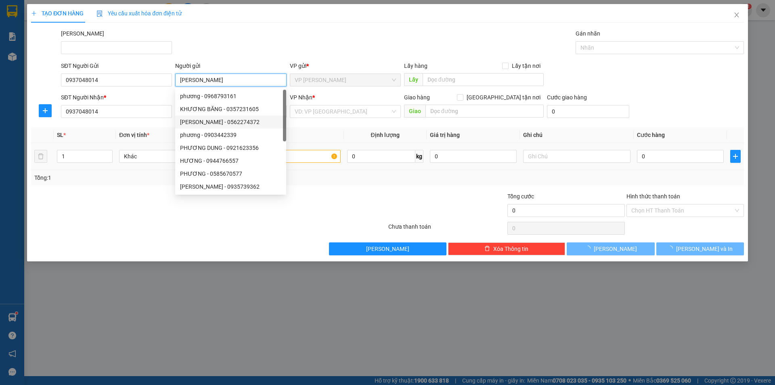
type input "[PERSON_NAME]"
drag, startPoint x: 332, startPoint y: 138, endPoint x: 258, endPoint y: 130, distance: 74.0
click at [328, 139] on th "Tên hàng *" at bounding box center [287, 135] width 114 height 16
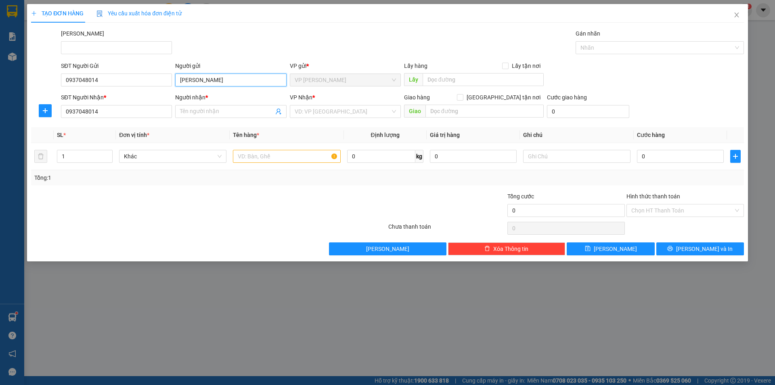
click at [218, 80] on input "[PERSON_NAME]" at bounding box center [230, 80] width 111 height 13
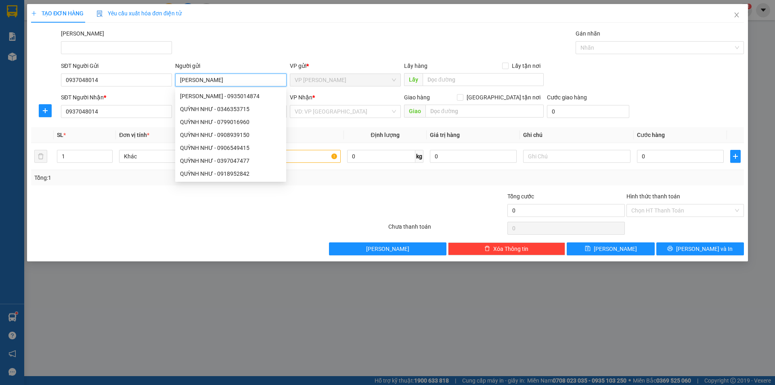
click at [220, 79] on input "[PERSON_NAME]" at bounding box center [230, 80] width 111 height 13
drag, startPoint x: 311, startPoint y: 140, endPoint x: 248, endPoint y: 119, distance: 66.4
click at [310, 139] on th "Tên hàng *" at bounding box center [287, 135] width 114 height 16
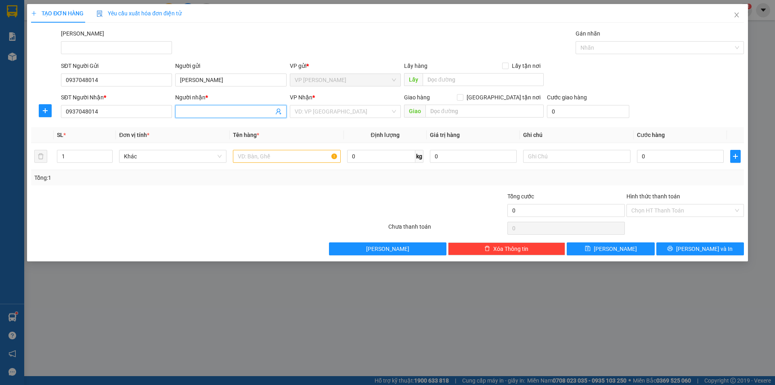
click at [211, 113] on input "Người nhận *" at bounding box center [226, 111] width 93 height 9
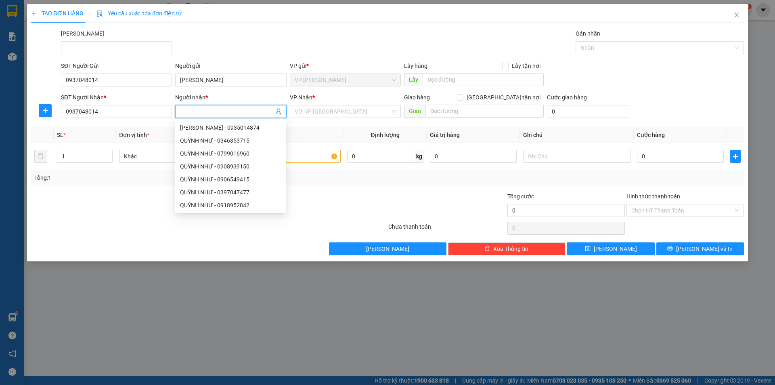
paste input "[PERSON_NAME]"
type input "[PERSON_NAME]"
click at [302, 156] on input "text" at bounding box center [286, 156] width 107 height 13
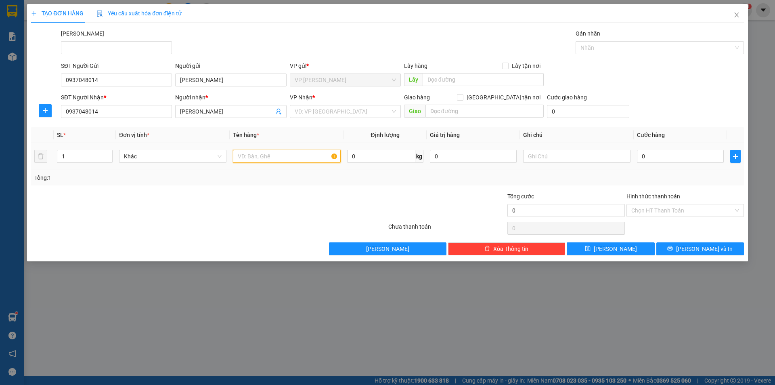
click at [291, 160] on input "text" at bounding box center [286, 156] width 107 height 13
click at [319, 111] on input "search" at bounding box center [343, 111] width 96 height 12
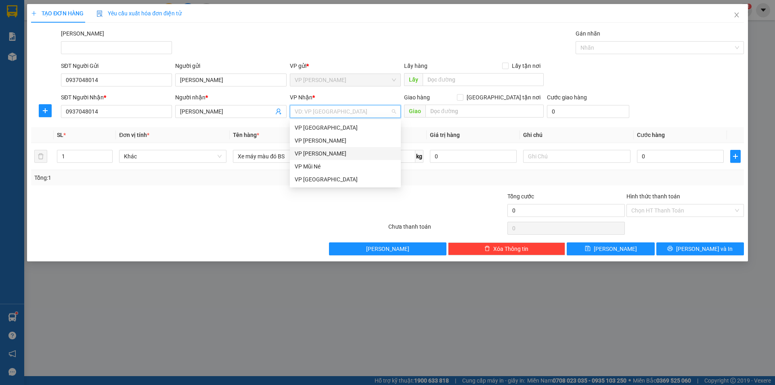
click at [311, 154] on div "VP [PERSON_NAME]" at bounding box center [345, 153] width 101 height 9
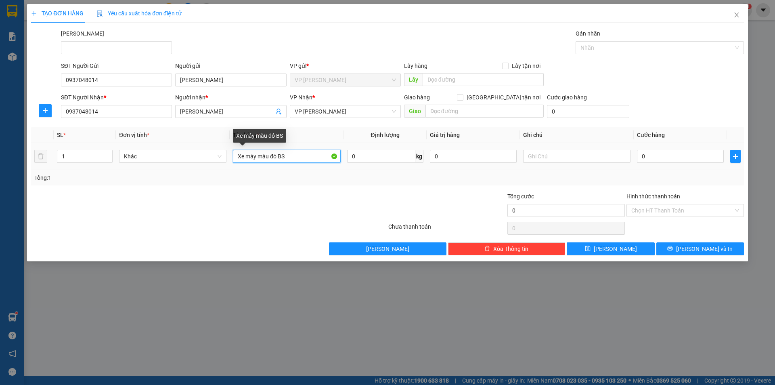
click at [298, 155] on input "Xe máy màu đó BS" at bounding box center [286, 156] width 107 height 13
type input "Xe máy màu đỏ BS 86C2-003.04"
click at [685, 160] on input "0" at bounding box center [680, 156] width 87 height 13
type input "5"
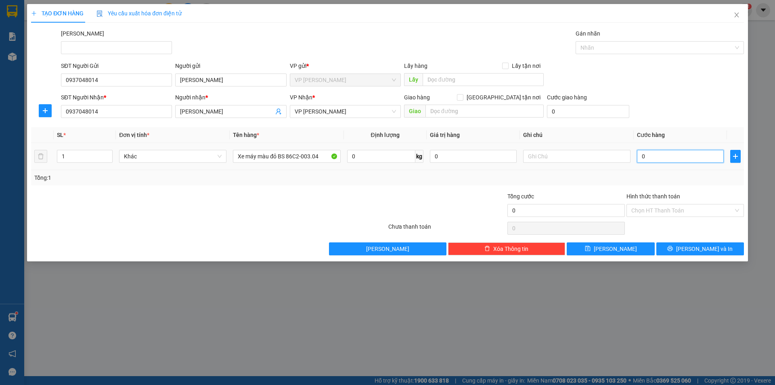
type input "5"
type input "0"
type input "02"
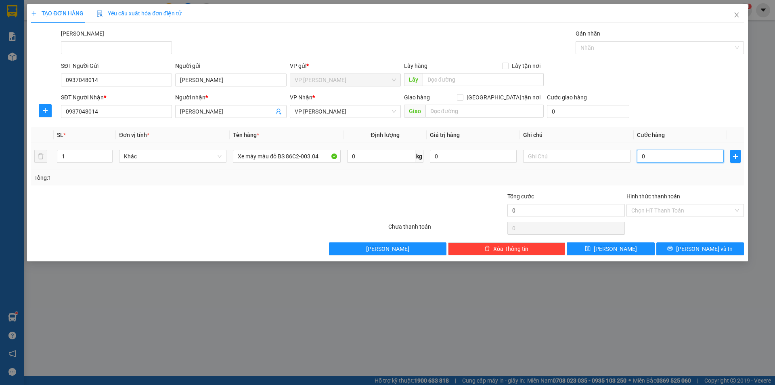
type input "2"
type input "025"
type input "25"
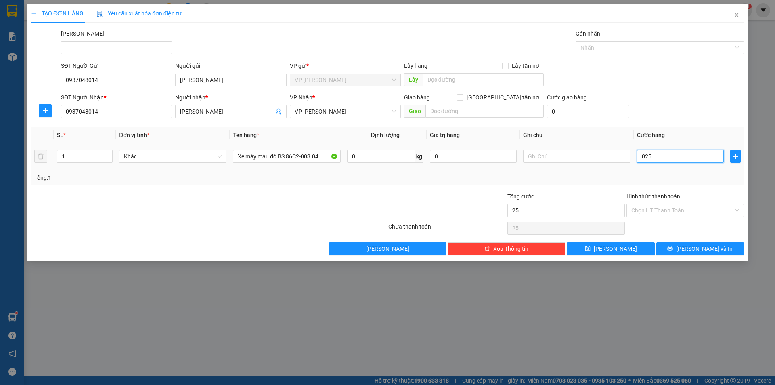
type input "0.250"
type input "250"
type input "250.000"
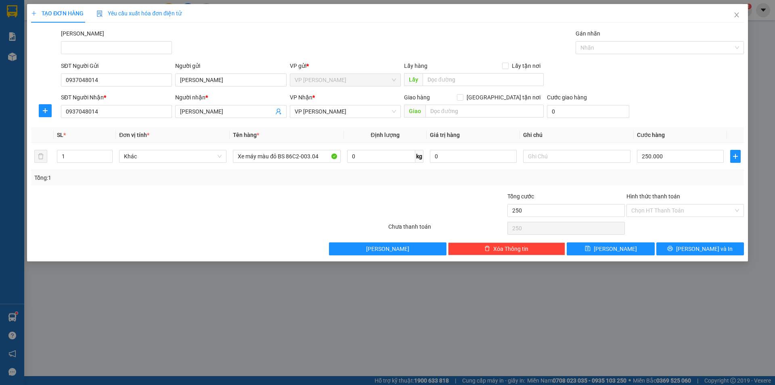
type input "250.000"
click at [666, 188] on div "Transit Pickup Surcharge Ids Transit Deliver Surcharge Ids Transit Deliver Surc…" at bounding box center [387, 142] width 713 height 226
click at [673, 251] on icon "printer" at bounding box center [671, 249] width 6 height 6
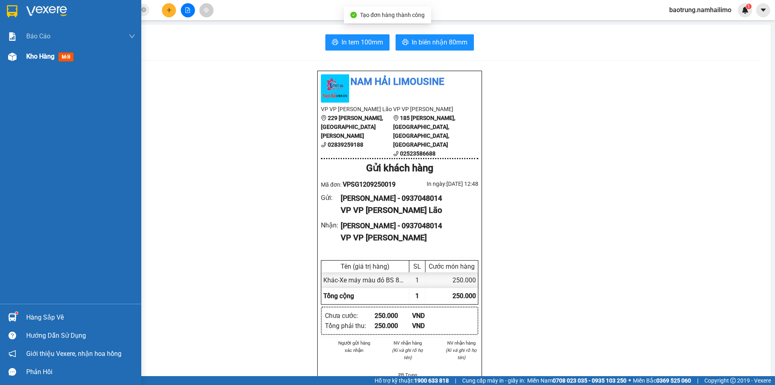
click at [54, 60] on span "Kho hàng" at bounding box center [40, 57] width 28 height 8
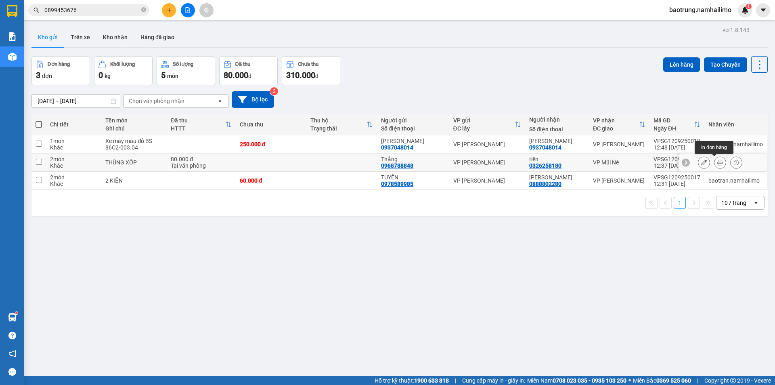
click at [718, 164] on icon at bounding box center [721, 163] width 6 height 6
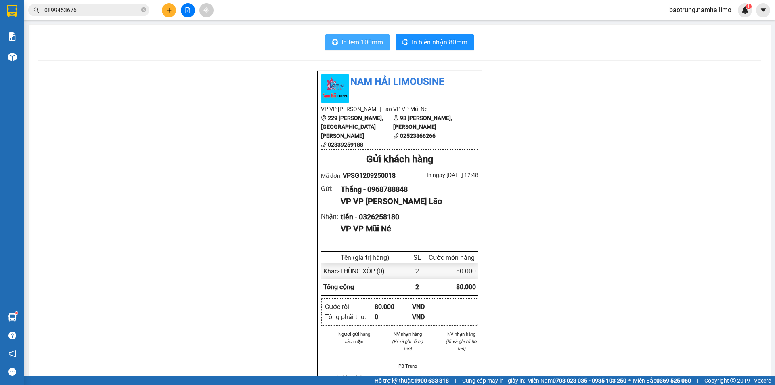
click at [368, 41] on span "In tem 100mm" at bounding box center [363, 42] width 42 height 10
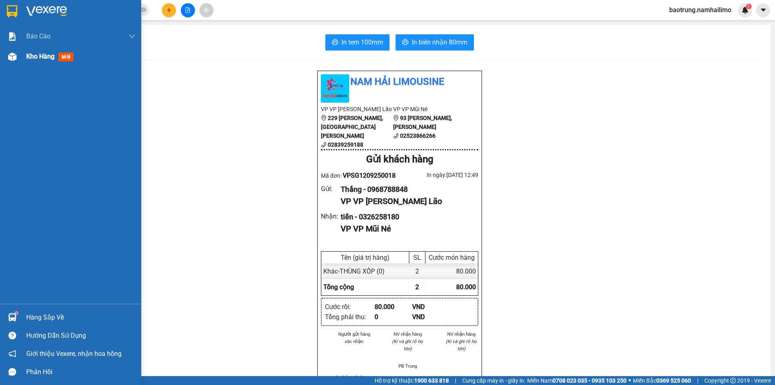
drag, startPoint x: 38, startPoint y: 68, endPoint x: 28, endPoint y: 63, distance: 10.8
click at [38, 68] on div "Báo cáo Báo cáo dòng tiền (trạm) Doanh số tạo đơn theo VP gửi (trạm) Kho hàng m…" at bounding box center [70, 164] width 141 height 277
click at [45, 53] on span "Kho hàng" at bounding box center [40, 57] width 28 height 8
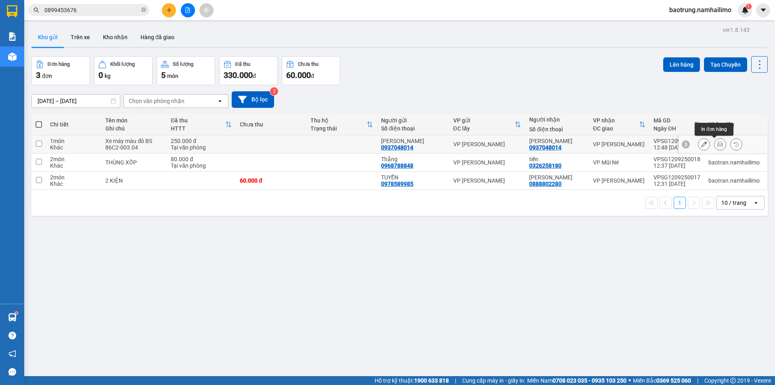
click at [718, 144] on icon at bounding box center [721, 144] width 6 height 6
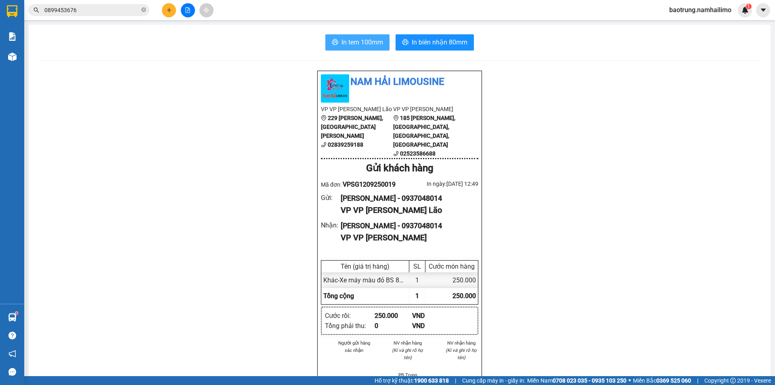
click at [359, 47] on button "In tem 100mm" at bounding box center [358, 42] width 64 height 16
click at [761, 6] on button at bounding box center [763, 10] width 14 height 14
click at [687, 8] on span "baotrung.namhailimo" at bounding box center [700, 10] width 75 height 10
click at [690, 25] on span "Đăng xuất" at bounding box center [704, 25] width 59 height 9
